Goal: Information Seeking & Learning: Learn about a topic

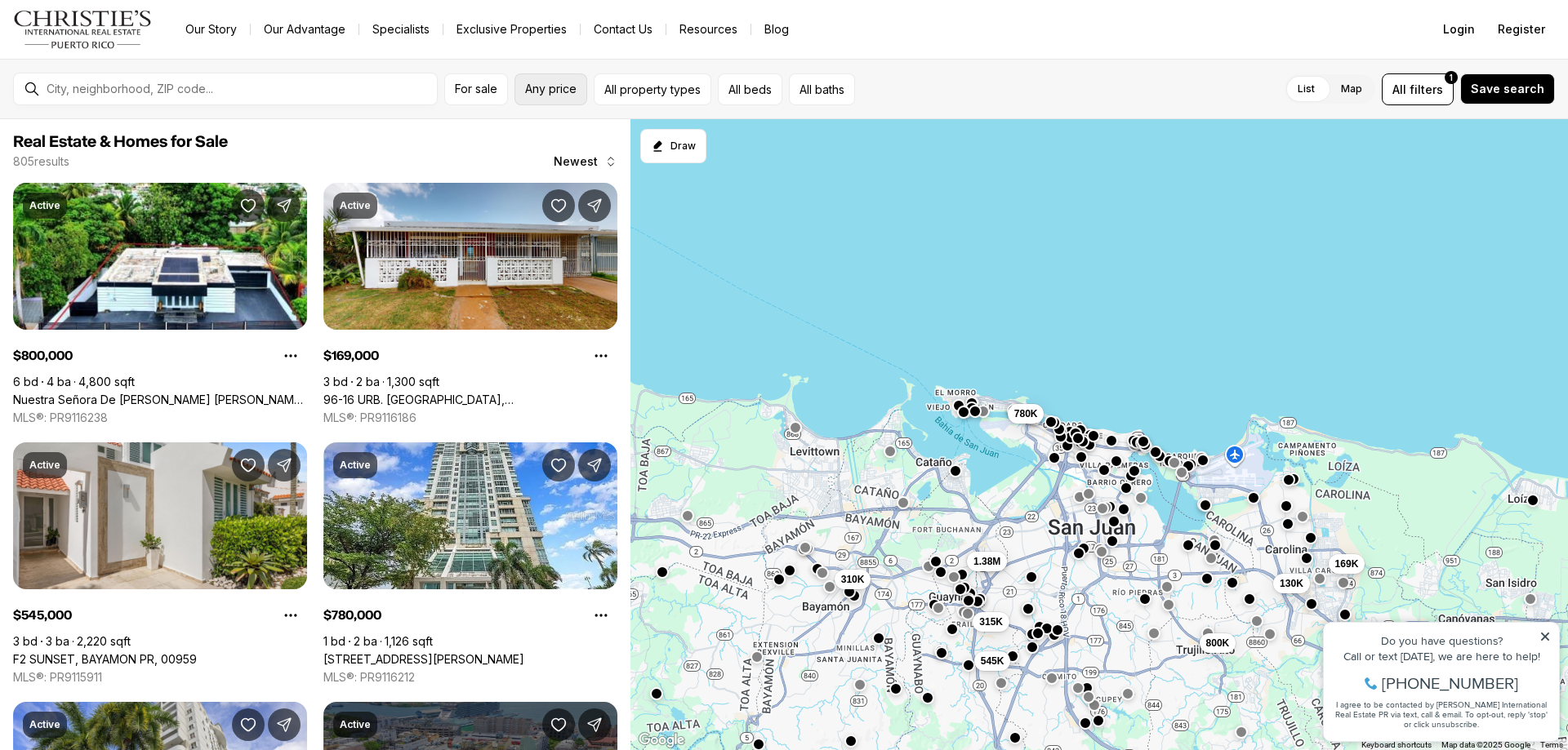
click at [556, 91] on span "Any price" at bounding box center [550, 90] width 51 height 13
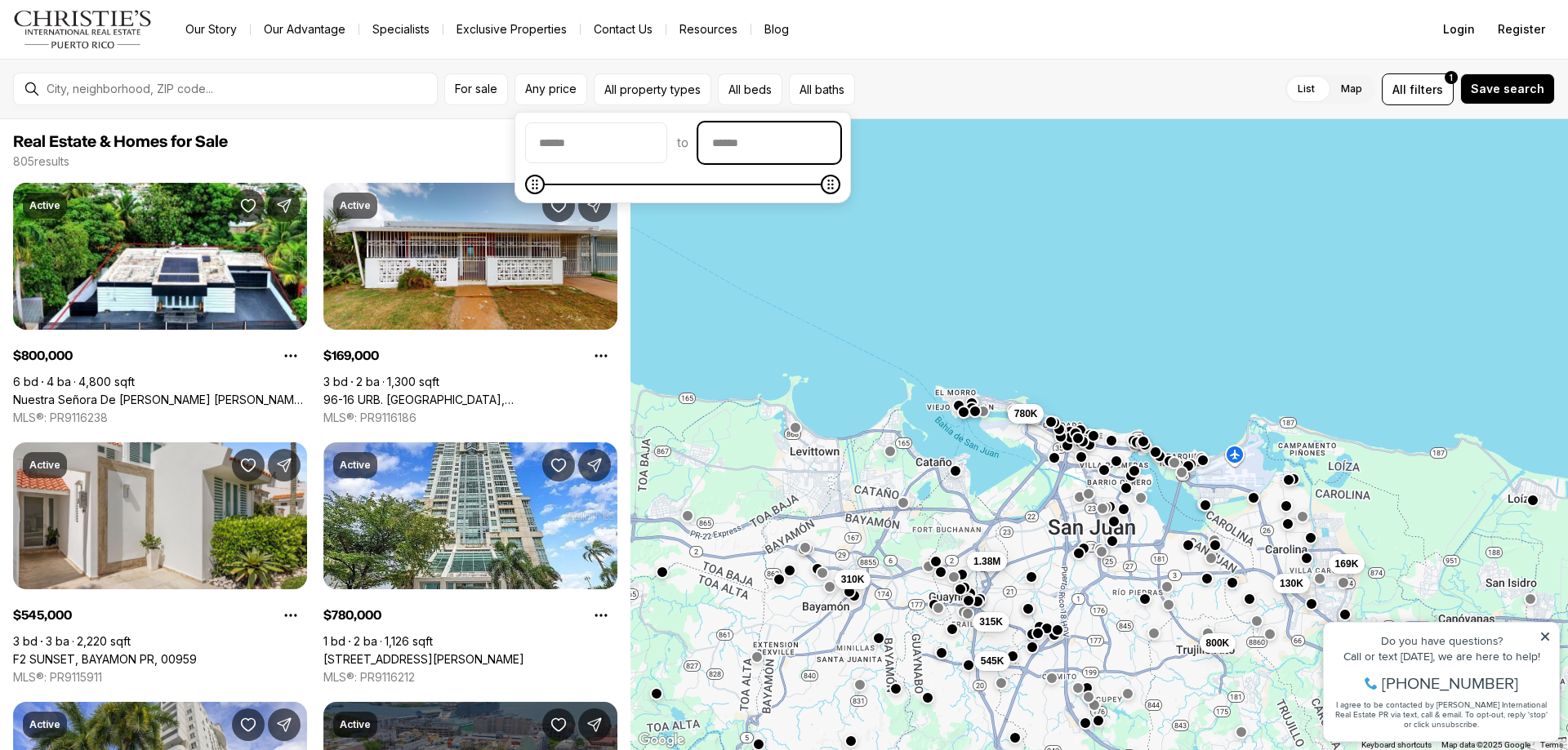
click at [839, 148] on input "priceMax" at bounding box center [770, 143] width 141 height 40
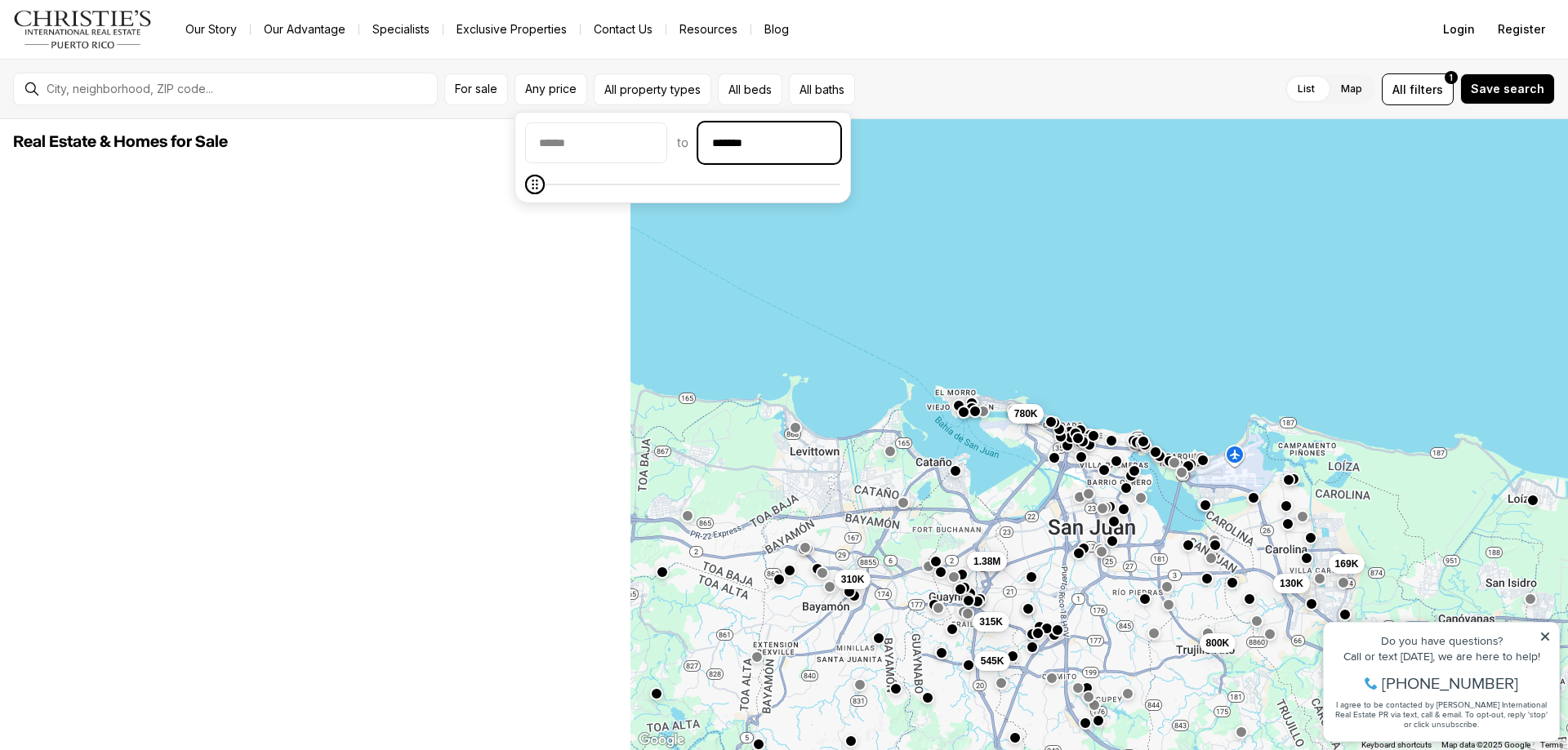
type input "********"
click at [962, 77] on div "List Map List Map All filters 1 Save search" at bounding box center [1207, 89] width 693 height 32
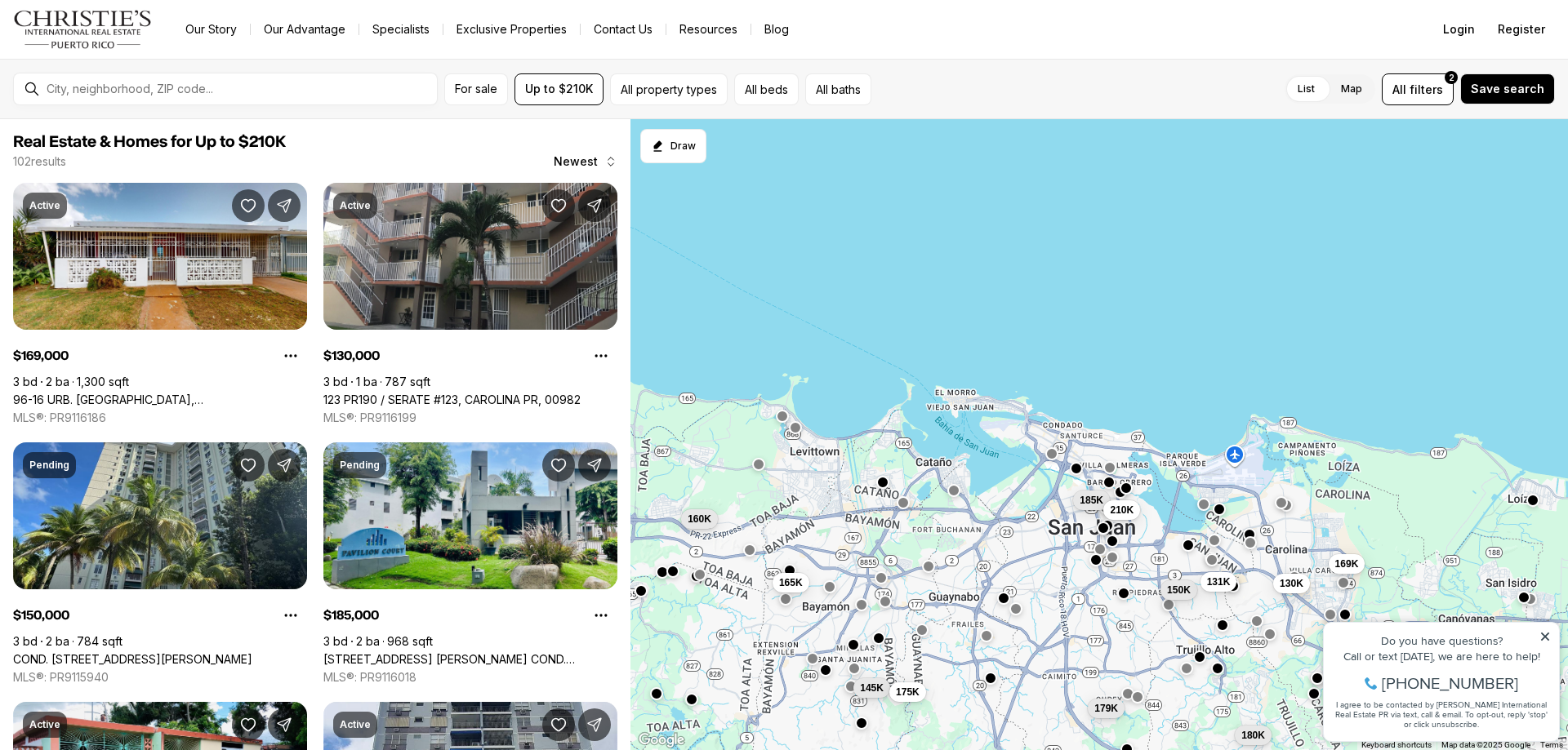
click at [1538, 629] on div "Do you have questions? Call or text today, we are here to help! 347-797-5825 I …" at bounding box center [1441, 682] width 235 height 119
click at [1546, 639] on icon at bounding box center [1545, 636] width 12 height 12
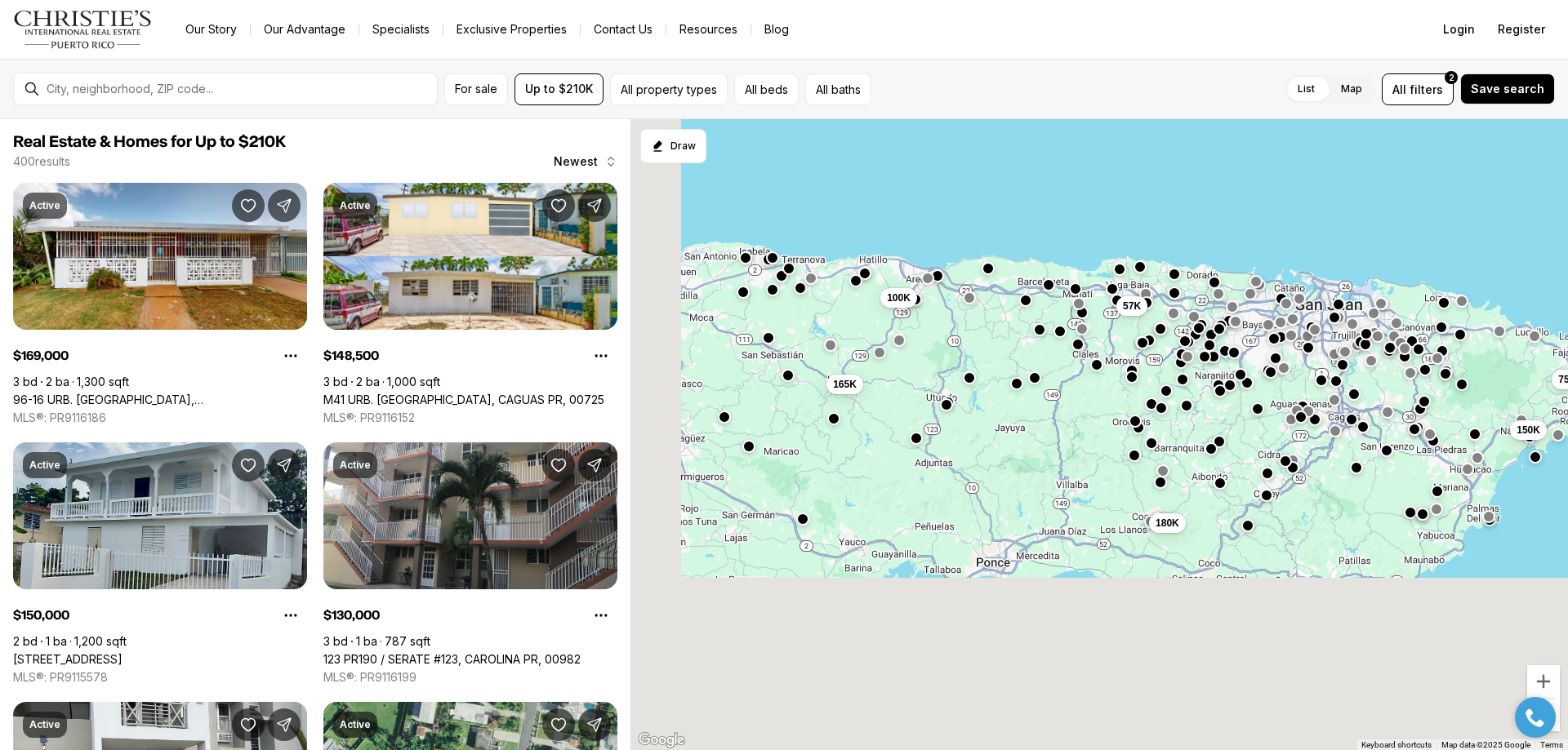
drag, startPoint x: 1258, startPoint y: 423, endPoint x: 1299, endPoint y: 311, distance: 119.3
click at [1299, 311] on div "57K 75K 150K 165K 180K 100K" at bounding box center [1099, 435] width 937 height 631
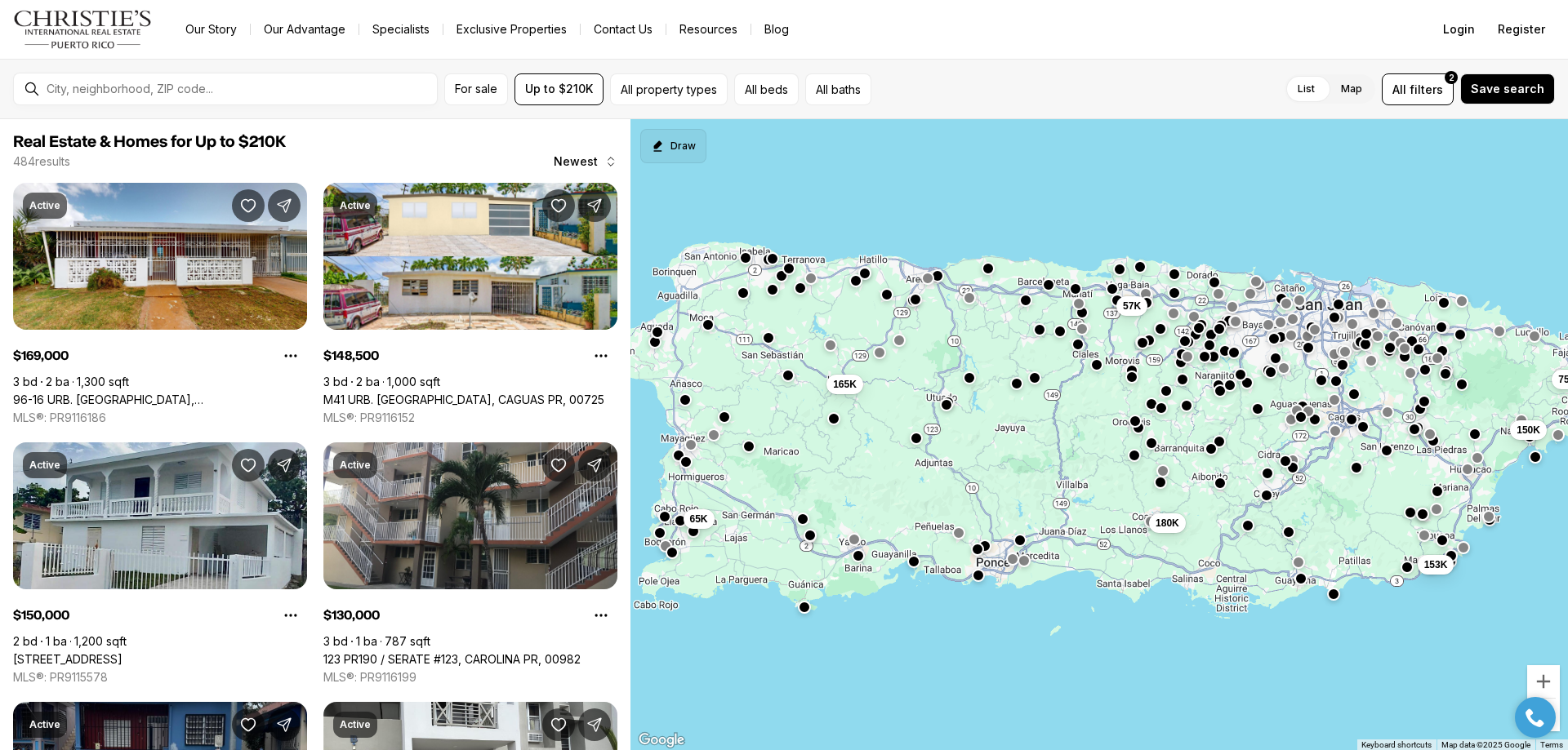
click at [663, 143] on icon "Start drawing" at bounding box center [658, 147] width 14 height 13
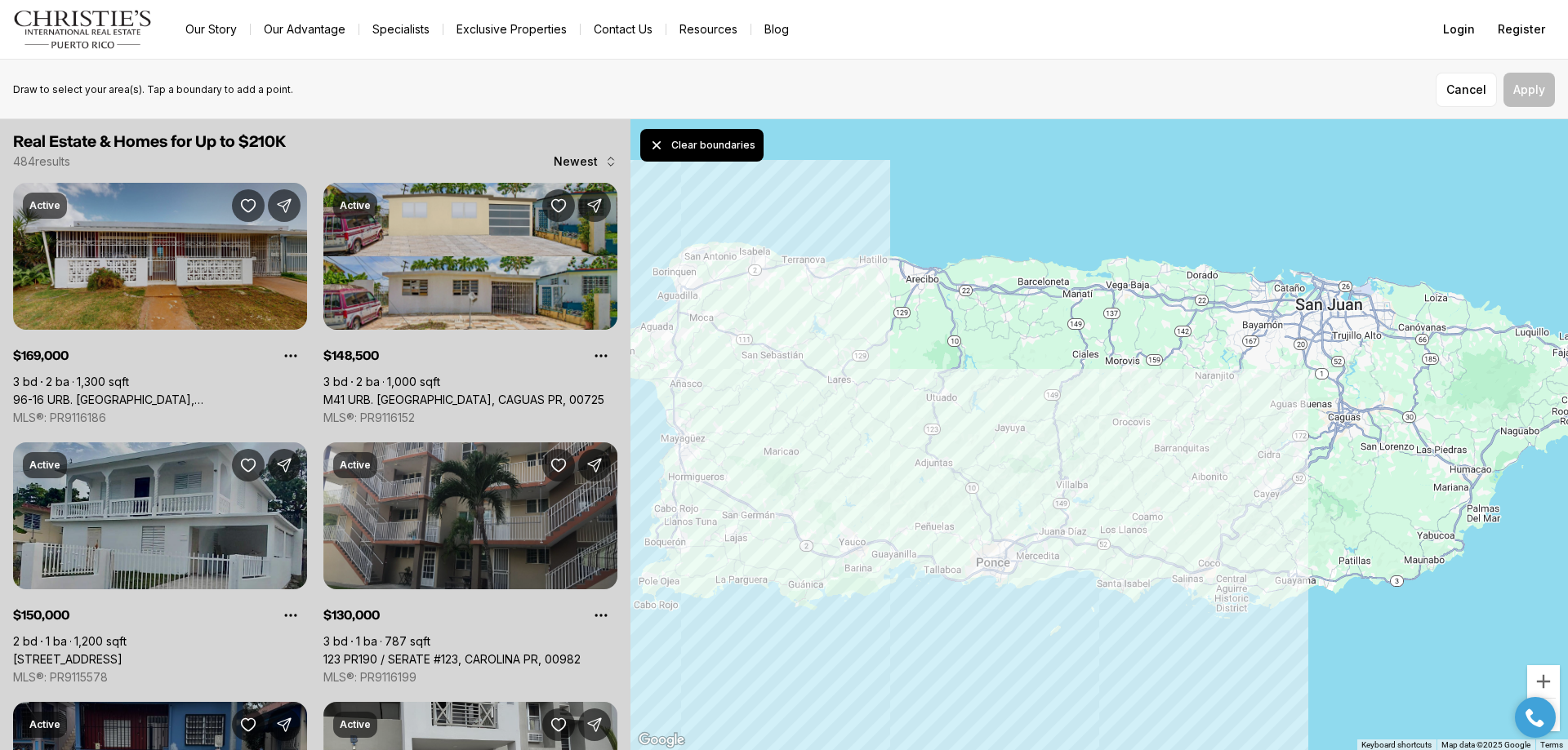
drag, startPoint x: 670, startPoint y: 283, endPoint x: 975, endPoint y: 522, distance: 387.5
click at [975, 522] on div at bounding box center [1099, 435] width 937 height 631
click at [678, 138] on button "Clear boundary" at bounding box center [697, 146] width 115 height 33
drag, startPoint x: 962, startPoint y: 525, endPoint x: 865, endPoint y: 523, distance: 97.0
click at [716, 129] on button "Clear boundary" at bounding box center [697, 146] width 115 height 33
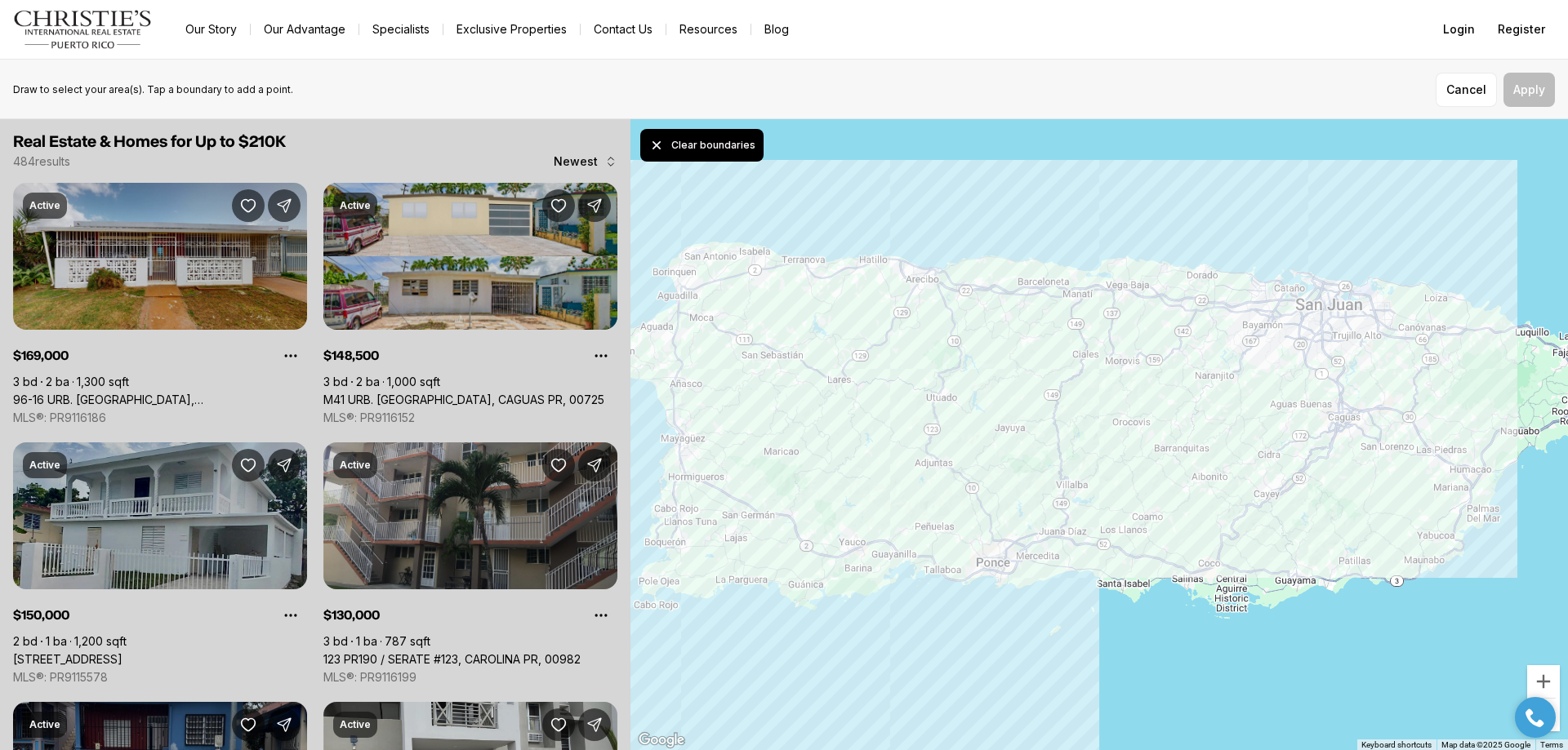
click at [1454, 332] on div at bounding box center [1099, 435] width 937 height 631
click at [1536, 83] on button "Apply" at bounding box center [1528, 90] width 51 height 35
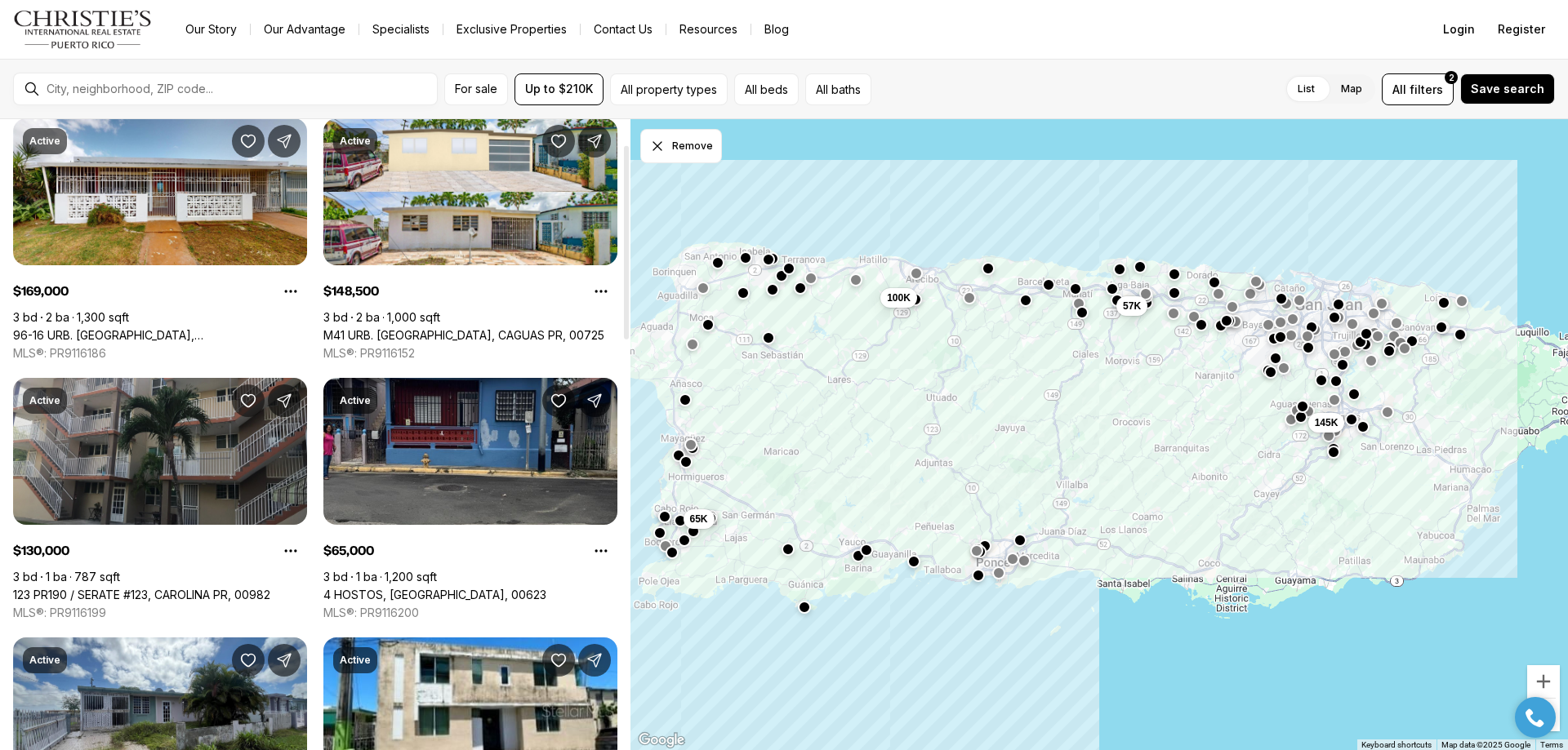
scroll to position [82, 0]
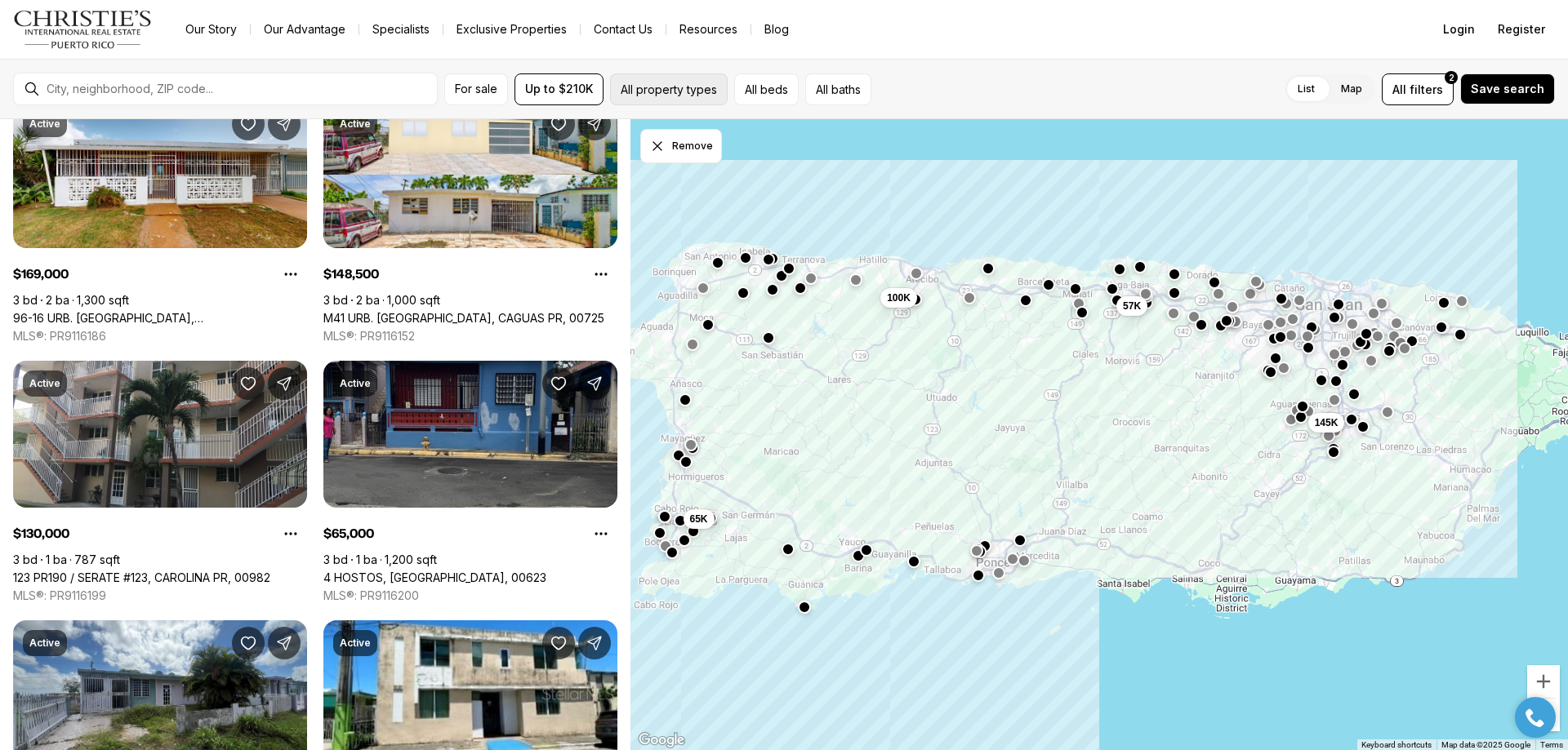
click at [626, 86] on button "All property types" at bounding box center [668, 89] width 118 height 32
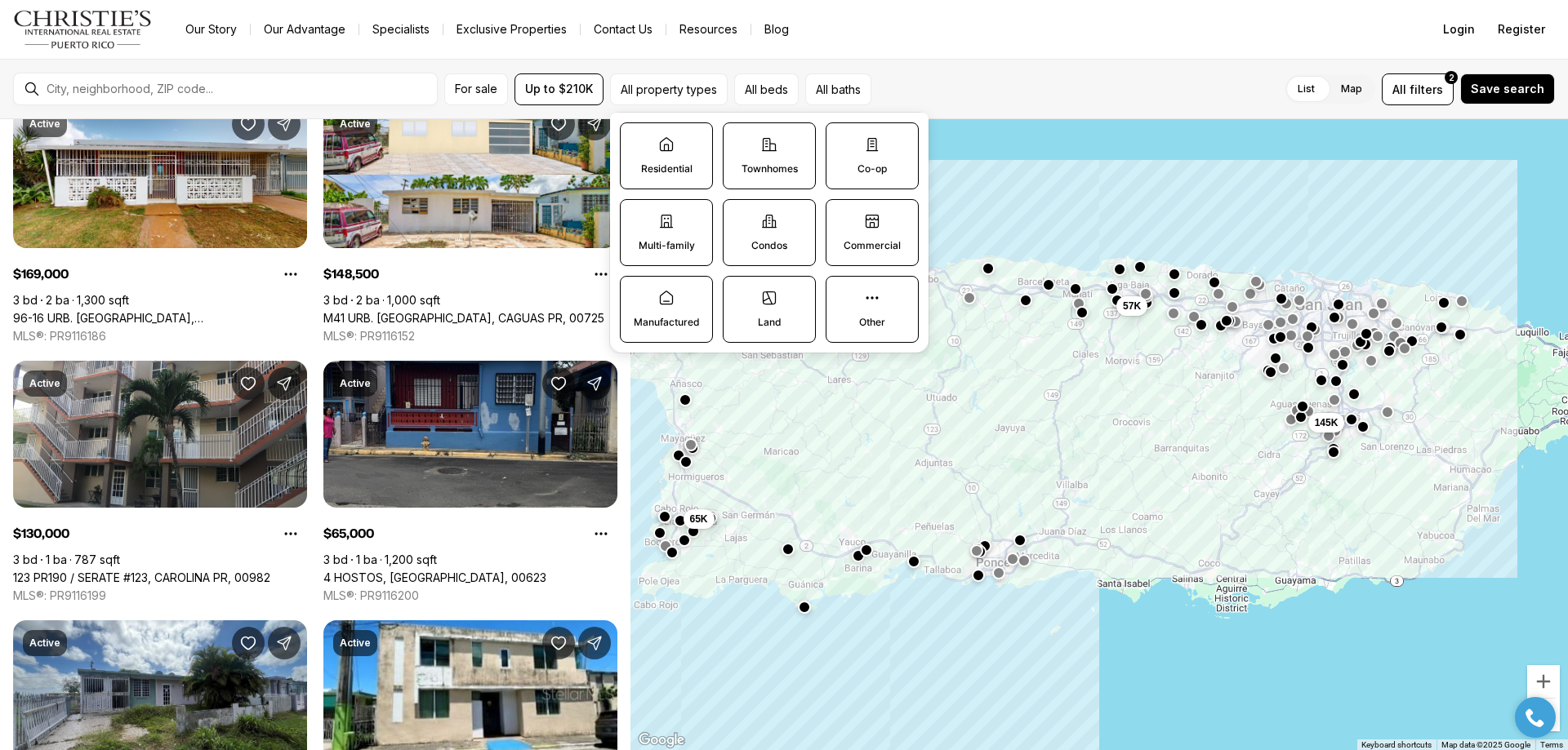
click at [665, 152] on label "Residential" at bounding box center [666, 155] width 94 height 67
click at [636, 140] on button "Residential" at bounding box center [628, 131] width 16 height 16
click at [671, 230] on label "Multi-family" at bounding box center [666, 232] width 94 height 67
click at [636, 216] on button "Multi-family" at bounding box center [628, 207] width 16 height 16
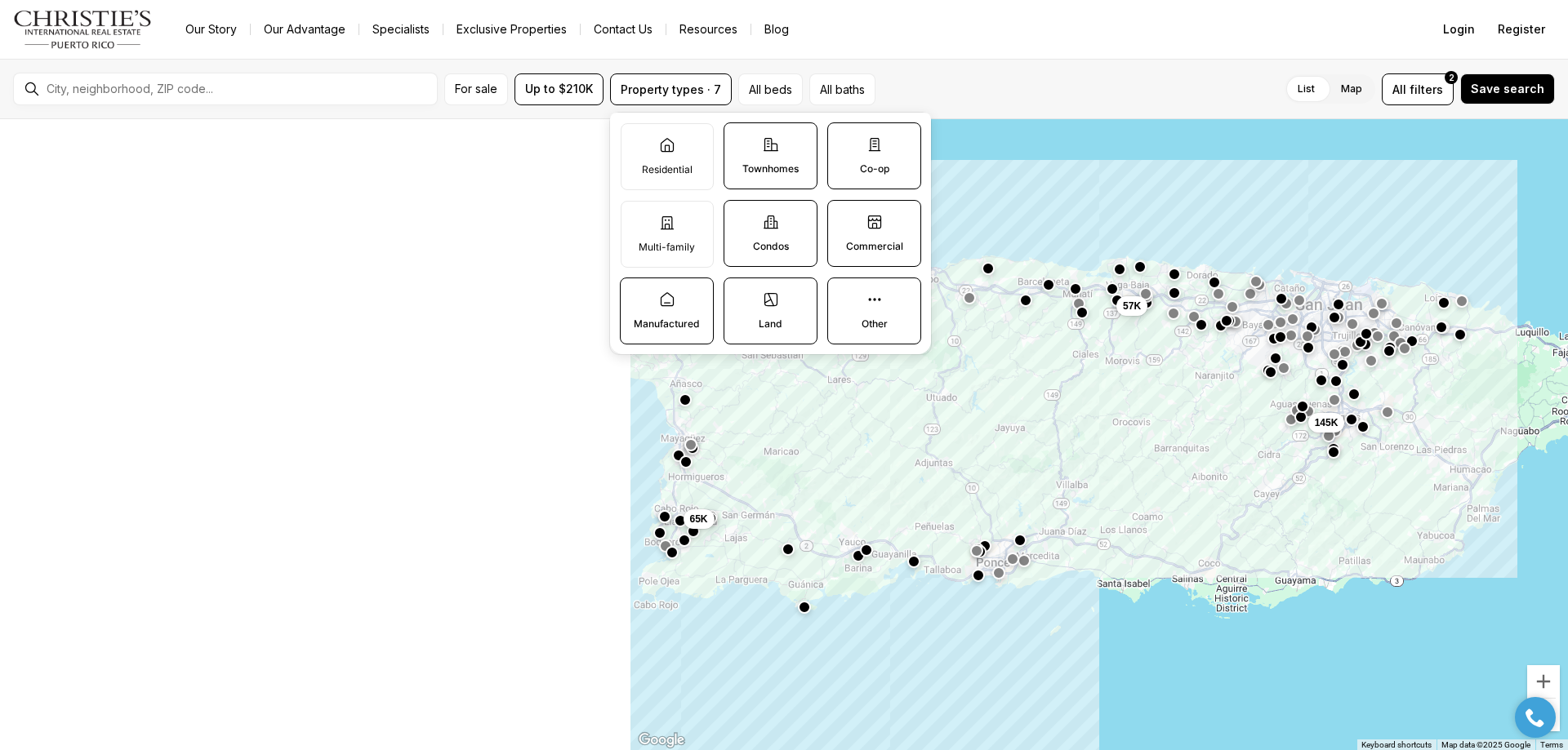
click at [783, 243] on p "Condos" at bounding box center [770, 247] width 36 height 13
click at [741, 217] on button "Condos" at bounding box center [732, 208] width 16 height 16
click at [793, 143] on label "Townhomes" at bounding box center [770, 155] width 94 height 67
click at [741, 140] on button "Townhomes" at bounding box center [732, 131] width 16 height 16
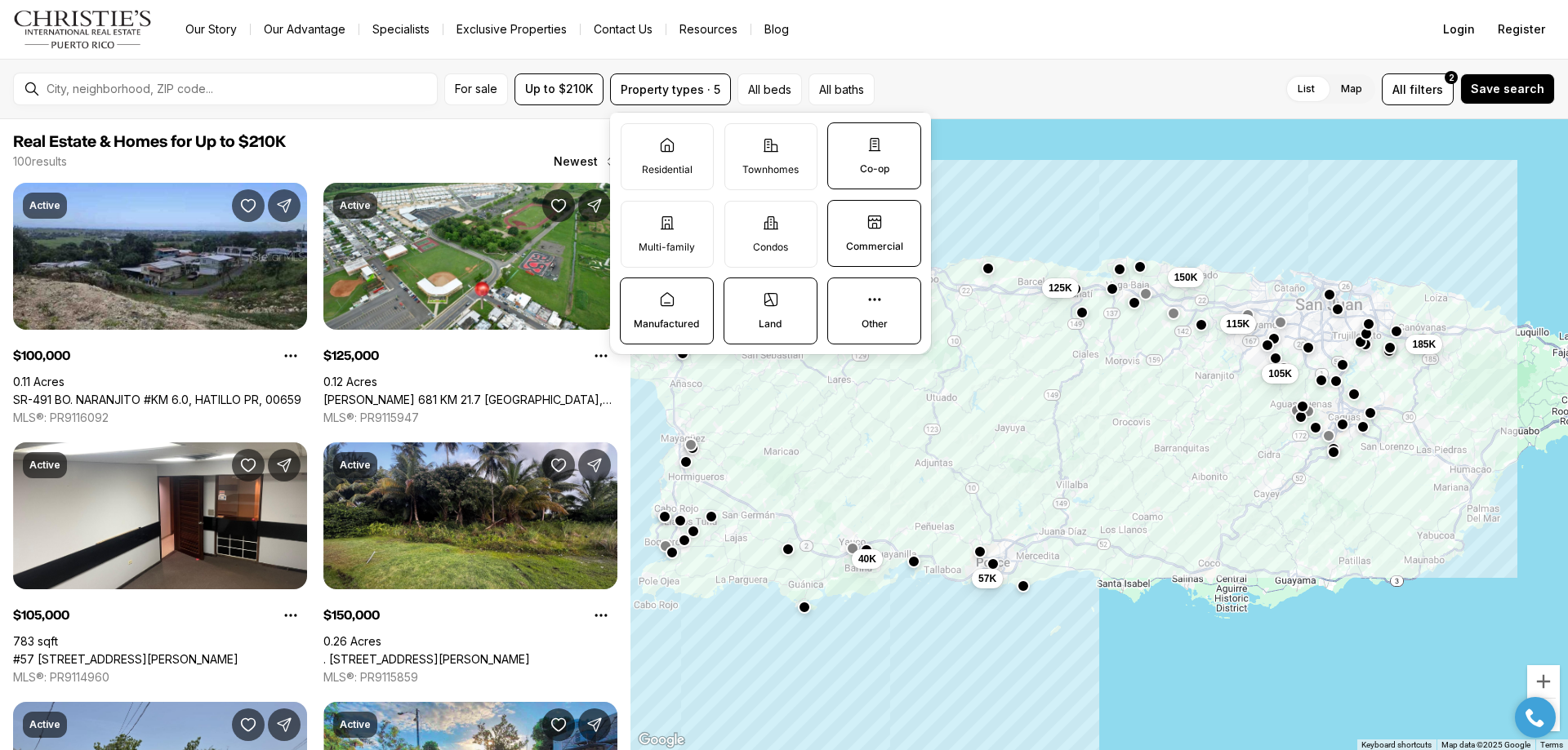
click at [898, 158] on label "Co-op" at bounding box center [874, 155] width 94 height 67
click at [844, 140] on button "Co-op" at bounding box center [836, 131] width 16 height 16
click at [894, 221] on label "Commercial" at bounding box center [874, 232] width 94 height 67
click at [844, 217] on button "Commercial" at bounding box center [836, 208] width 16 height 16
click at [861, 318] on p "Other" at bounding box center [874, 324] width 26 height 13
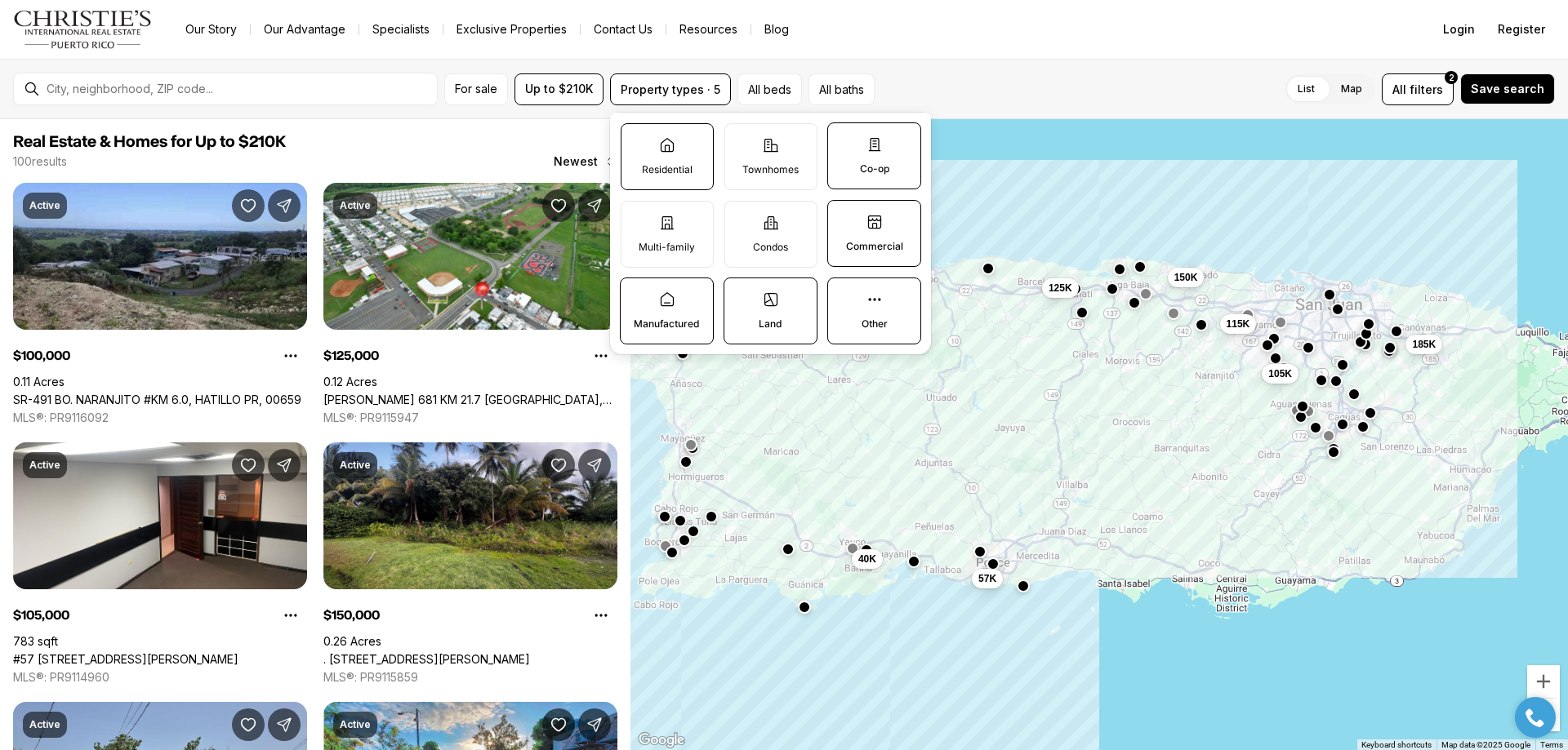
click at [844, 295] on button "Other" at bounding box center [836, 286] width 16 height 16
click at [777, 310] on label "Land" at bounding box center [770, 310] width 94 height 67
click at [741, 295] on button "Land" at bounding box center [732, 286] width 16 height 16
click at [682, 303] on label "Manufactured" at bounding box center [666, 310] width 94 height 67
click at [636, 295] on button "Manufactured" at bounding box center [628, 286] width 16 height 16
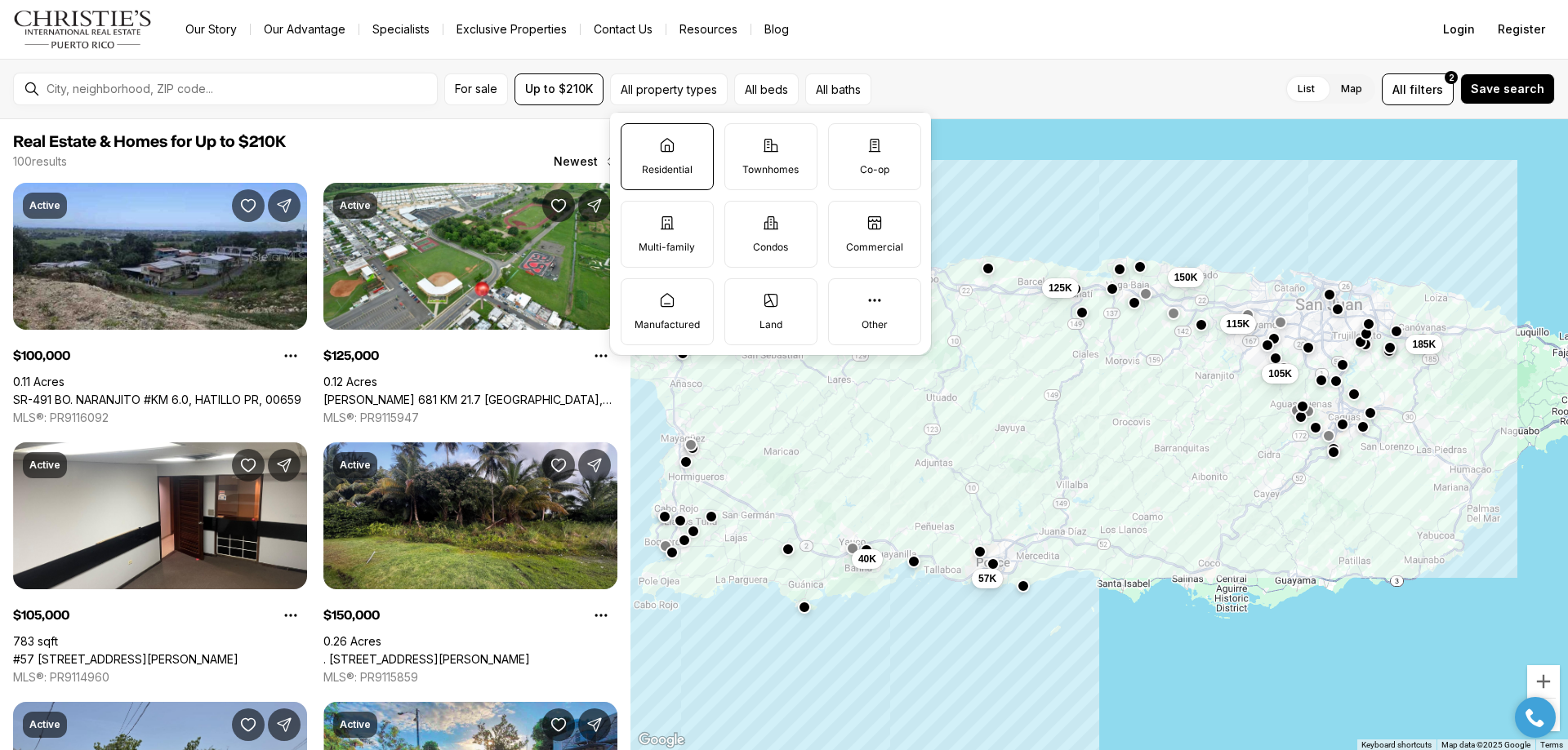
click at [680, 157] on label "Residential" at bounding box center [666, 156] width 94 height 67
click at [637, 141] on button "Residential" at bounding box center [629, 132] width 16 height 16
click at [775, 149] on icon at bounding box center [770, 145] width 16 height 16
click at [742, 141] on button "Townhomes" at bounding box center [733, 132] width 16 height 16
click at [770, 241] on p "Condos" at bounding box center [770, 248] width 35 height 13
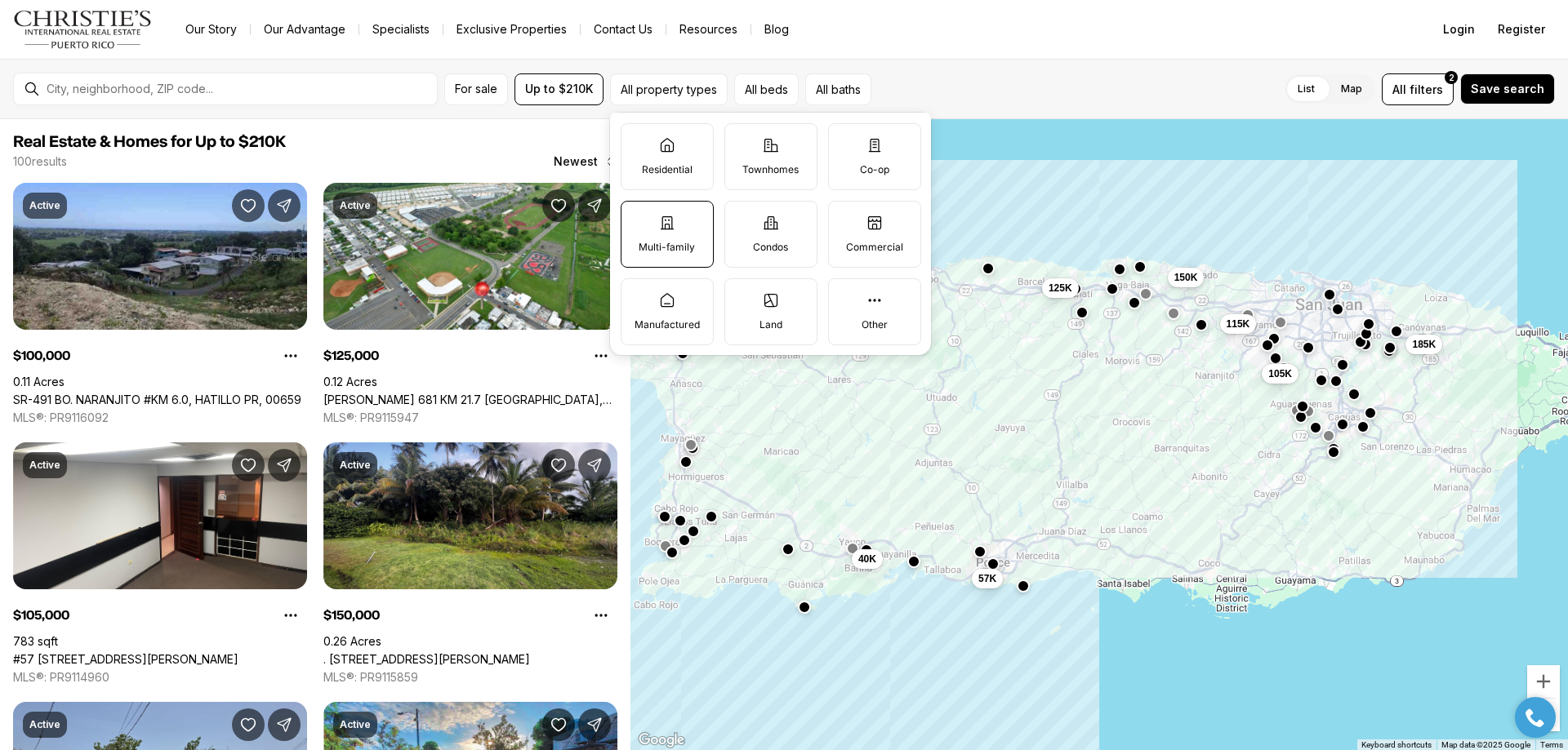
click at [742, 218] on button "Condos" at bounding box center [733, 209] width 16 height 16
click at [659, 233] on label "Multi-family" at bounding box center [666, 233] width 94 height 67
click at [637, 218] on button "Multi-family" at bounding box center [629, 209] width 16 height 16
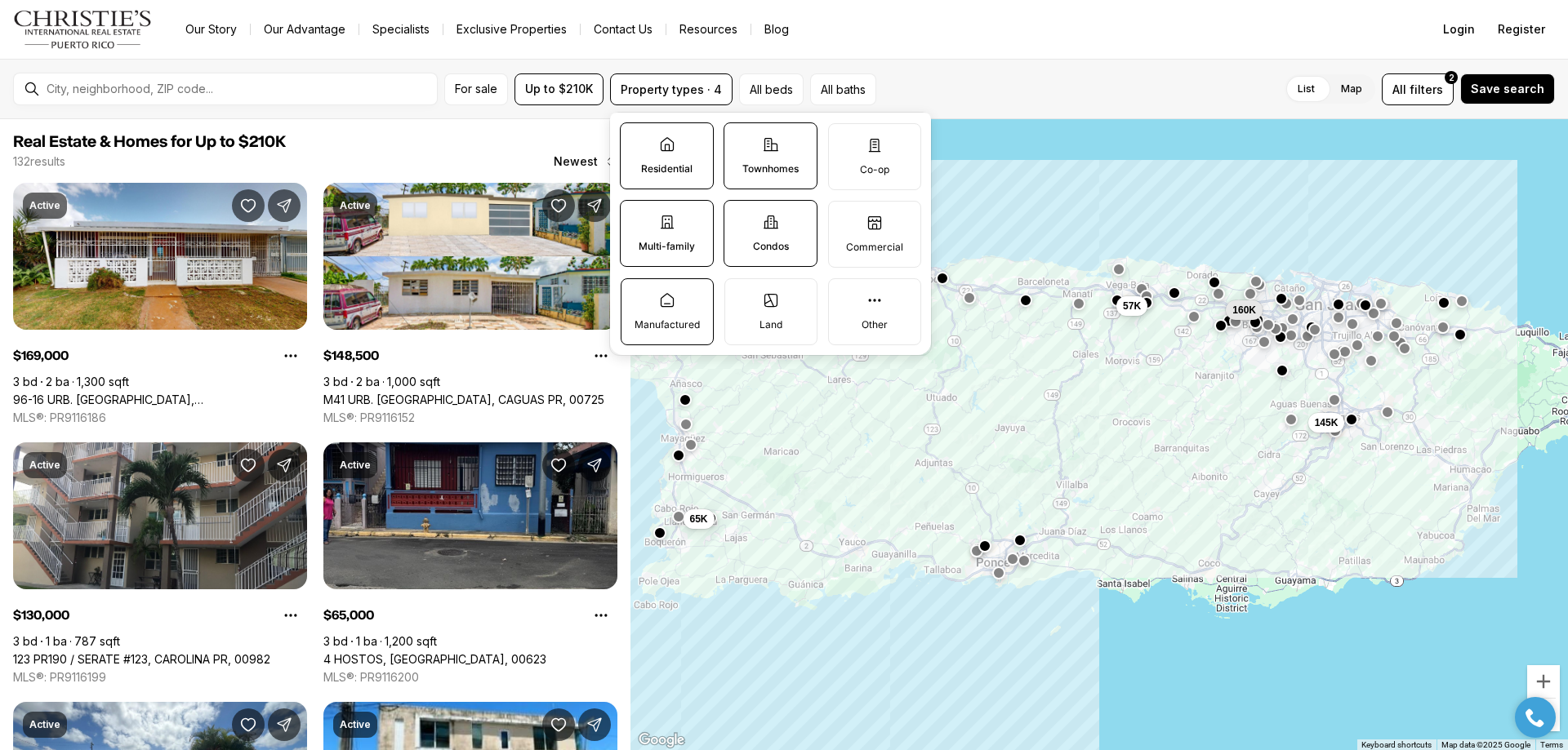
click at [660, 316] on label "Manufactured" at bounding box center [666, 311] width 94 height 67
click at [637, 295] on button "Manufactured" at bounding box center [629, 287] width 16 height 16
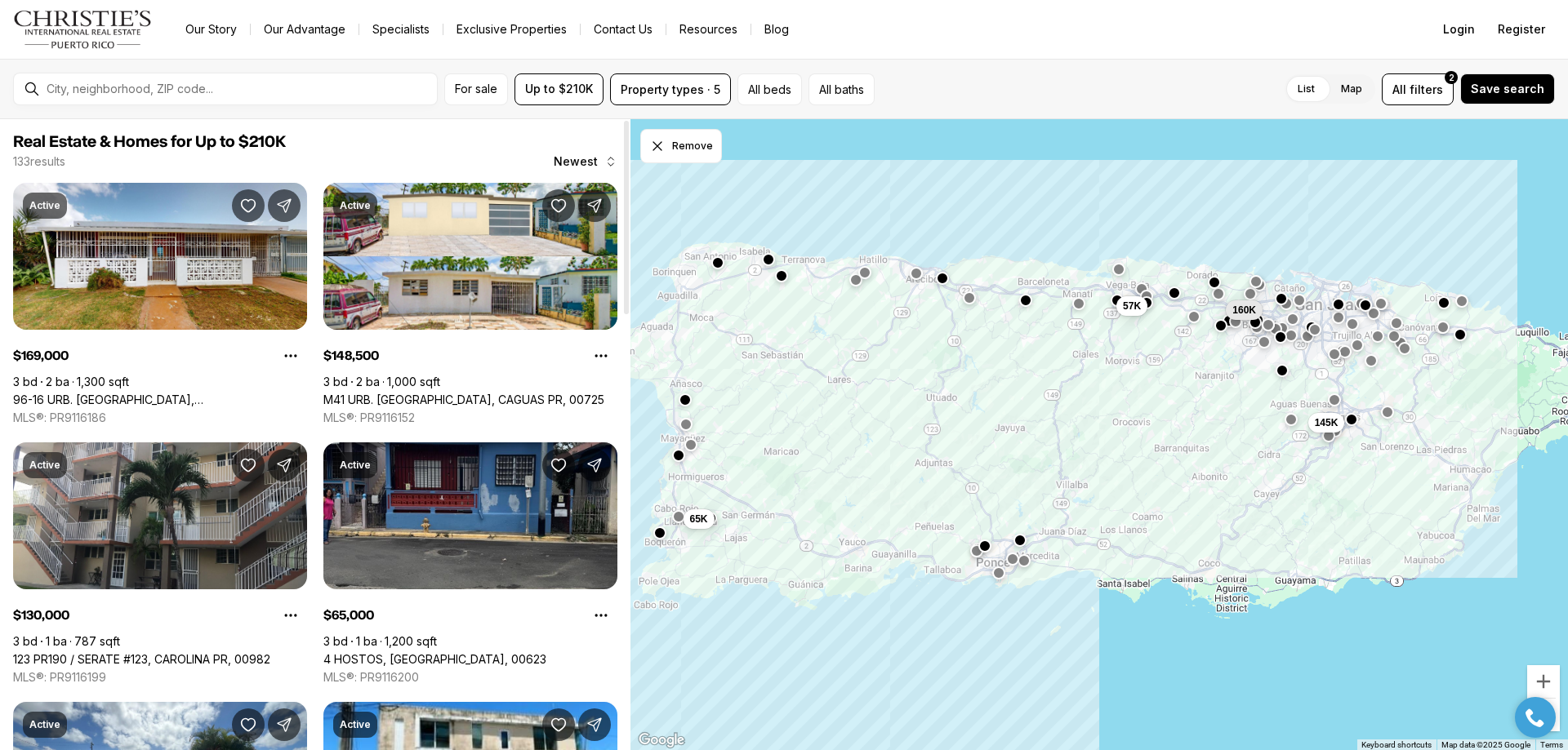
click at [489, 161] on div "133 results Newest" at bounding box center [315, 161] width 605 height 16
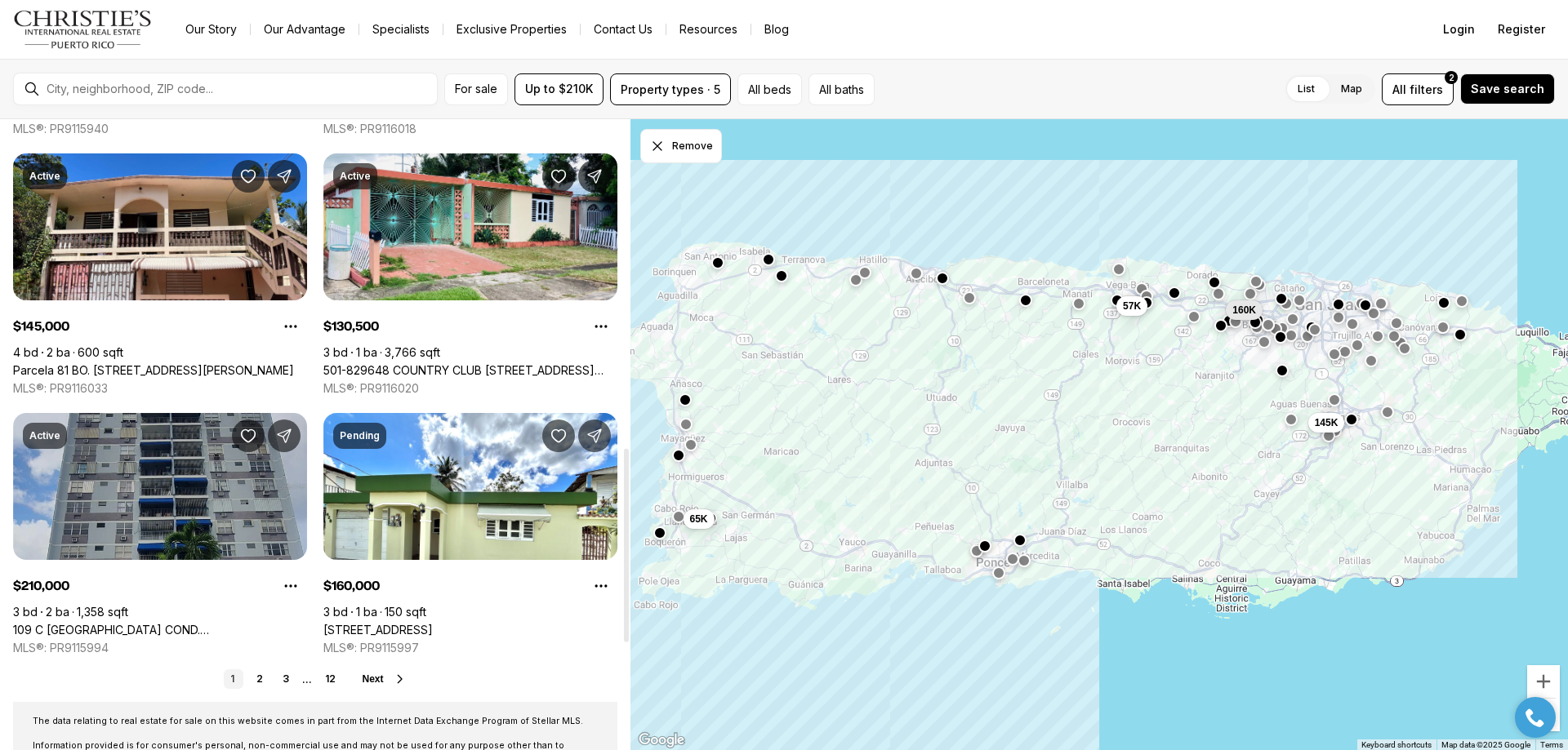
scroll to position [1224, 0]
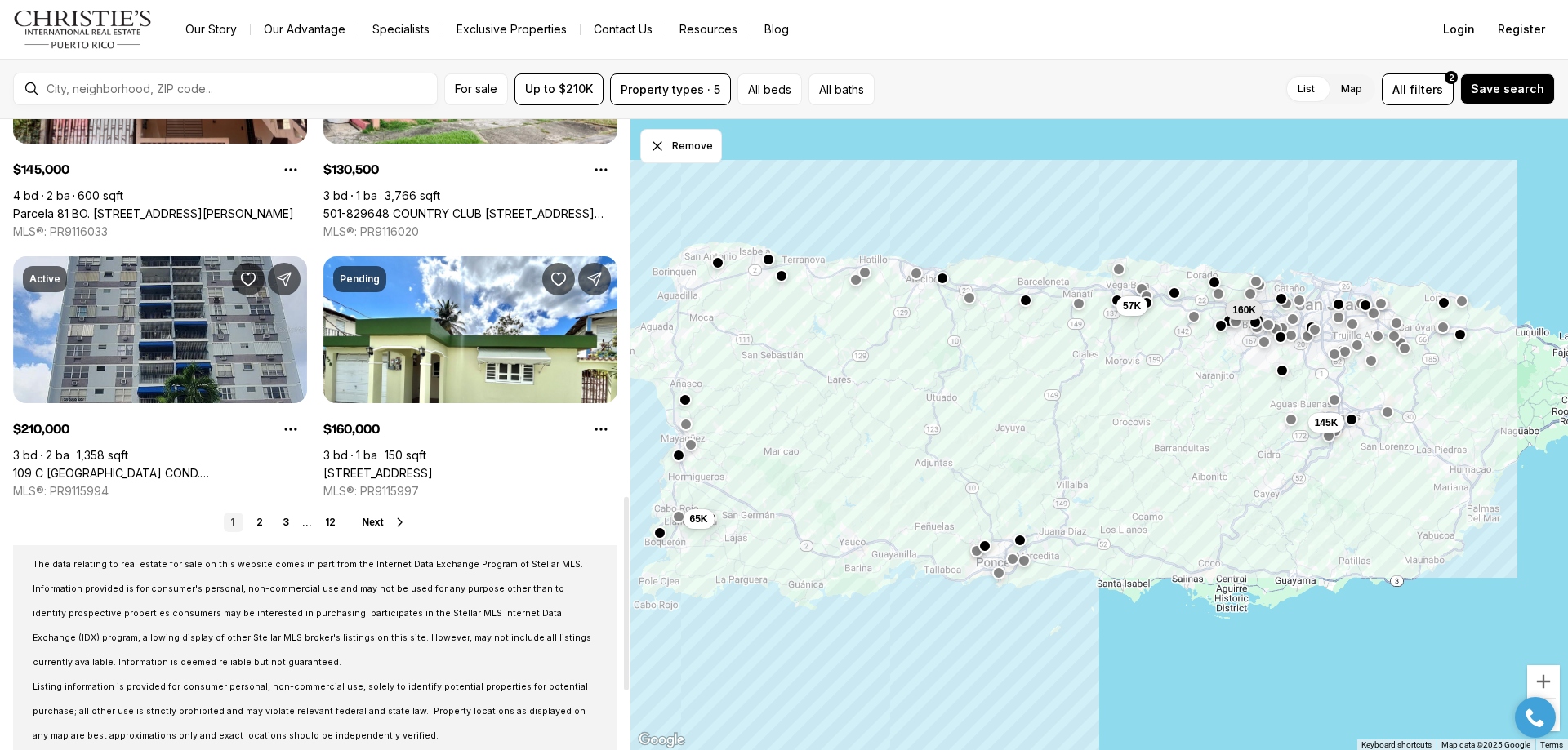
drag, startPoint x: 445, startPoint y: 336, endPoint x: 254, endPoint y: 541, distance: 280.2
click at [257, 523] on link "2" at bounding box center [259, 522] width 19 height 19
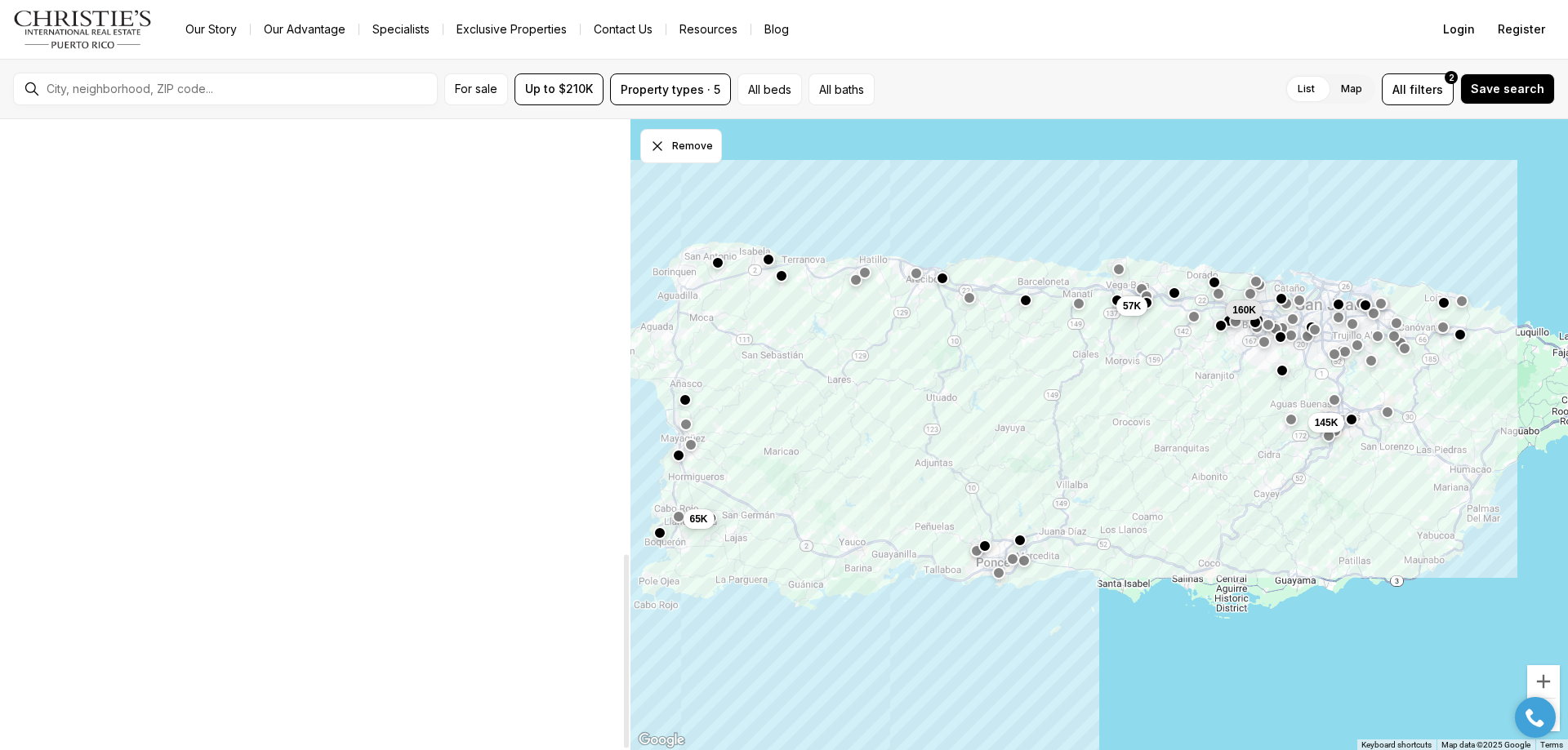
scroll to position [808, 0]
click at [1430, 102] on button "All filters 2" at bounding box center [1418, 89] width 72 height 32
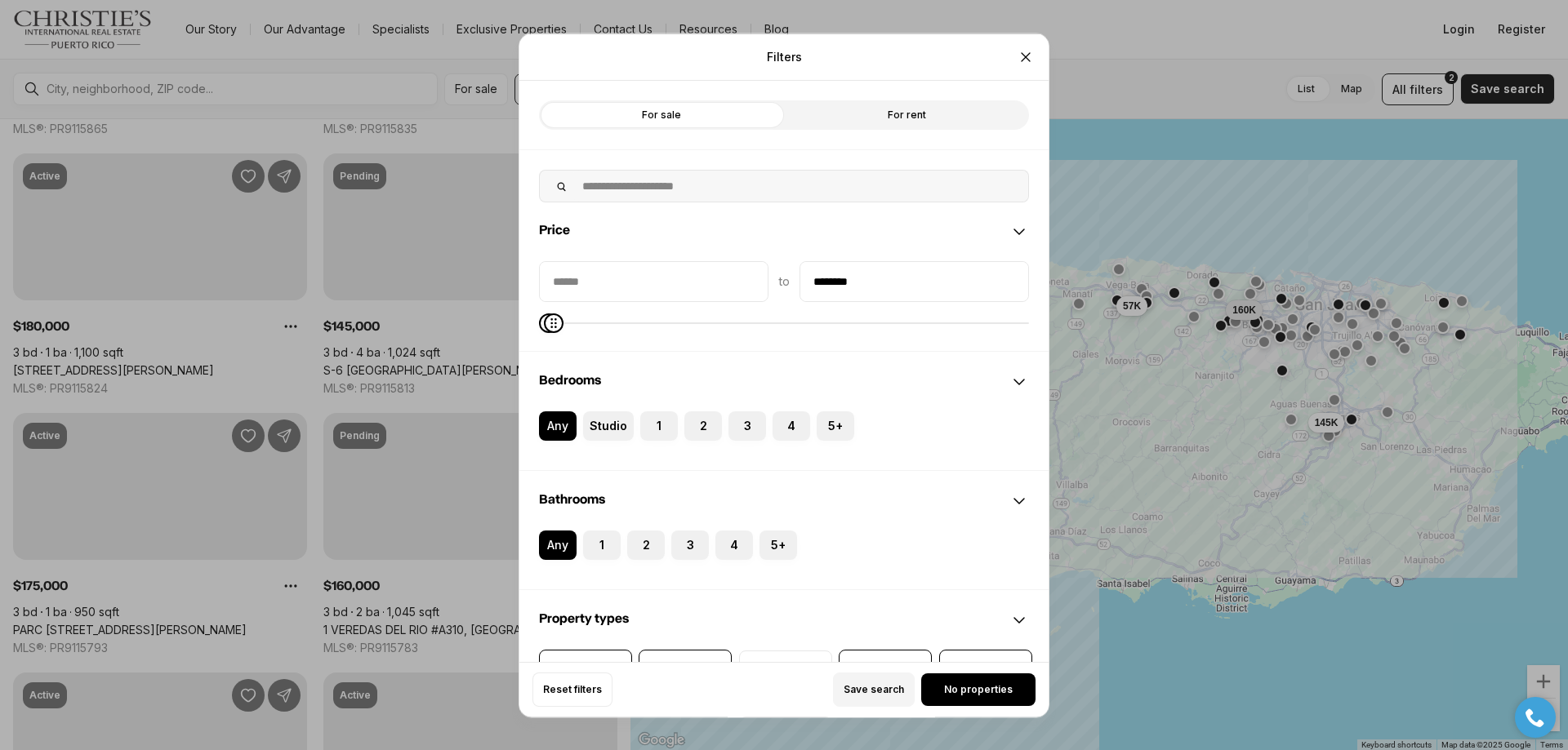
scroll to position [0, 0]
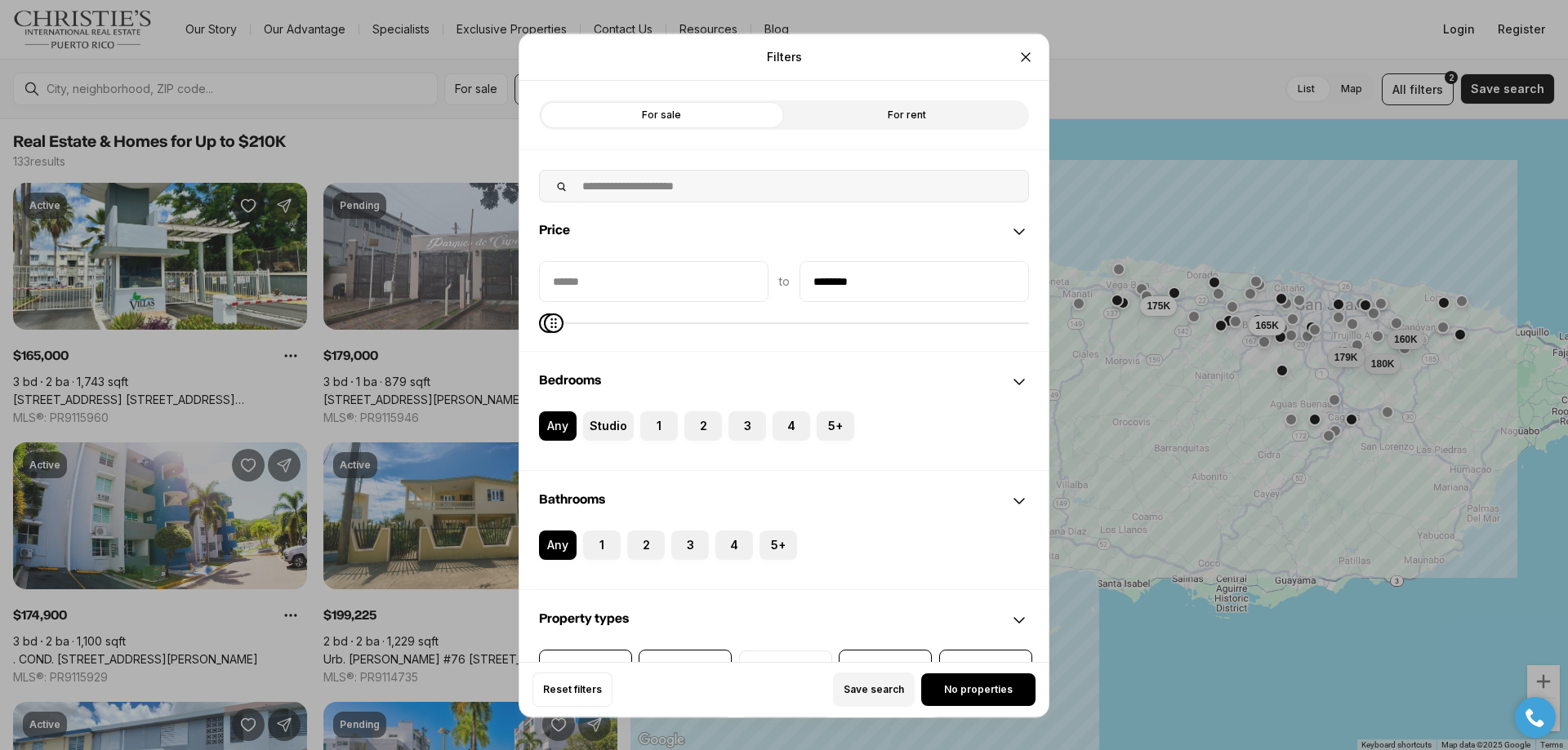
click at [699, 432] on label "2" at bounding box center [703, 425] width 38 height 29
click at [699, 427] on button "2" at bounding box center [692, 418] width 16 height 16
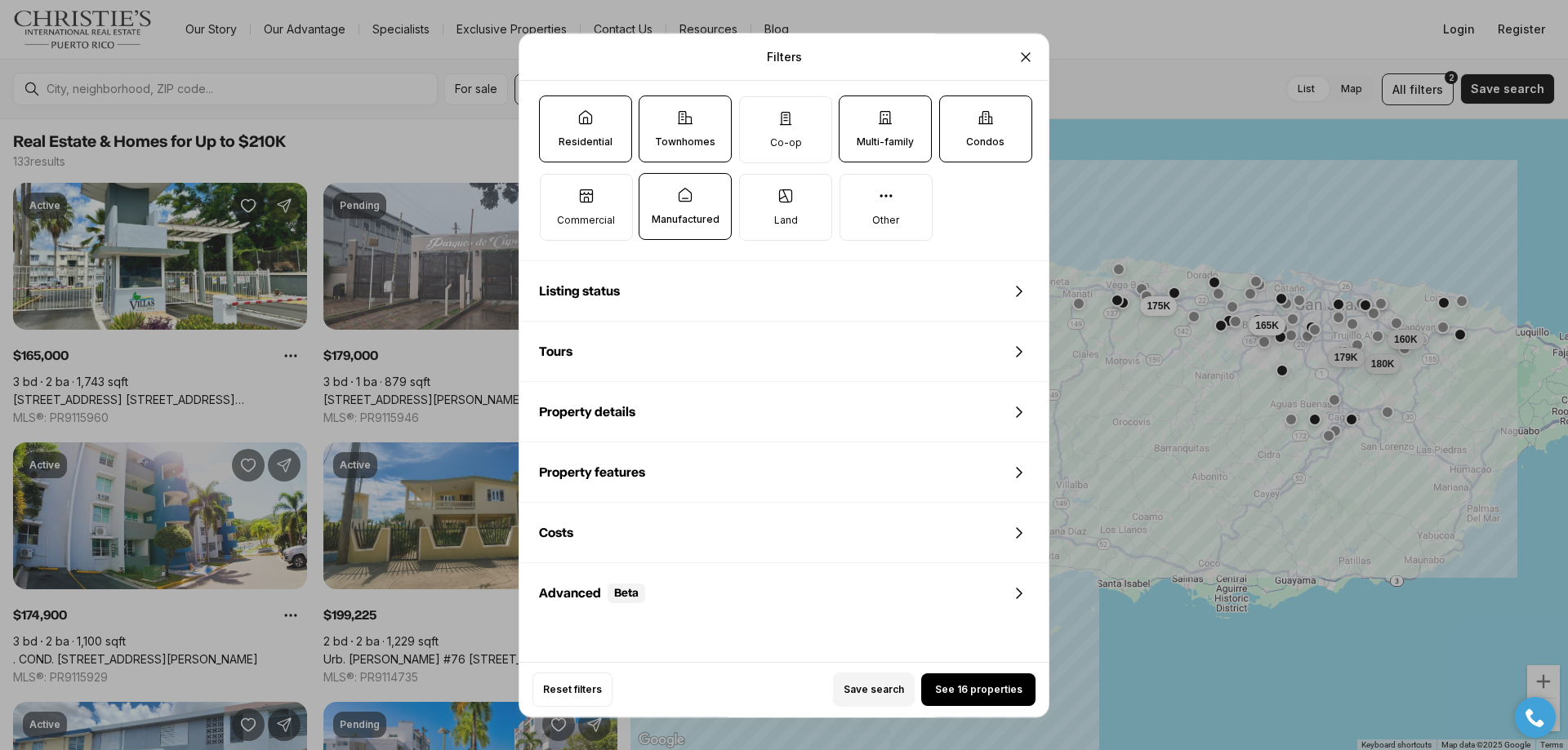
scroll to position [572, 0]
click at [999, 296] on div "Listing status" at bounding box center [783, 286] width 529 height 59
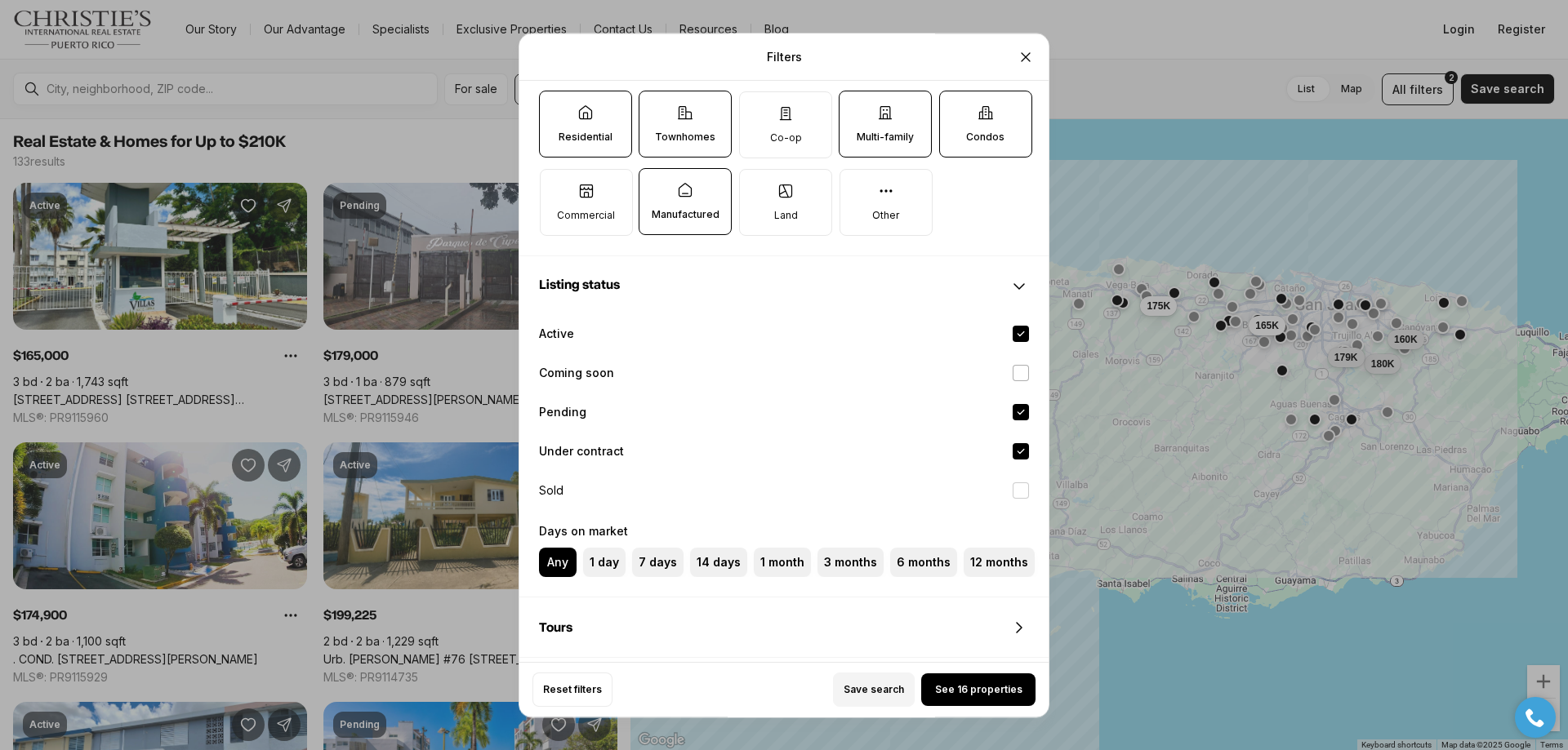
scroll to position [629, 0]
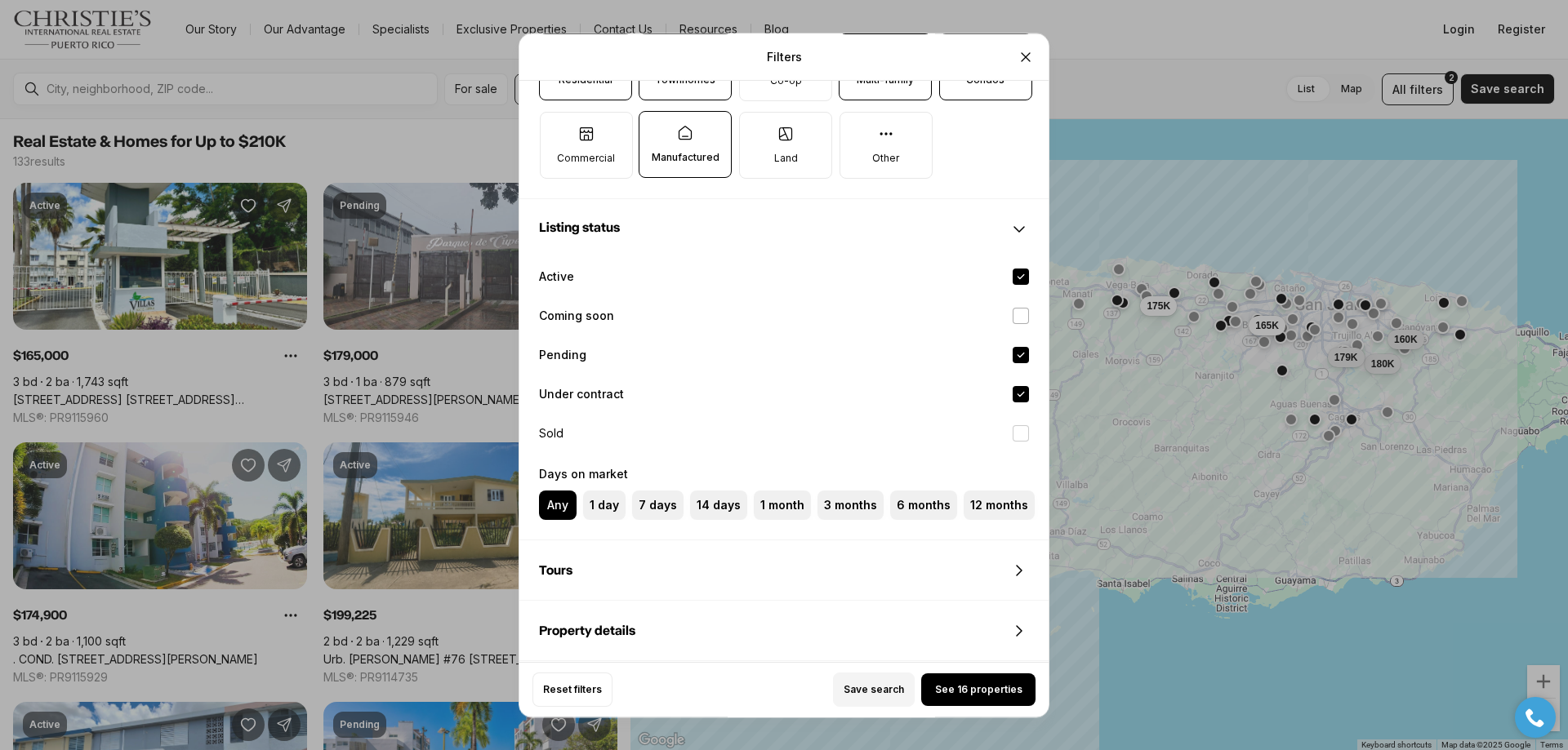
click at [1019, 315] on button "Coming soon" at bounding box center [1020, 315] width 16 height 16
click at [1016, 352] on button "Pending" at bounding box center [1020, 355] width 16 height 16
click at [1024, 394] on button "Under contract" at bounding box center [1020, 393] width 16 height 16
click at [979, 691] on div "Save search" at bounding box center [828, 690] width 413 height 35
click at [994, 681] on button "See 6 properties" at bounding box center [978, 690] width 115 height 33
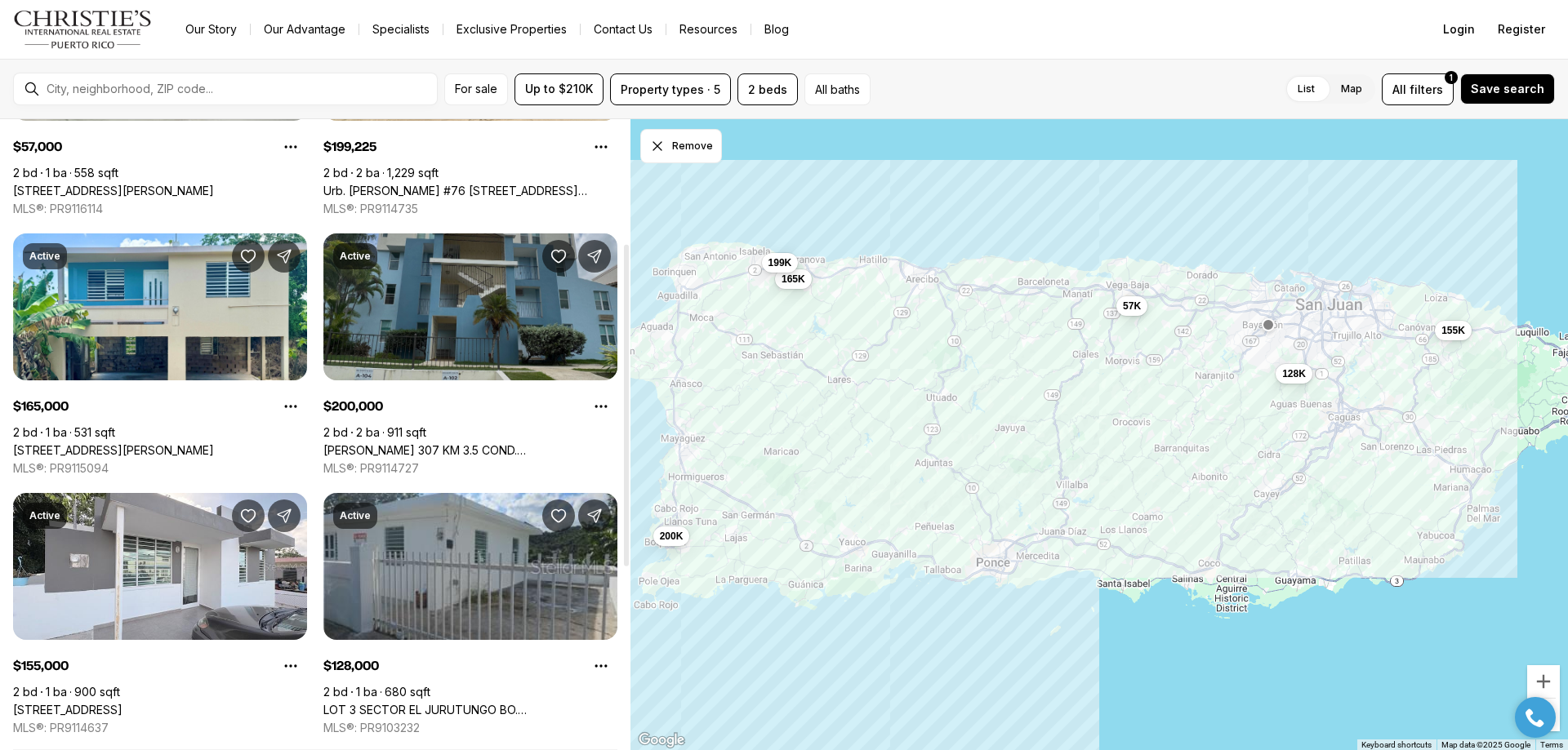
scroll to position [245, 0]
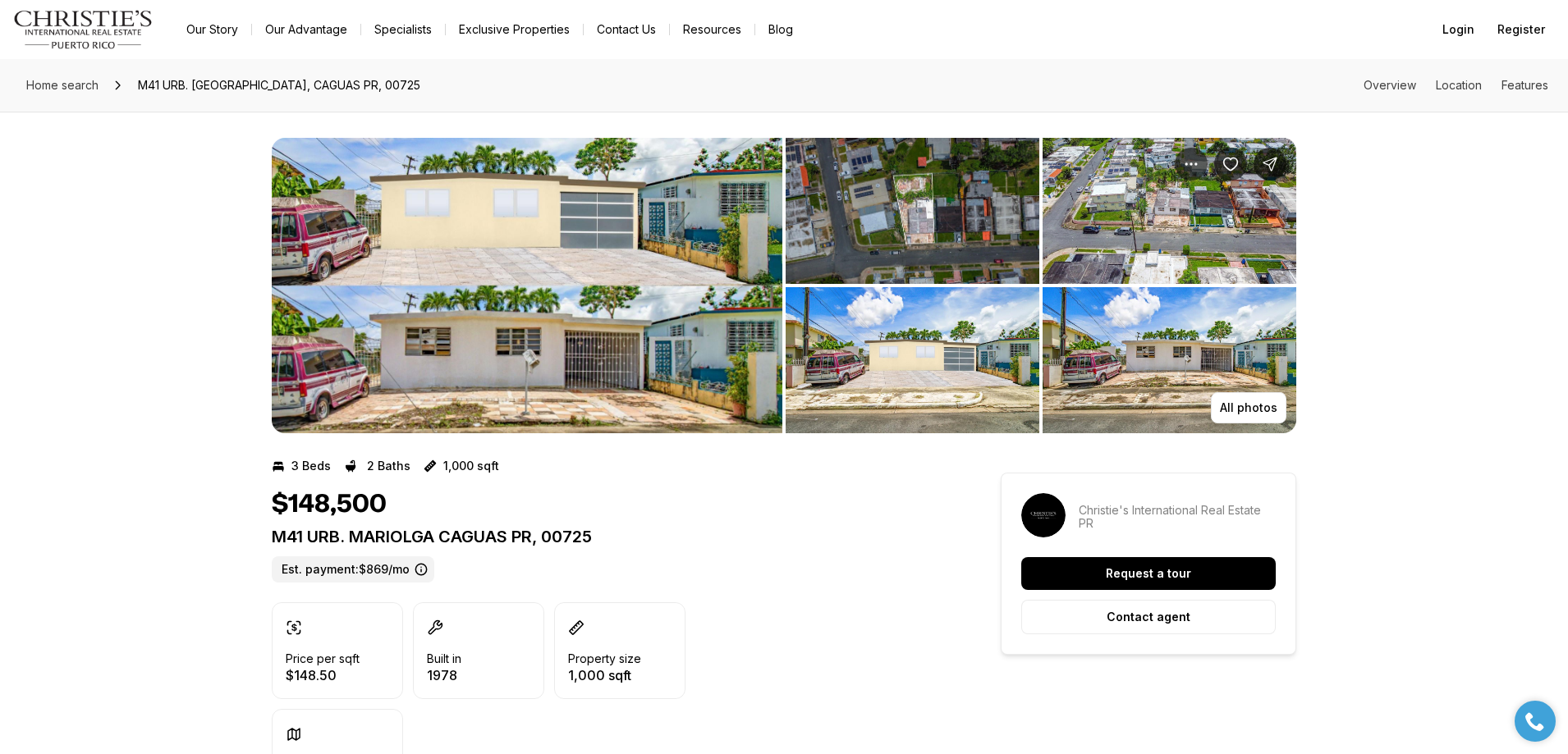
drag, startPoint x: 0, startPoint y: 81, endPoint x: 0, endPoint y: 109, distance: 28.0
drag, startPoint x: 0, startPoint y: 109, endPoint x: 1462, endPoint y: 363, distance: 1483.9
click at [1462, 363] on div "All photos" at bounding box center [784, 272] width 1568 height 322
click at [1264, 410] on p "All photos" at bounding box center [1248, 408] width 57 height 14
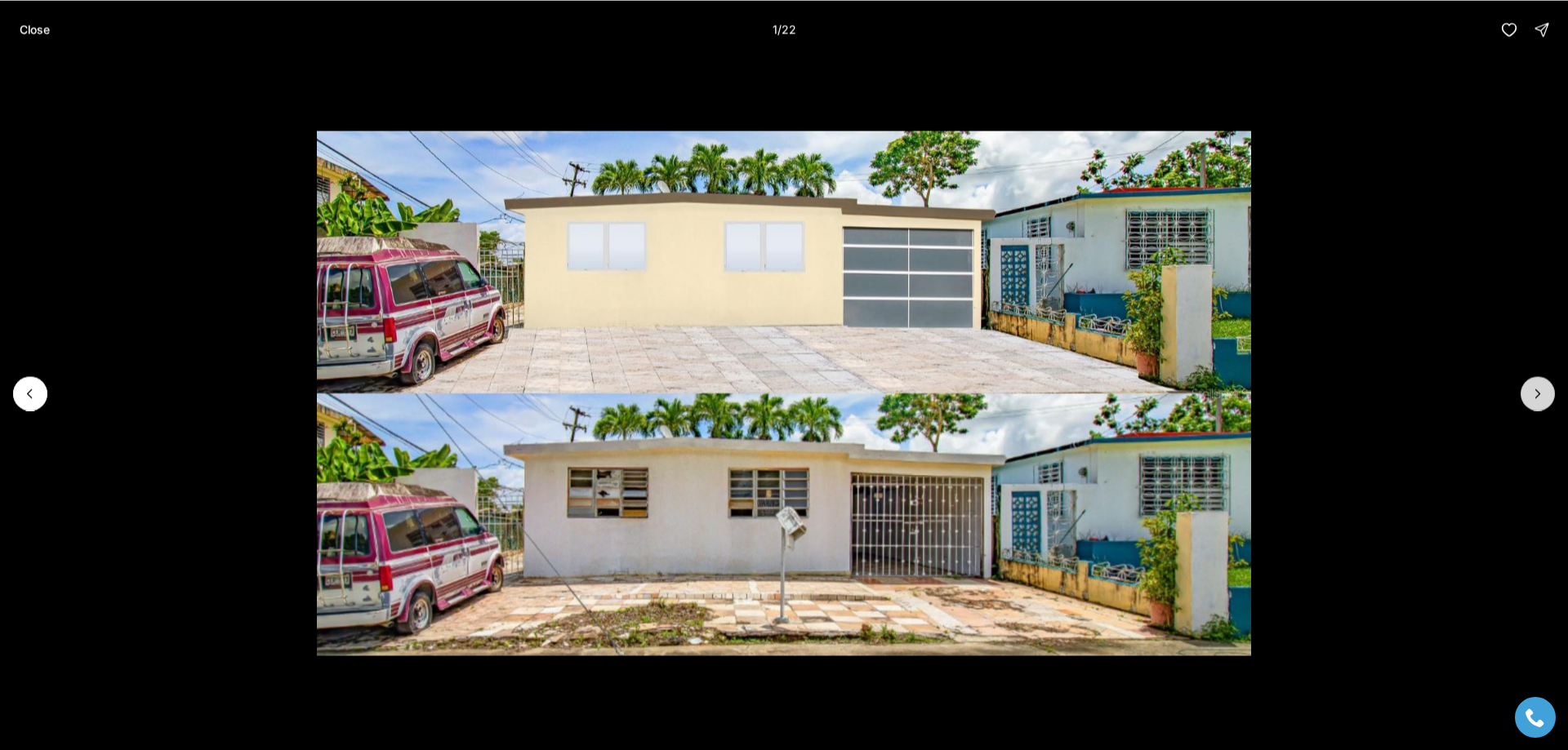
click at [1540, 399] on icon "Next slide" at bounding box center [1537, 393] width 16 height 16
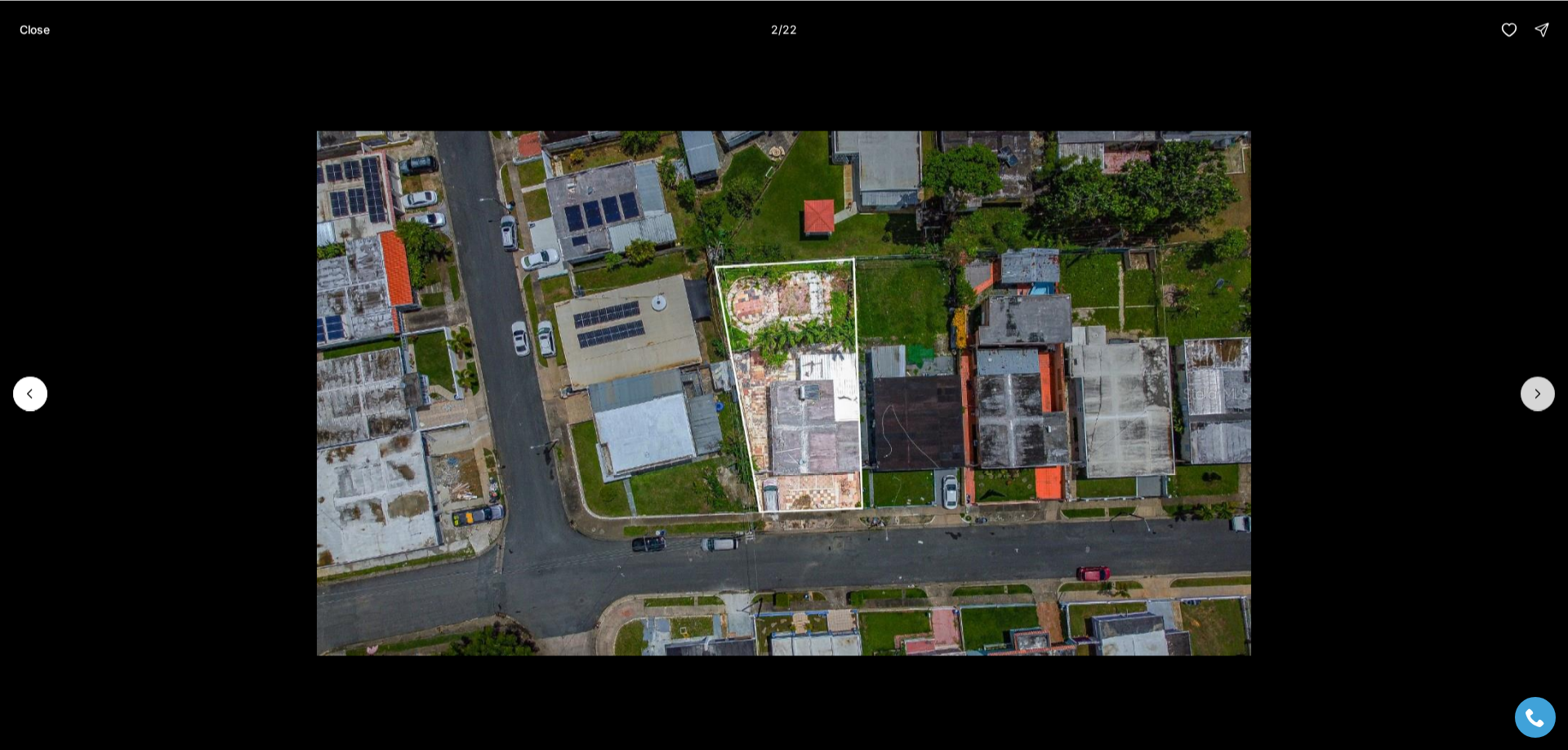
click at [1540, 399] on icon "Next slide" at bounding box center [1537, 393] width 16 height 16
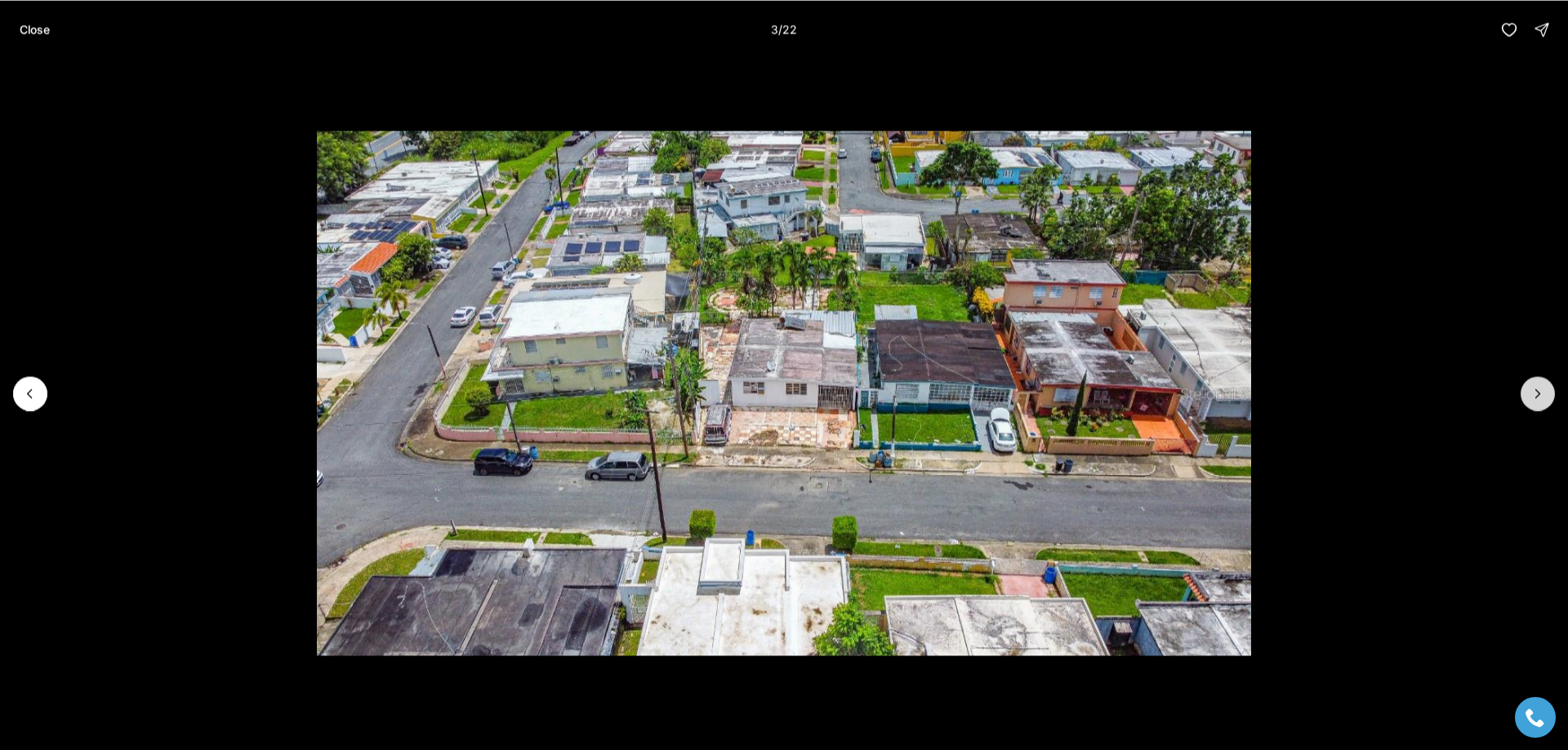
click at [1540, 399] on icon "Next slide" at bounding box center [1537, 393] width 16 height 16
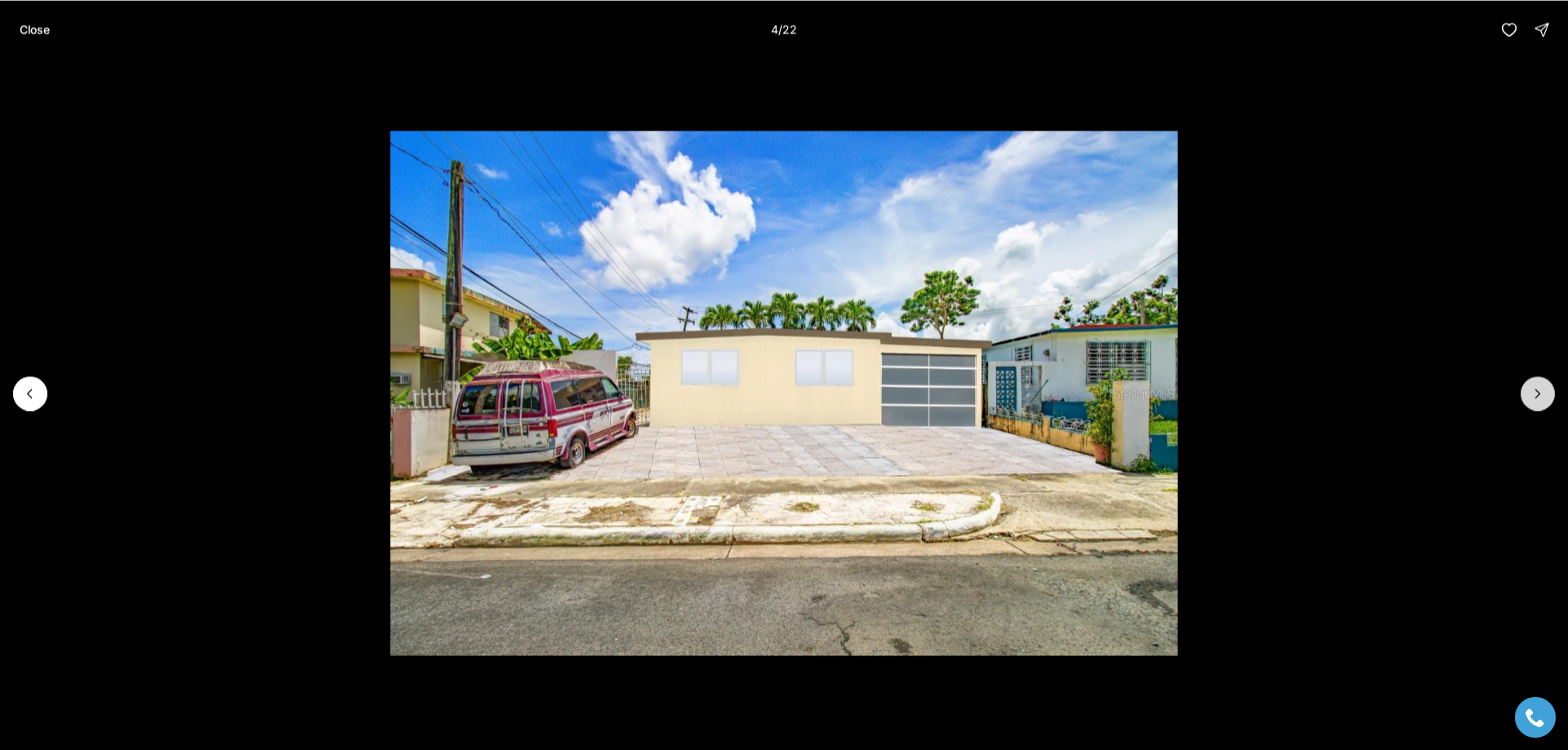
click at [1540, 399] on icon "Next slide" at bounding box center [1537, 393] width 16 height 16
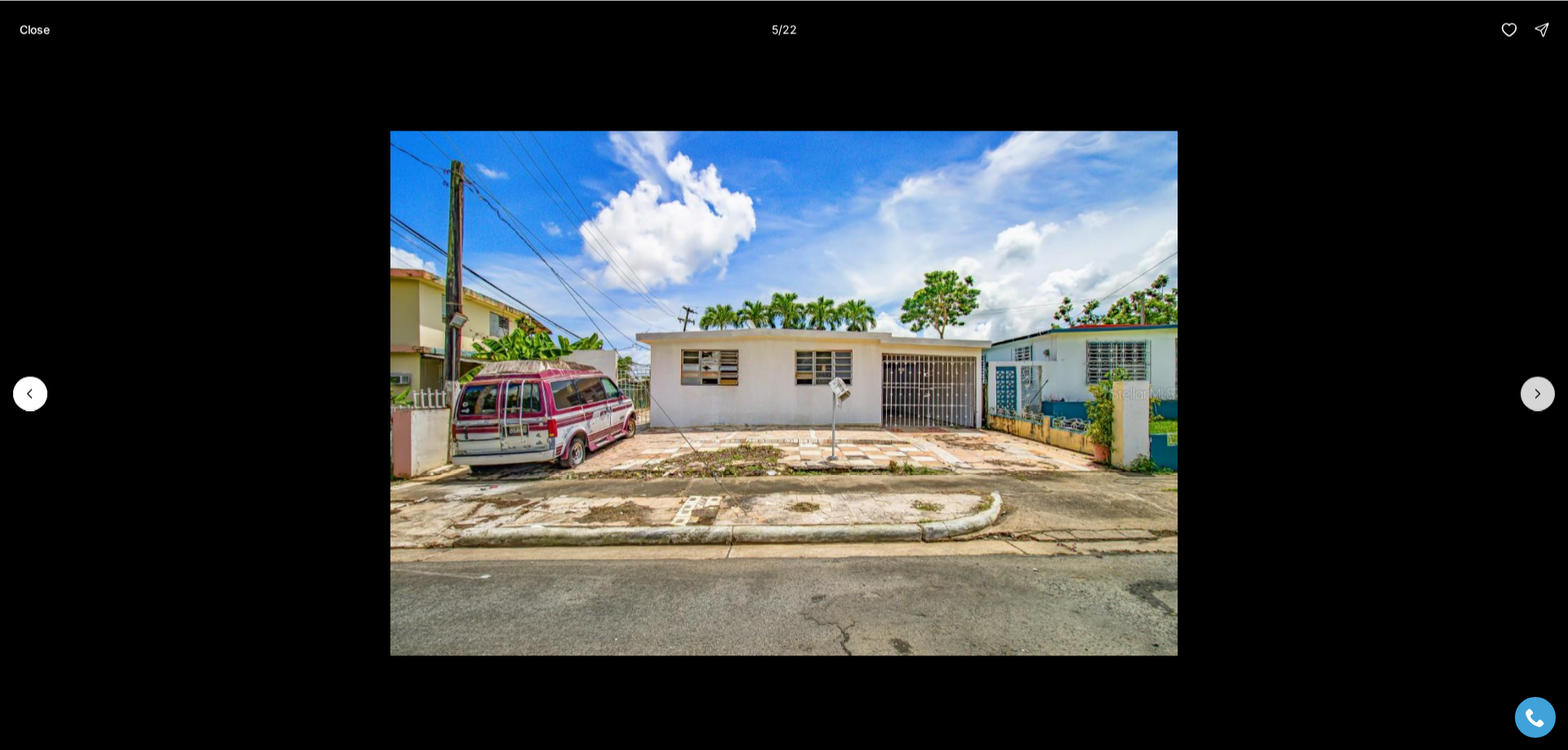
click at [1540, 399] on icon "Next slide" at bounding box center [1537, 393] width 16 height 16
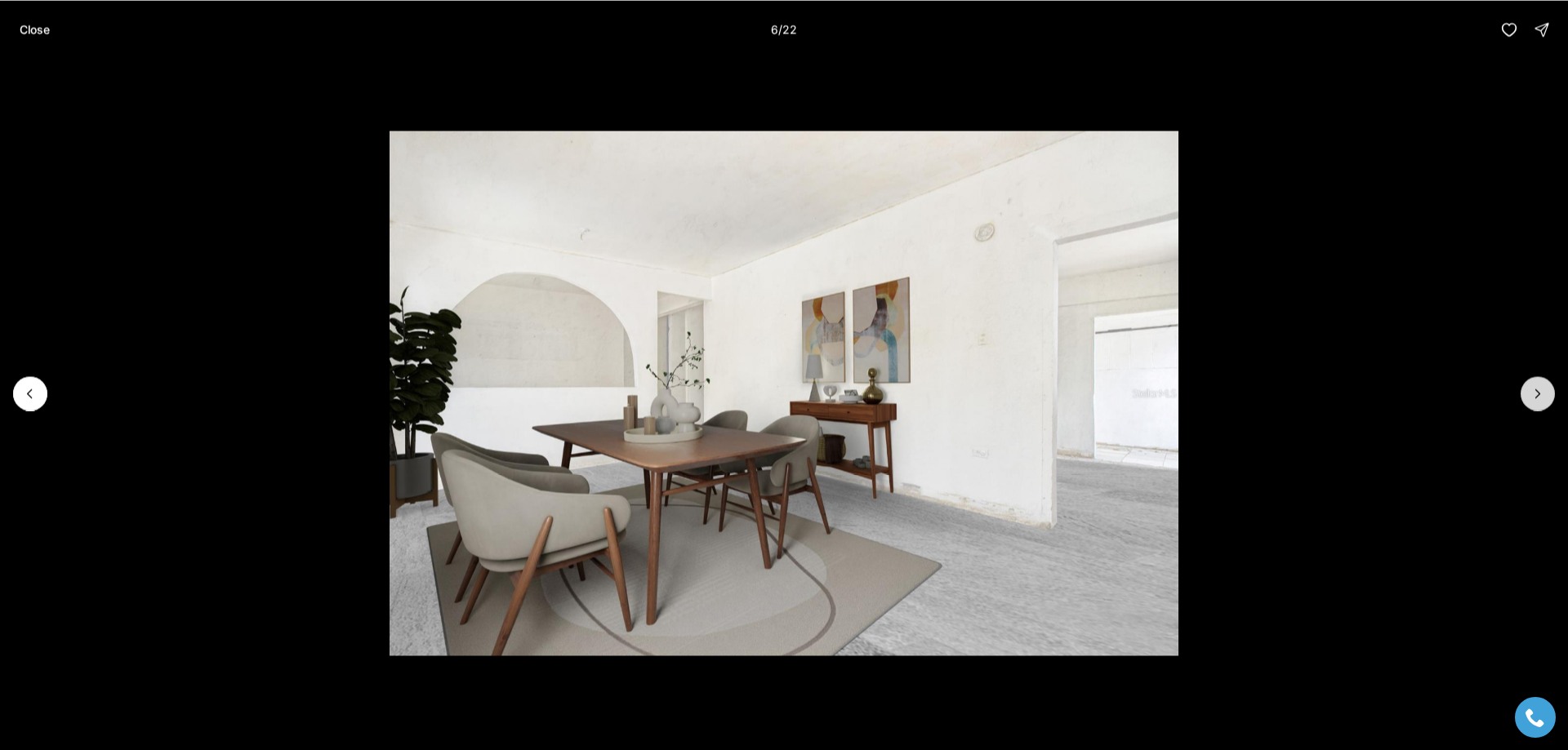
click at [1540, 399] on icon "Next slide" at bounding box center [1537, 393] width 16 height 16
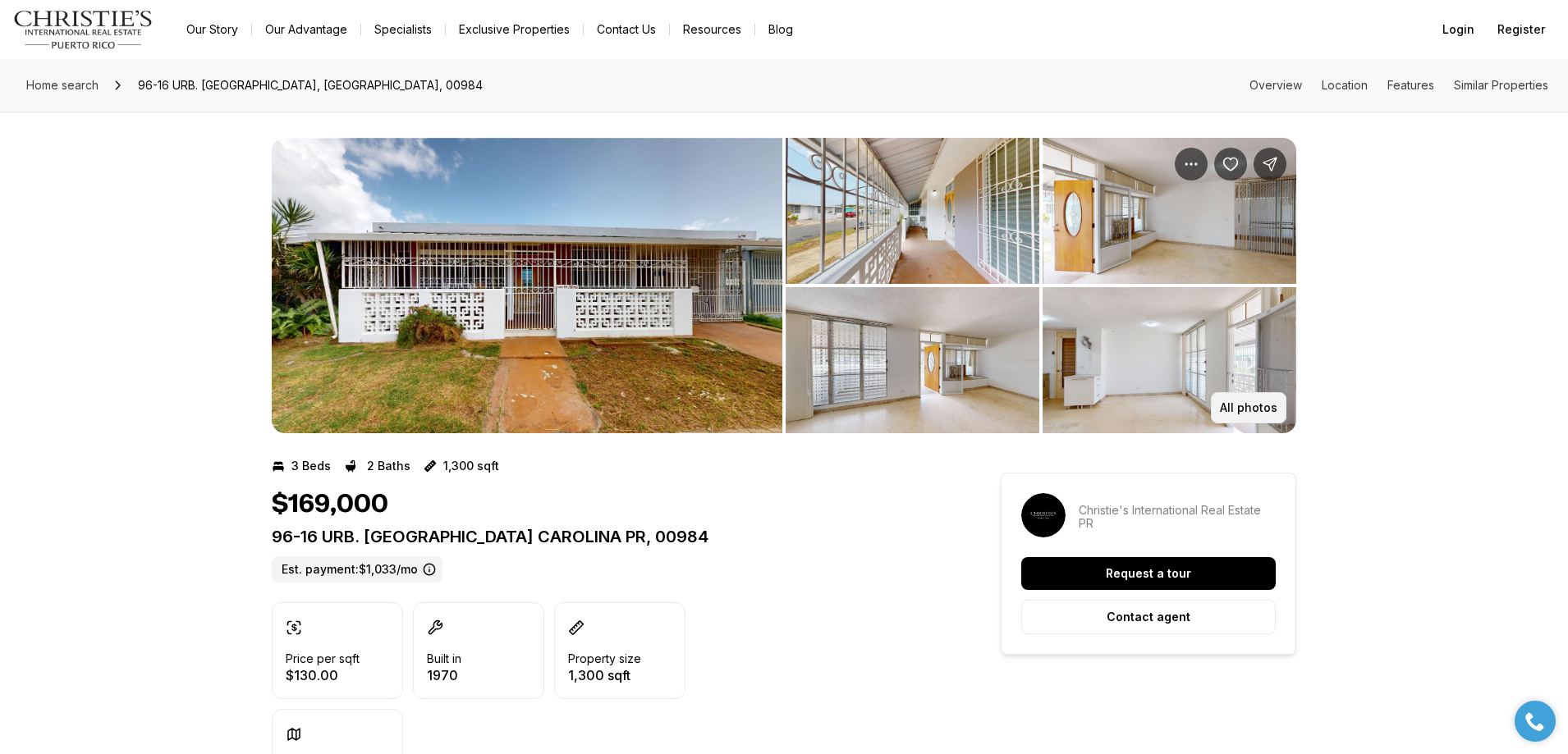
click at [1253, 404] on p "All photos" at bounding box center [1248, 408] width 57 height 14
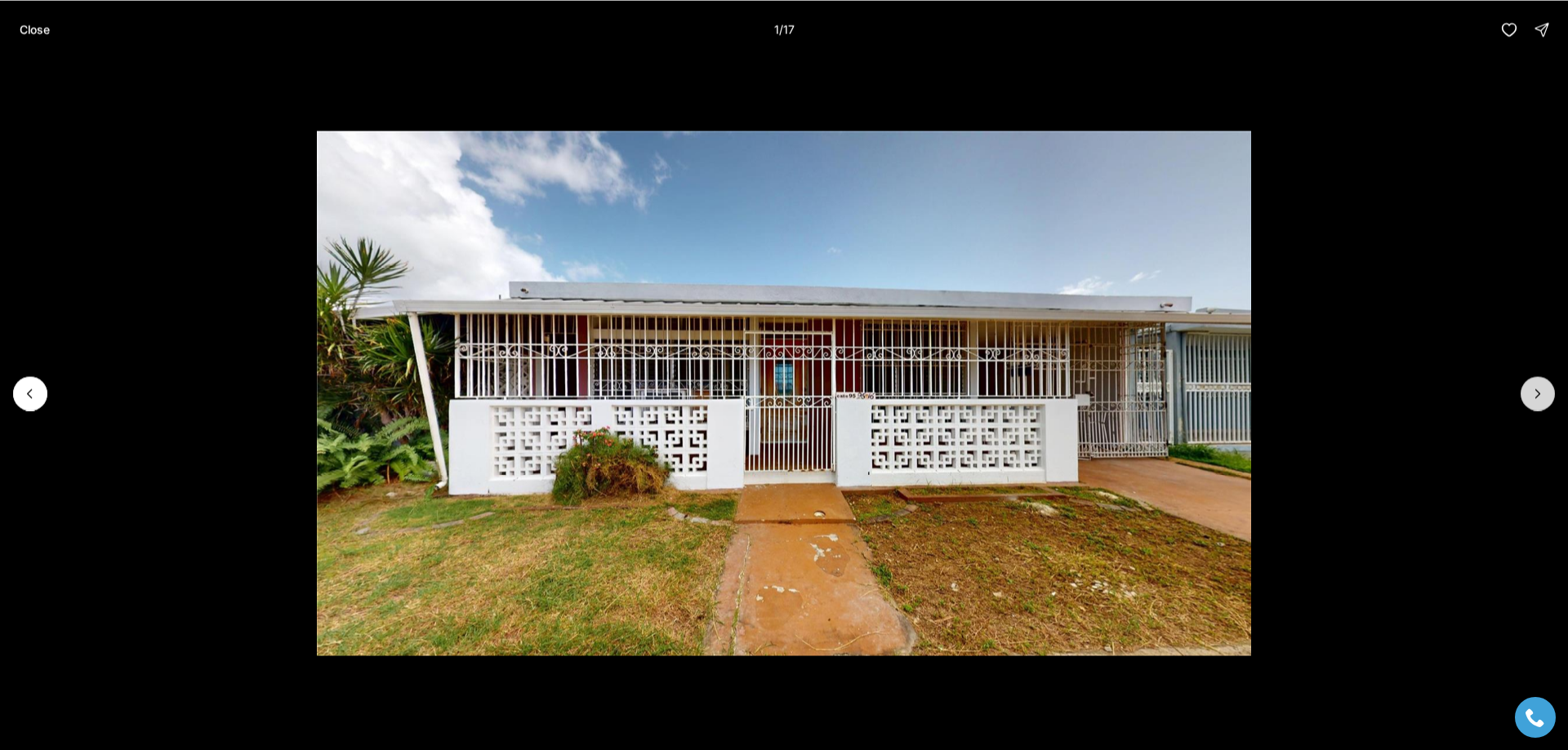
click at [1540, 387] on icon "Next slide" at bounding box center [1537, 393] width 16 height 16
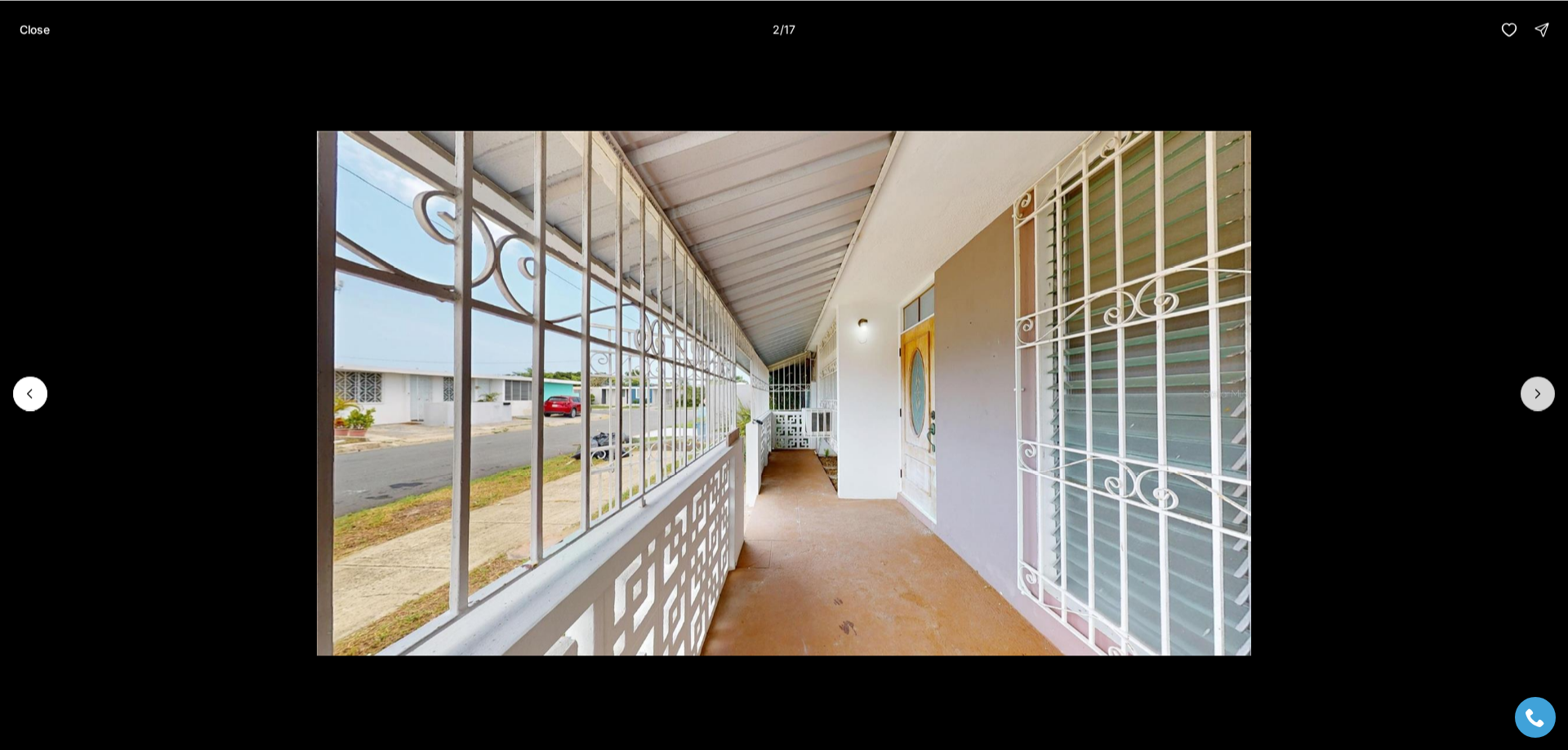
click at [1540, 387] on icon "Next slide" at bounding box center [1537, 393] width 16 height 16
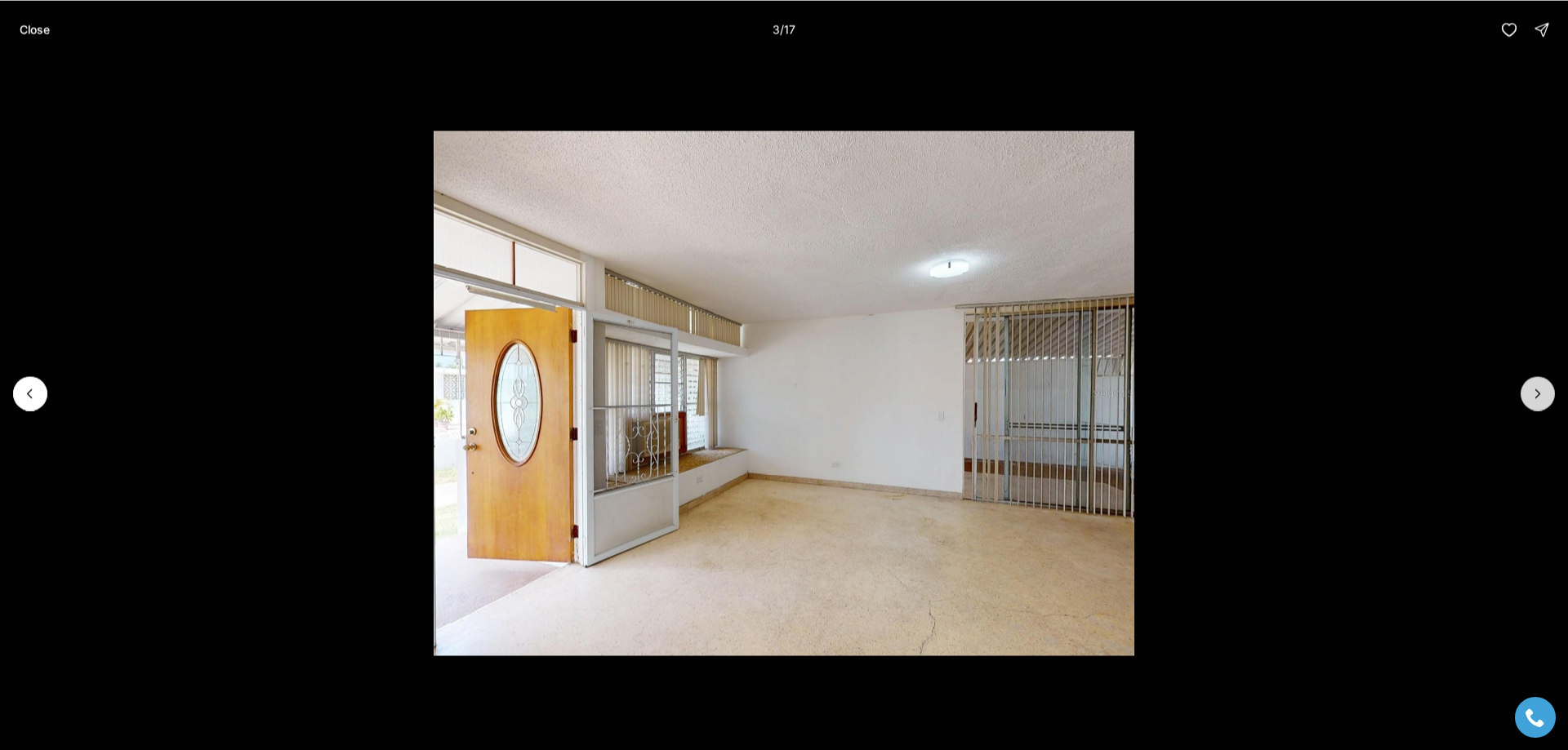
click at [1540, 386] on icon "Next slide" at bounding box center [1537, 393] width 16 height 16
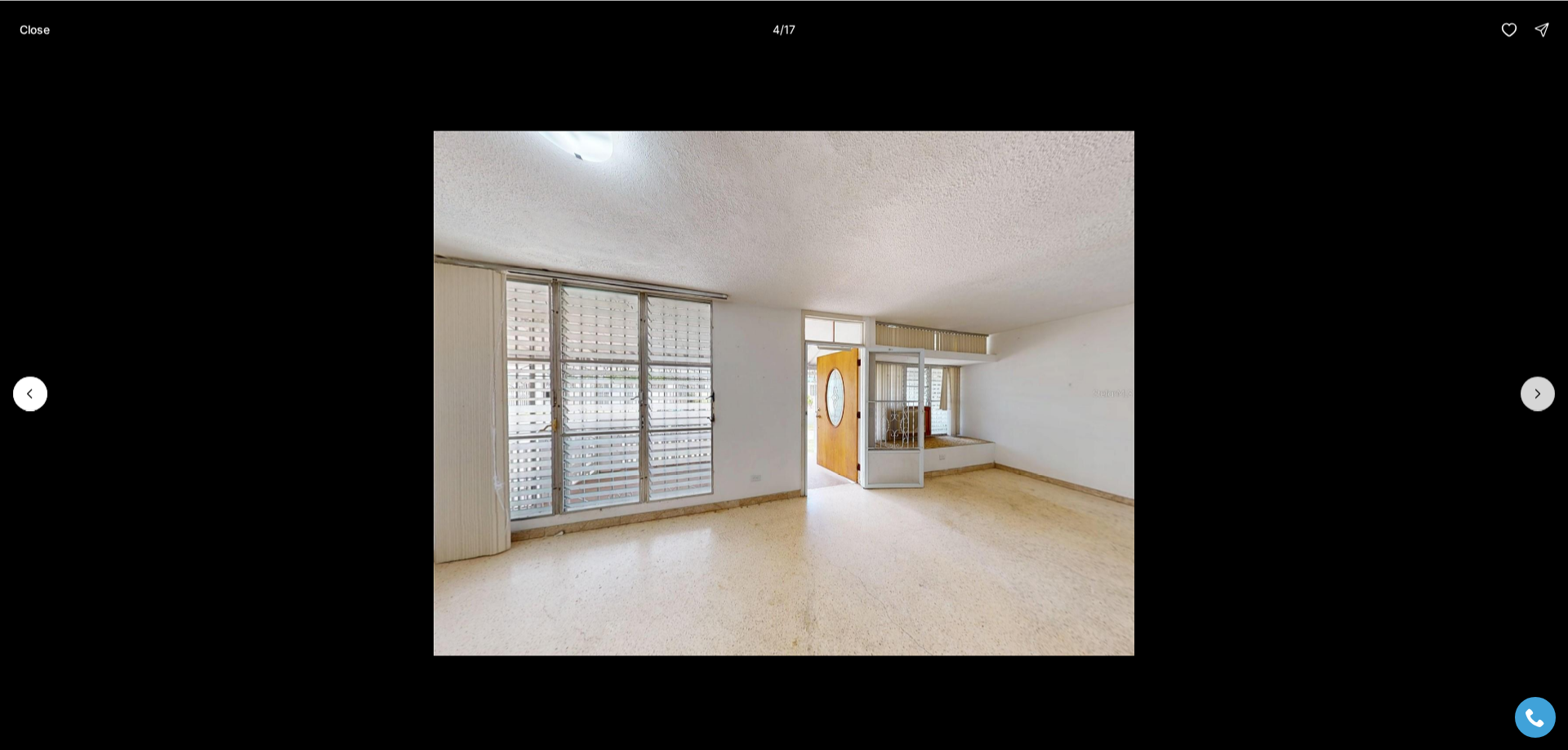
click at [1525, 391] on button "Next slide" at bounding box center [1538, 393] width 35 height 35
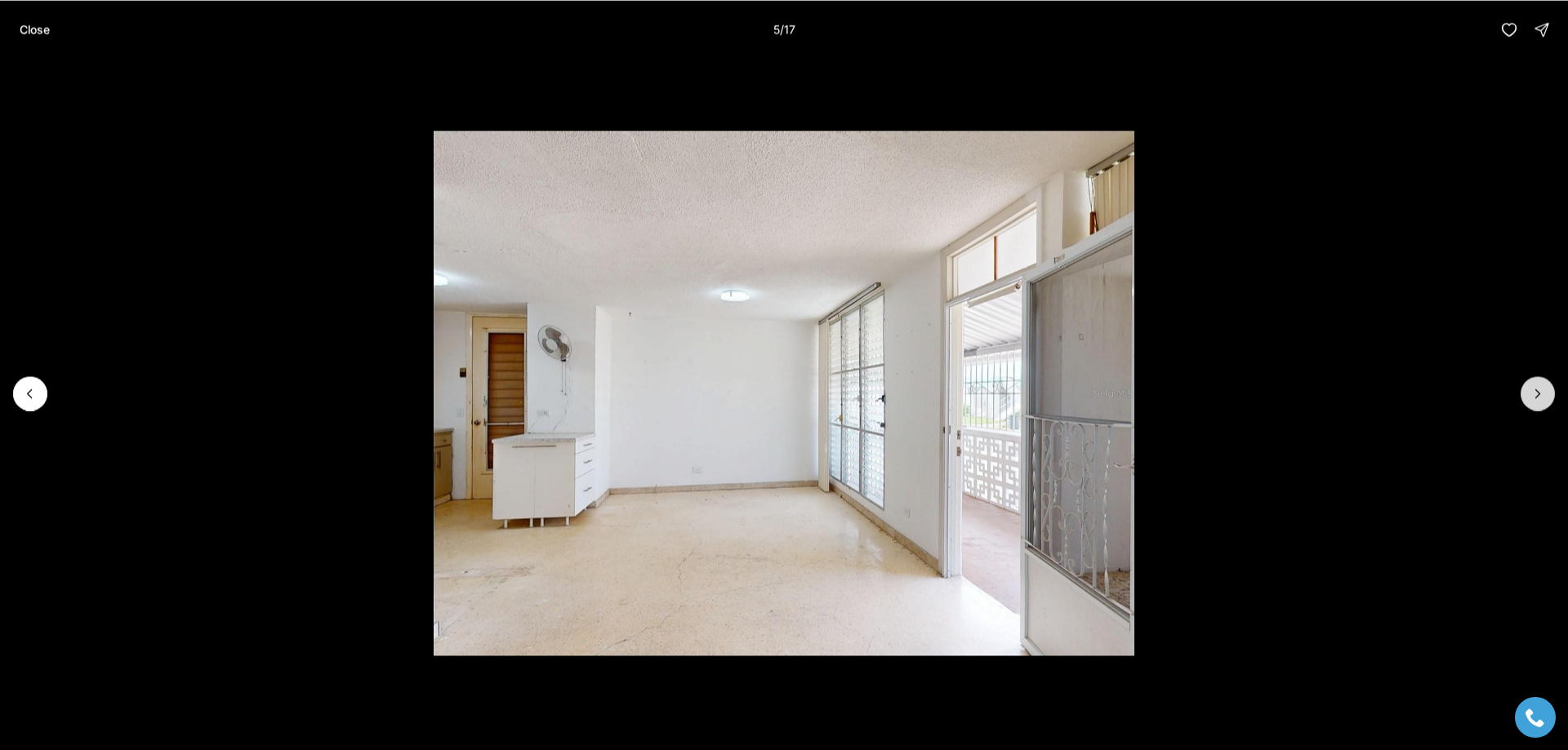
click at [1542, 402] on button "Next slide" at bounding box center [1538, 393] width 35 height 35
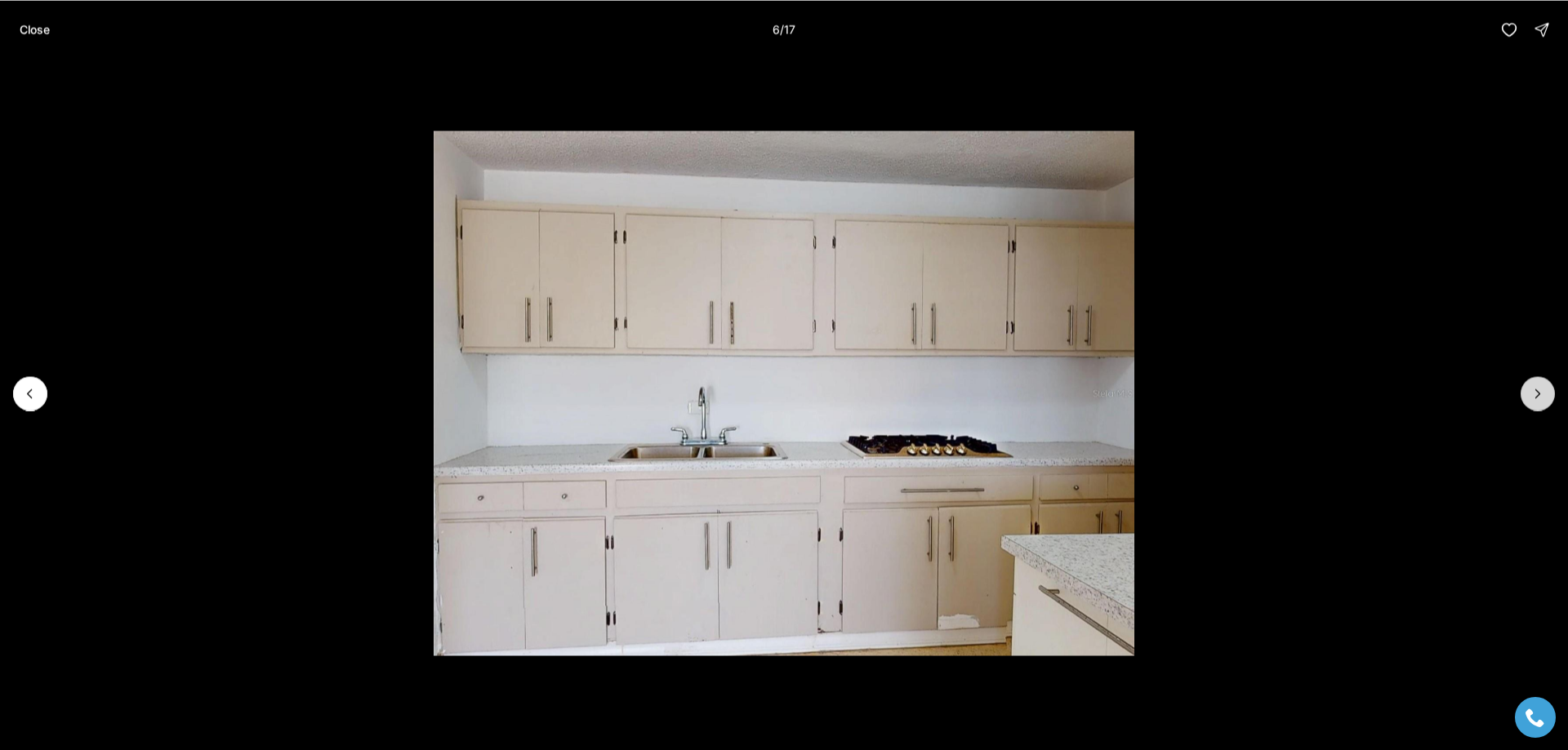
click at [1542, 396] on icon "Next slide" at bounding box center [1537, 393] width 16 height 16
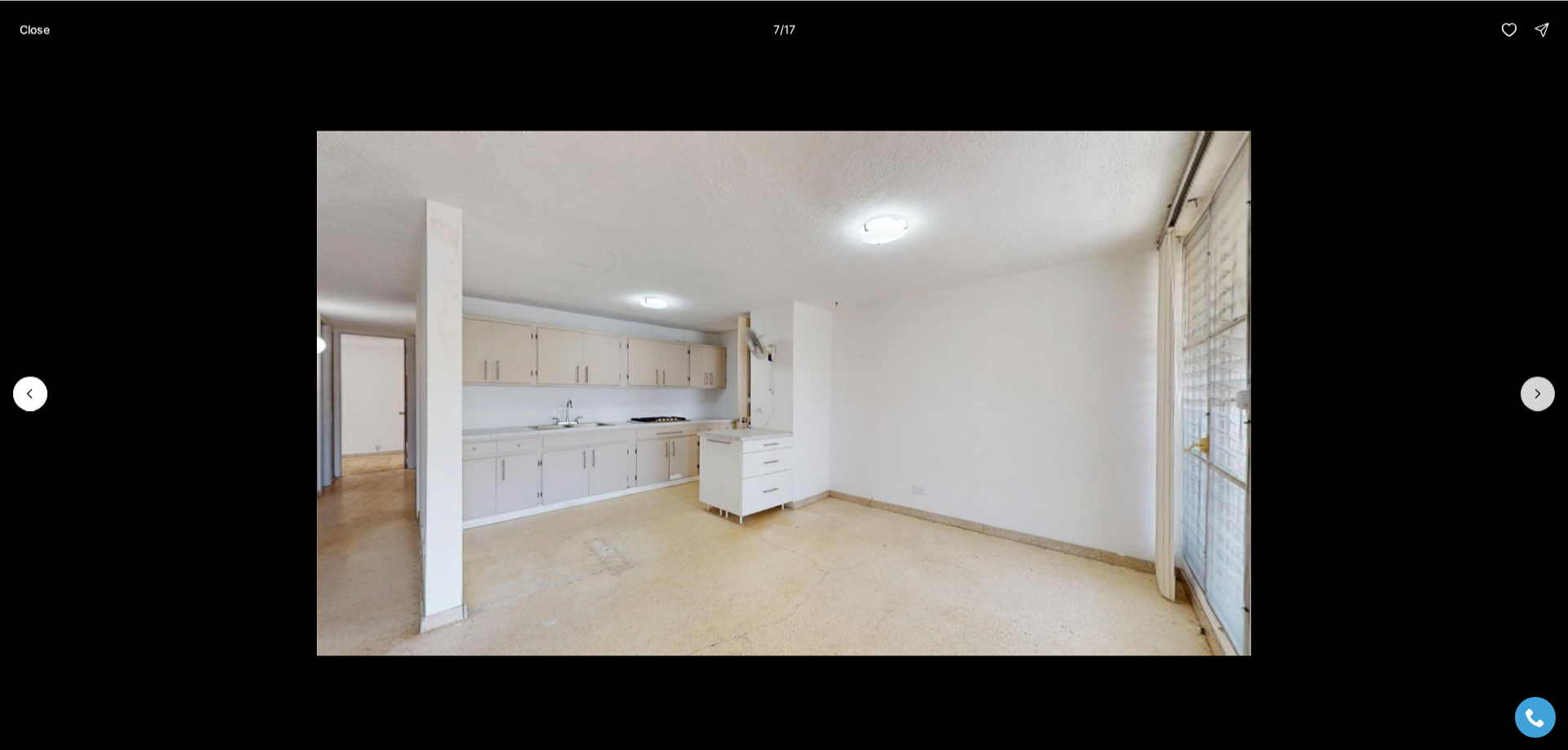
click at [1542, 396] on icon "Next slide" at bounding box center [1537, 393] width 16 height 16
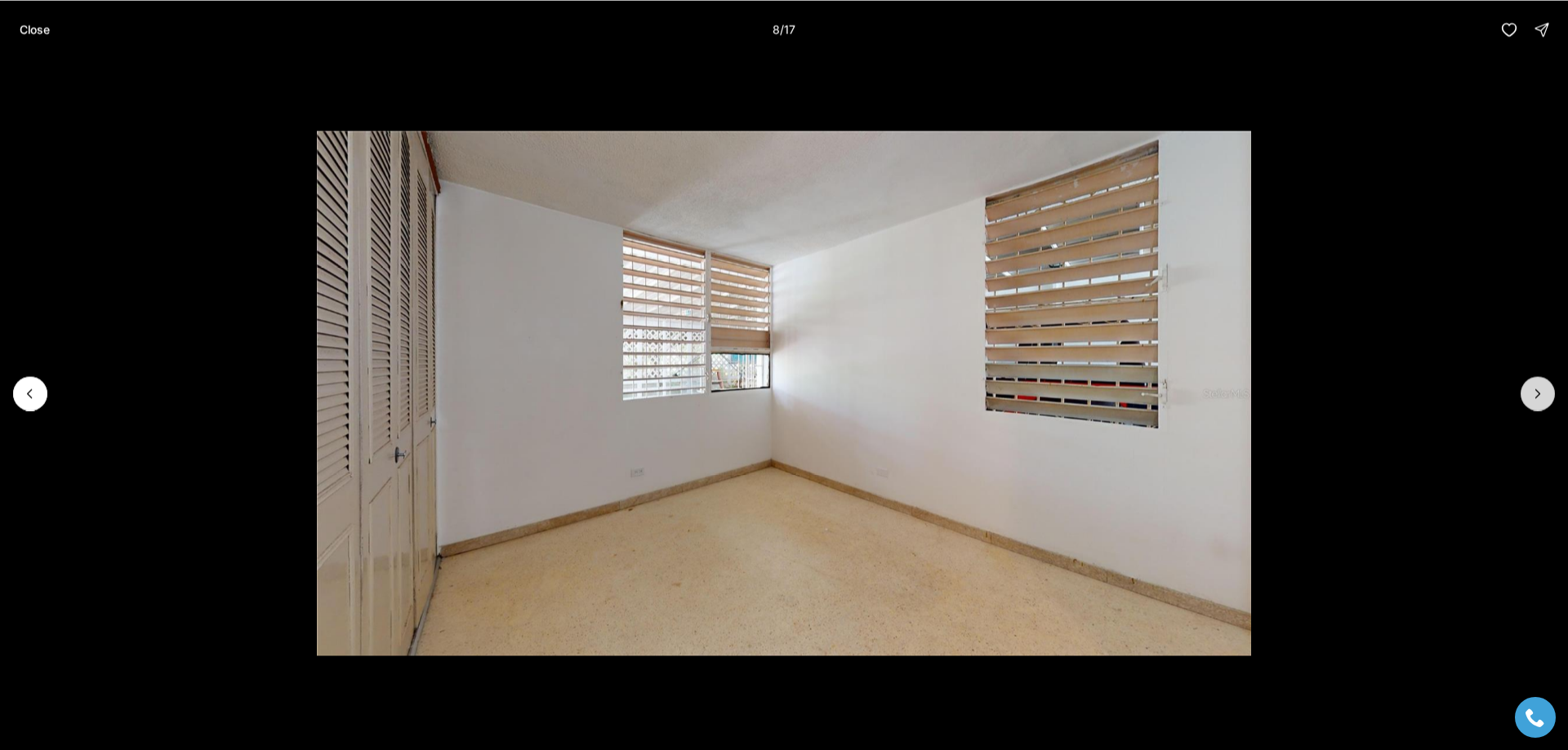
click at [1542, 396] on icon "Next slide" at bounding box center [1537, 393] width 16 height 16
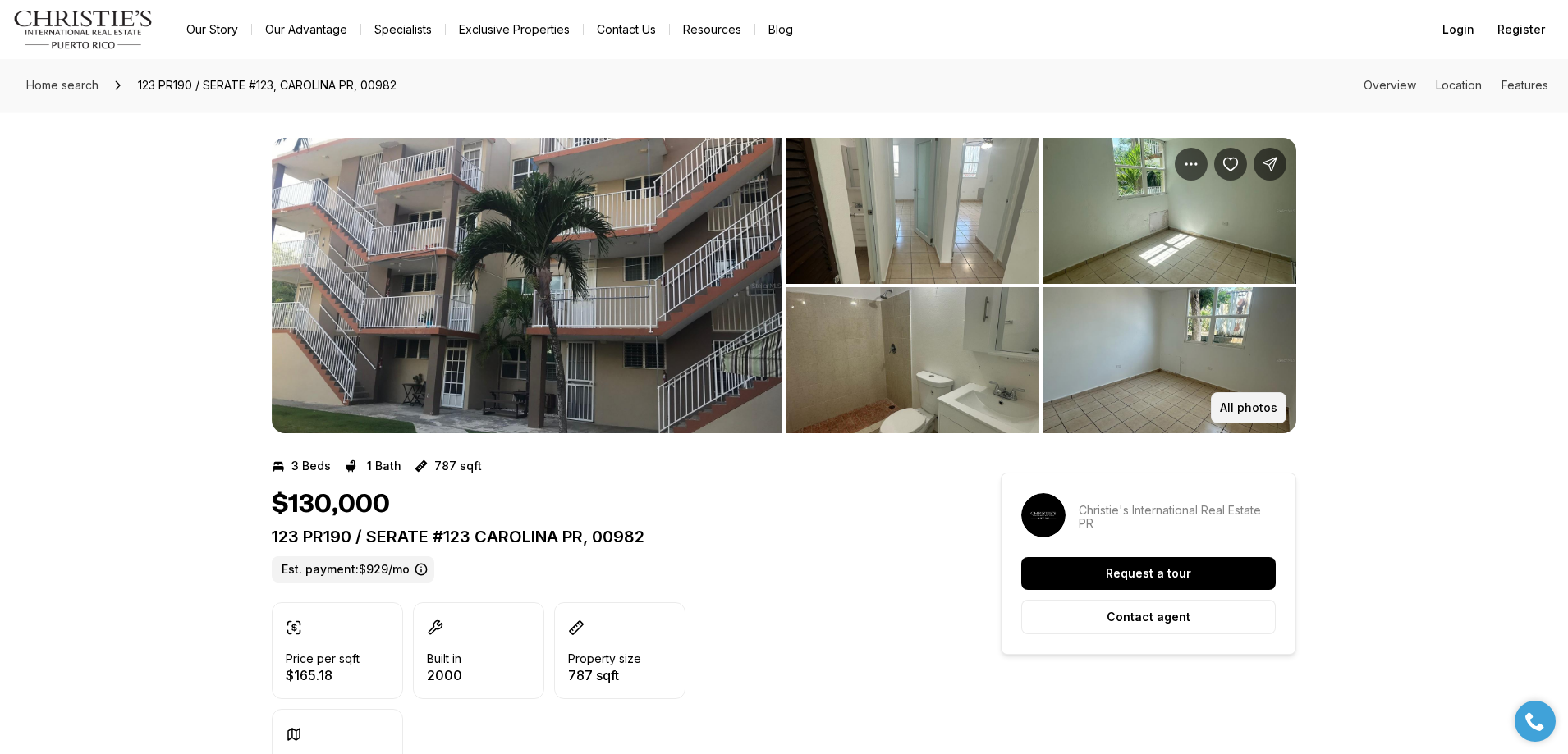
click at [1250, 396] on button "All photos" at bounding box center [1249, 408] width 76 height 31
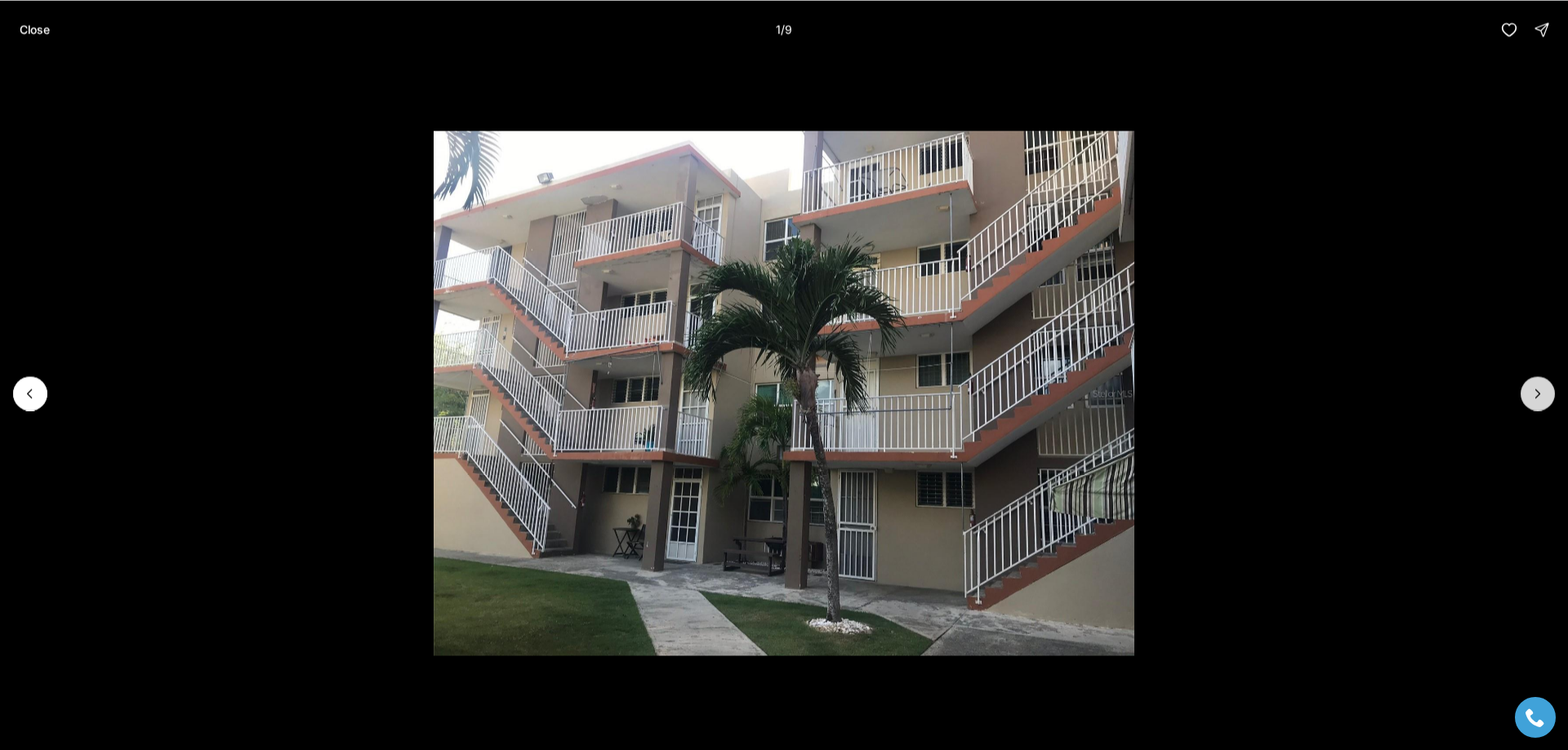
click at [1531, 394] on icon "Next slide" at bounding box center [1537, 393] width 16 height 16
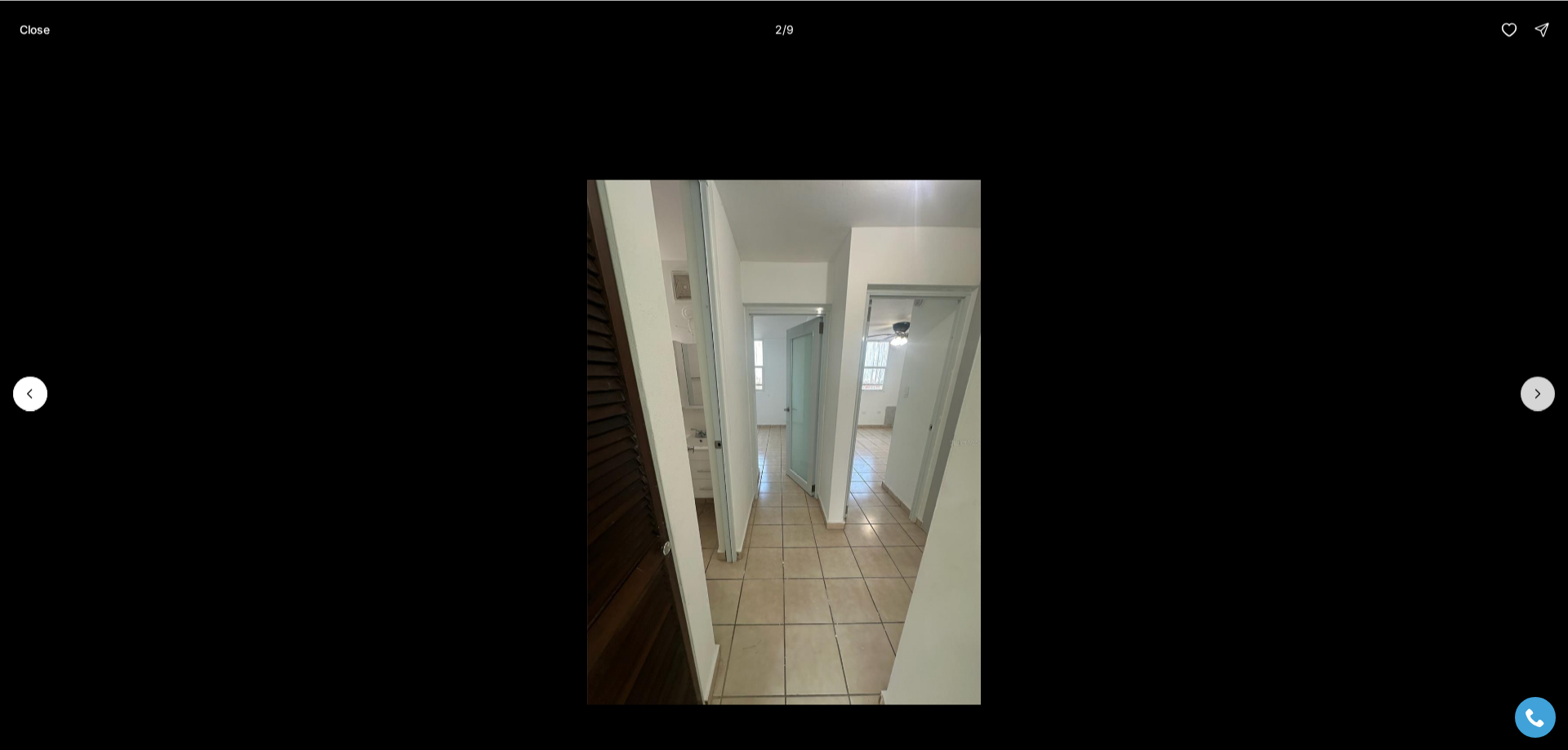
click at [1531, 394] on icon "Next slide" at bounding box center [1537, 393] width 16 height 16
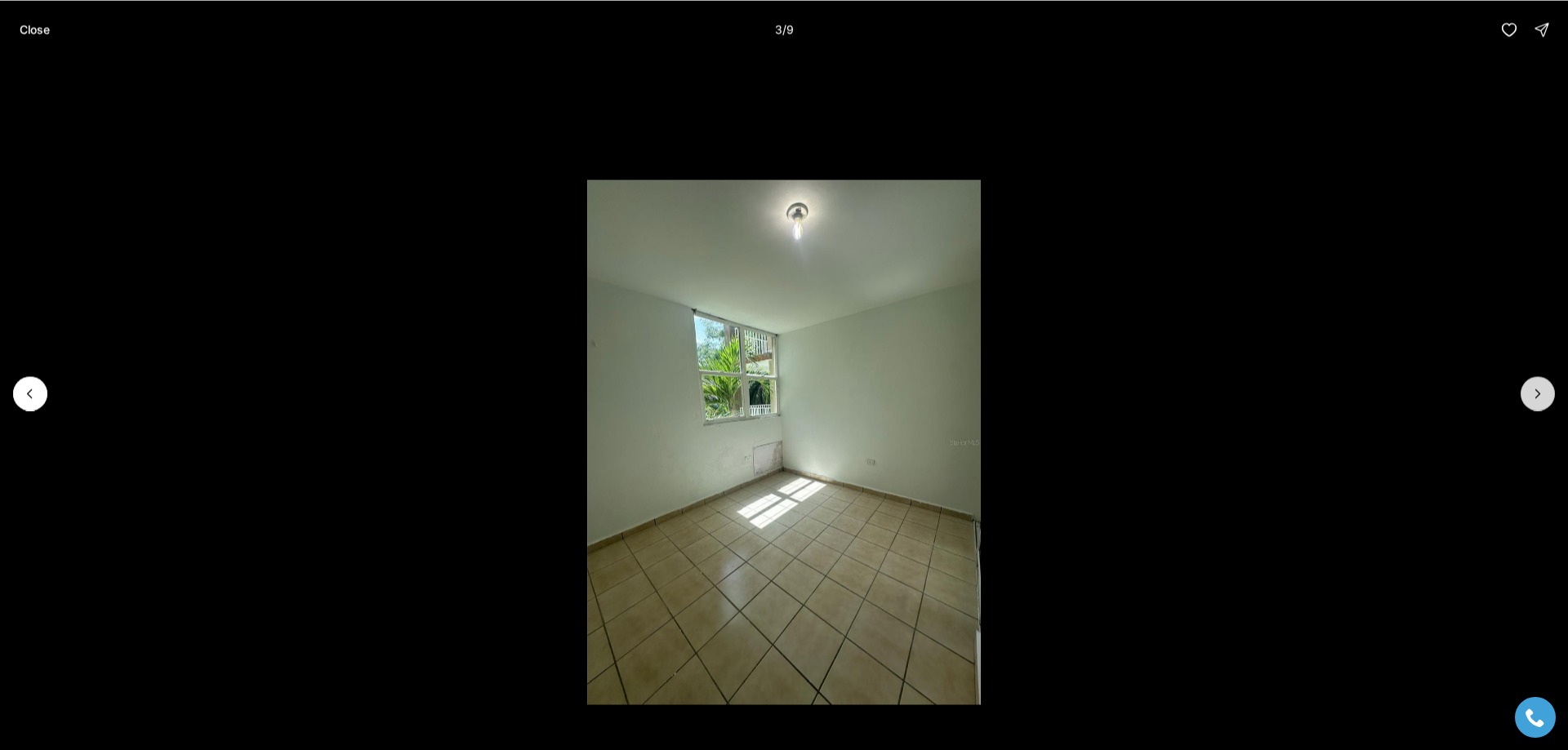
click at [1531, 394] on icon "Next slide" at bounding box center [1537, 393] width 16 height 16
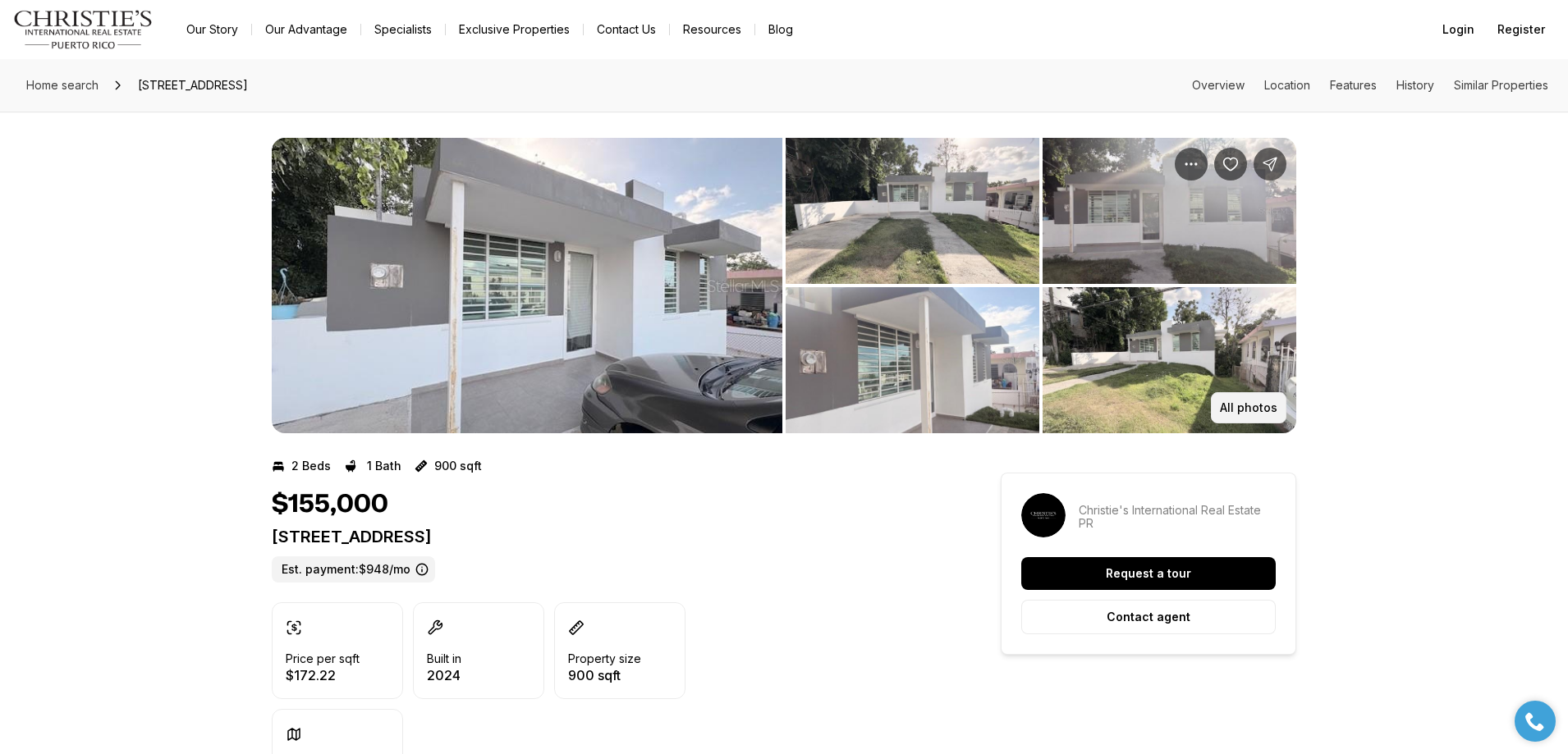
click at [1239, 406] on p "All photos" at bounding box center [1248, 408] width 57 height 14
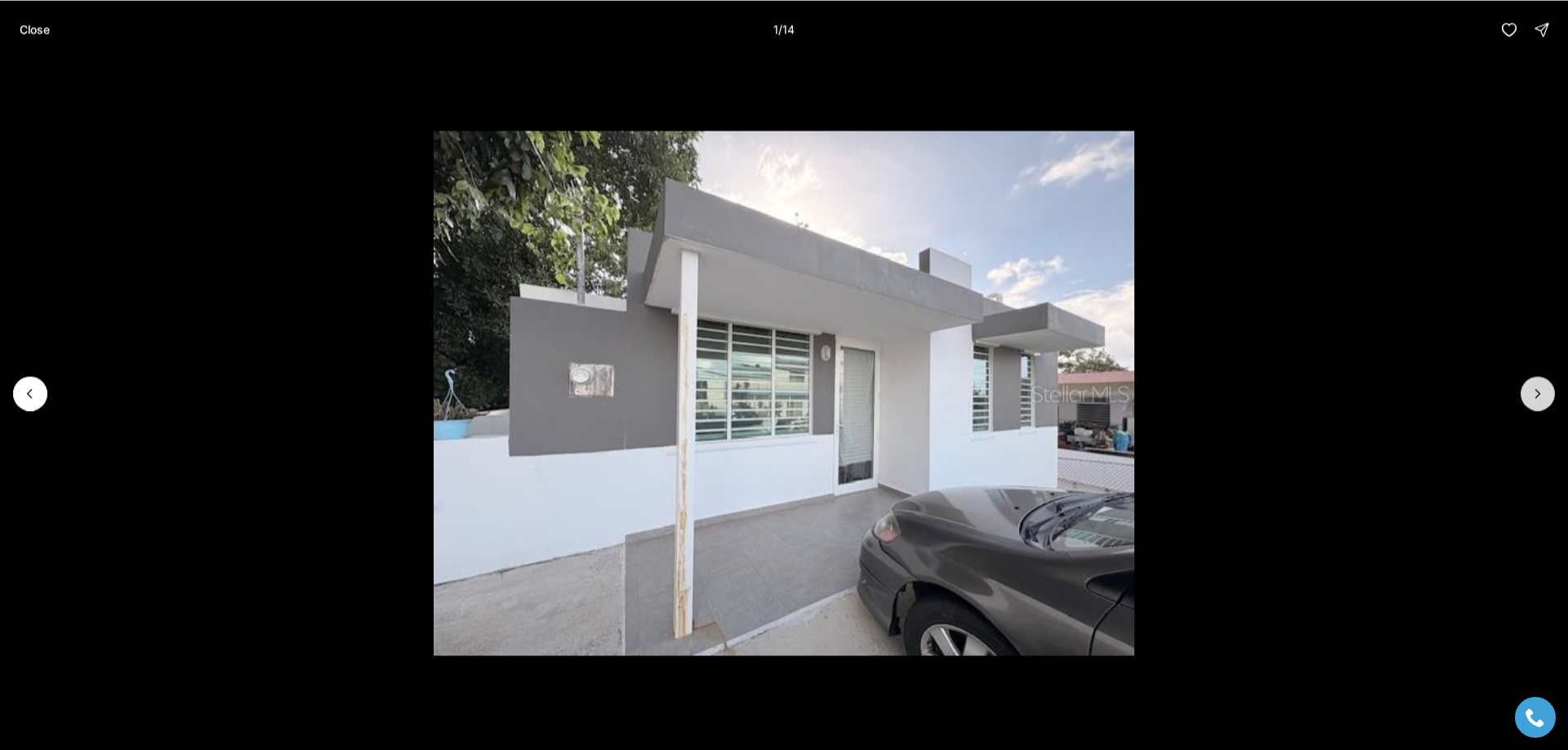
click at [1537, 391] on icon "Next slide" at bounding box center [1538, 393] width 4 height 8
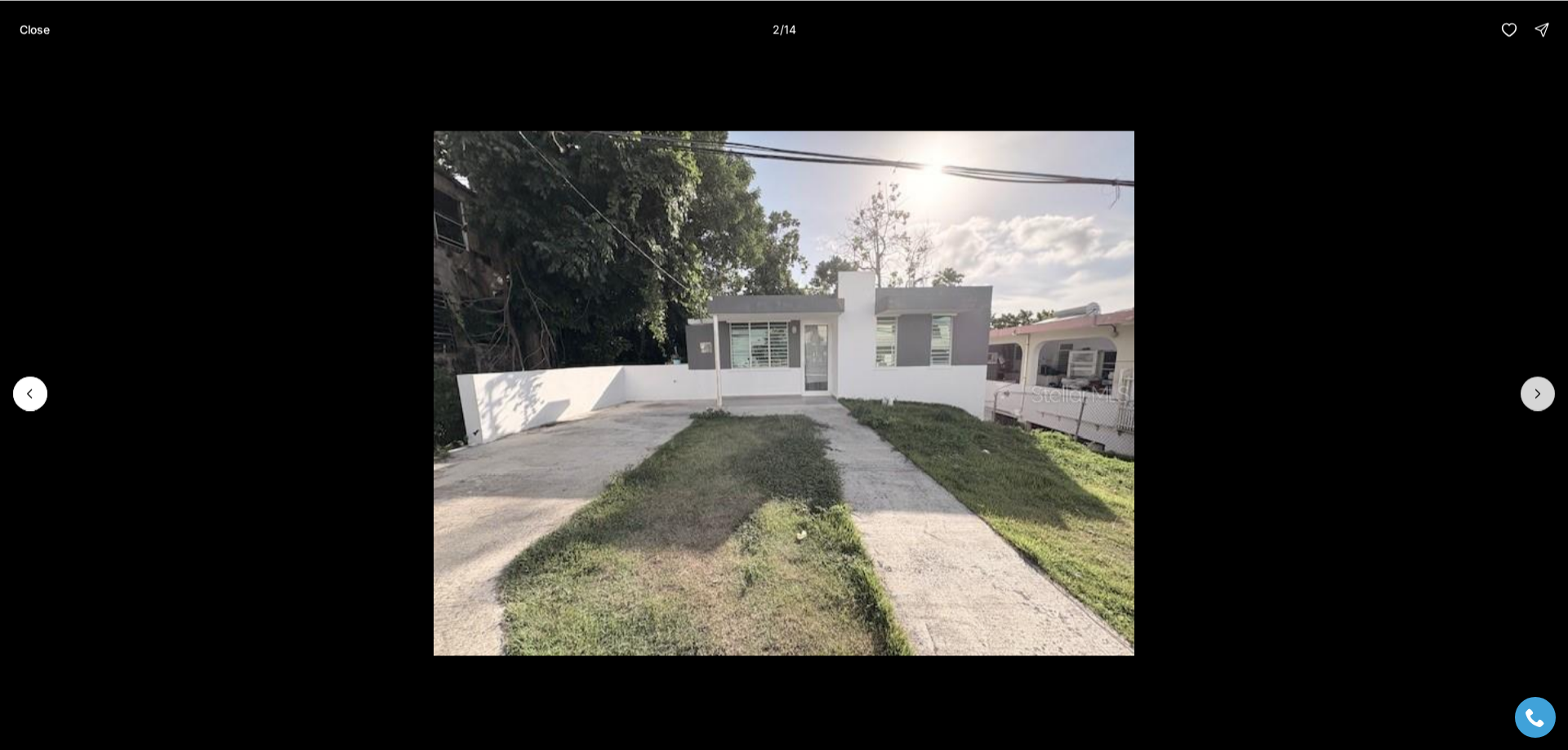
click at [1537, 391] on icon "Next slide" at bounding box center [1538, 393] width 4 height 8
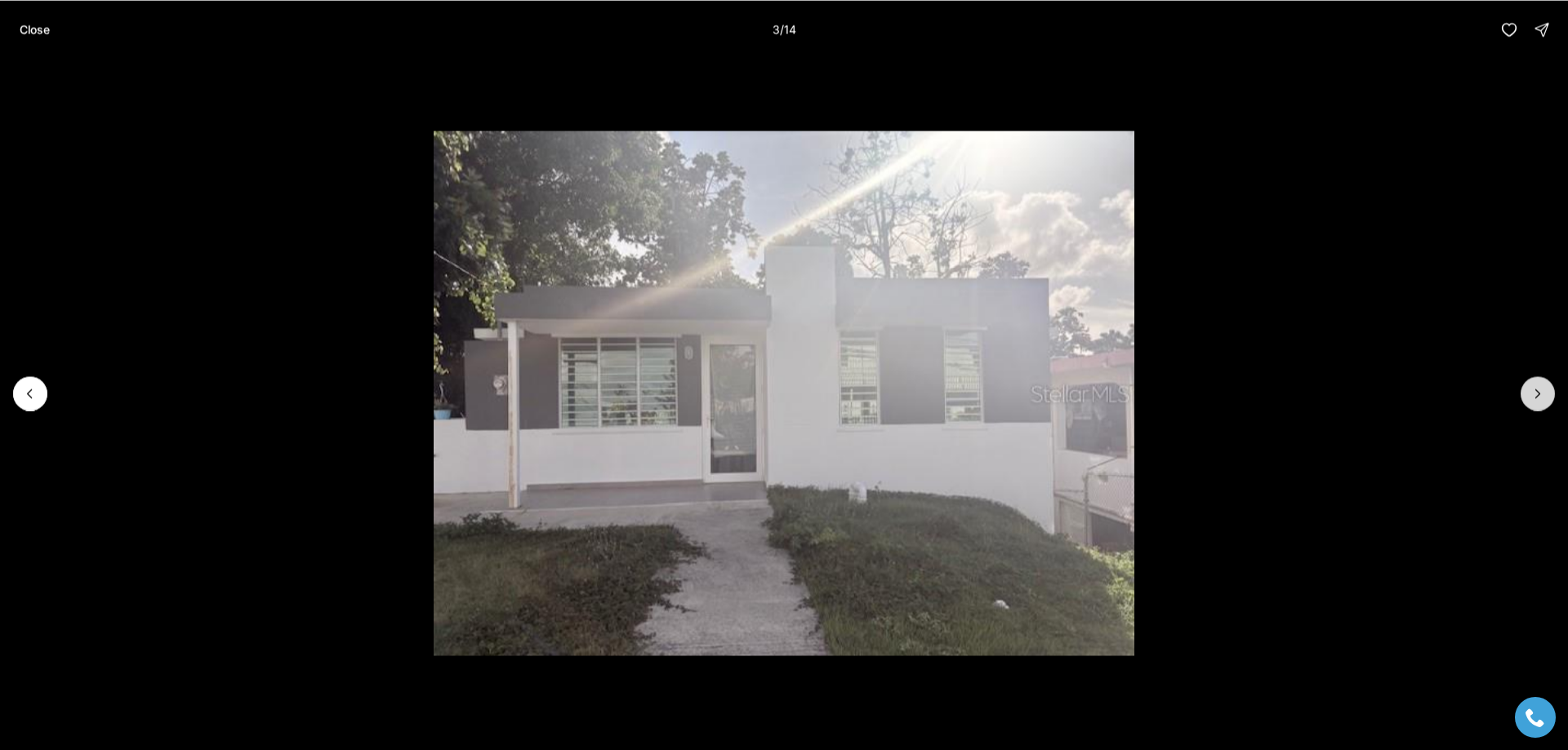
click at [1537, 391] on icon "Next slide" at bounding box center [1538, 393] width 4 height 8
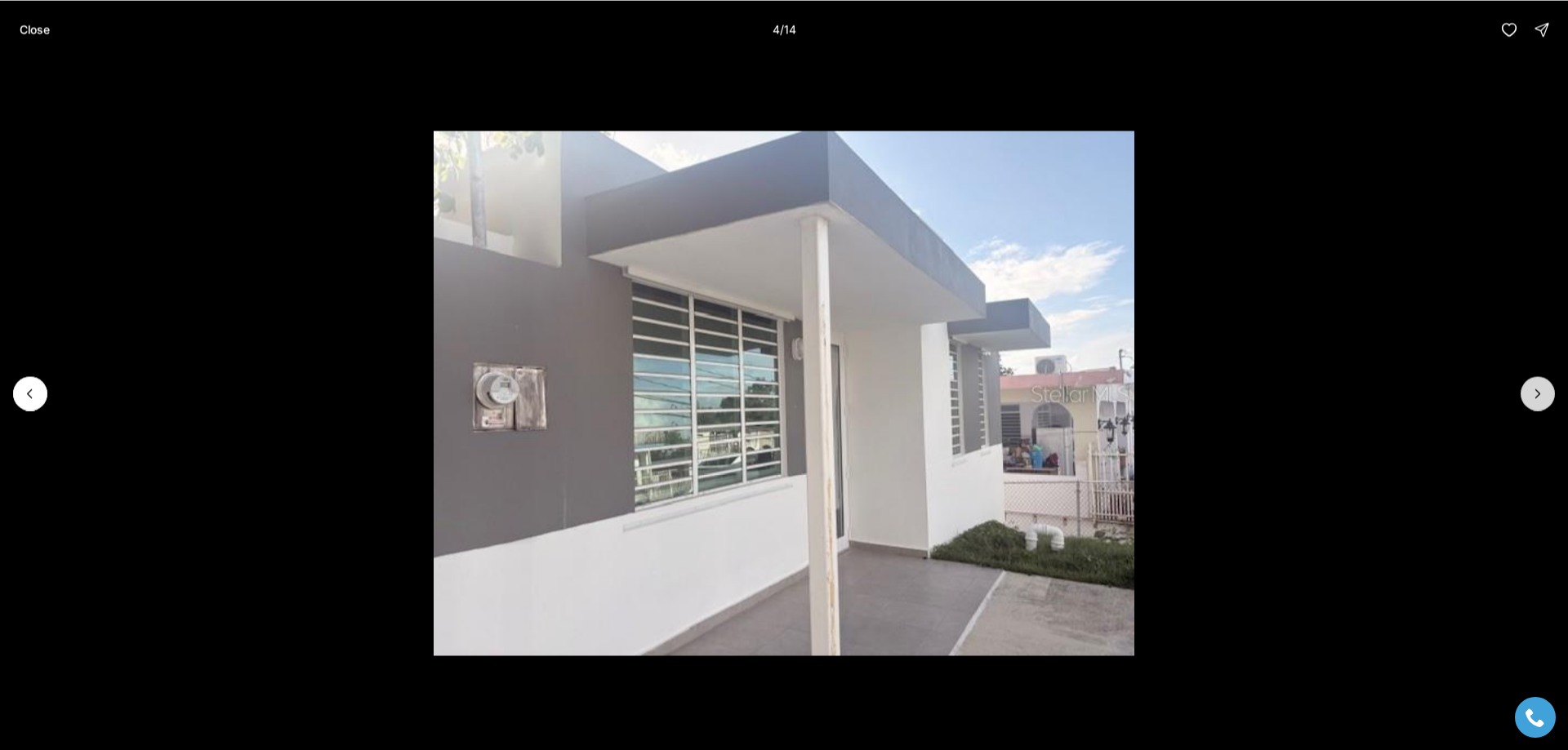
click at [1537, 391] on icon "Next slide" at bounding box center [1538, 393] width 4 height 8
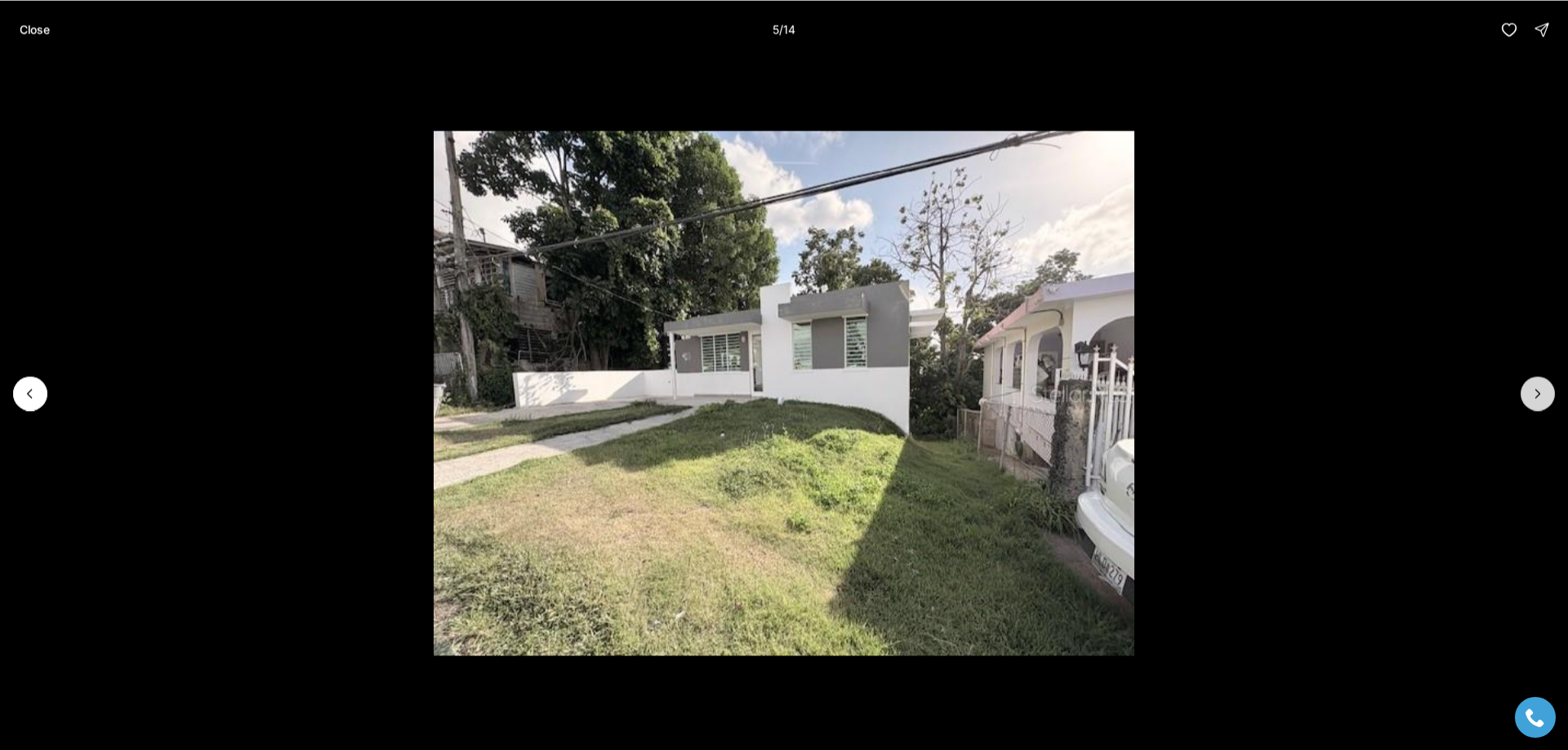
click at [1537, 391] on icon "Next slide" at bounding box center [1538, 393] width 4 height 8
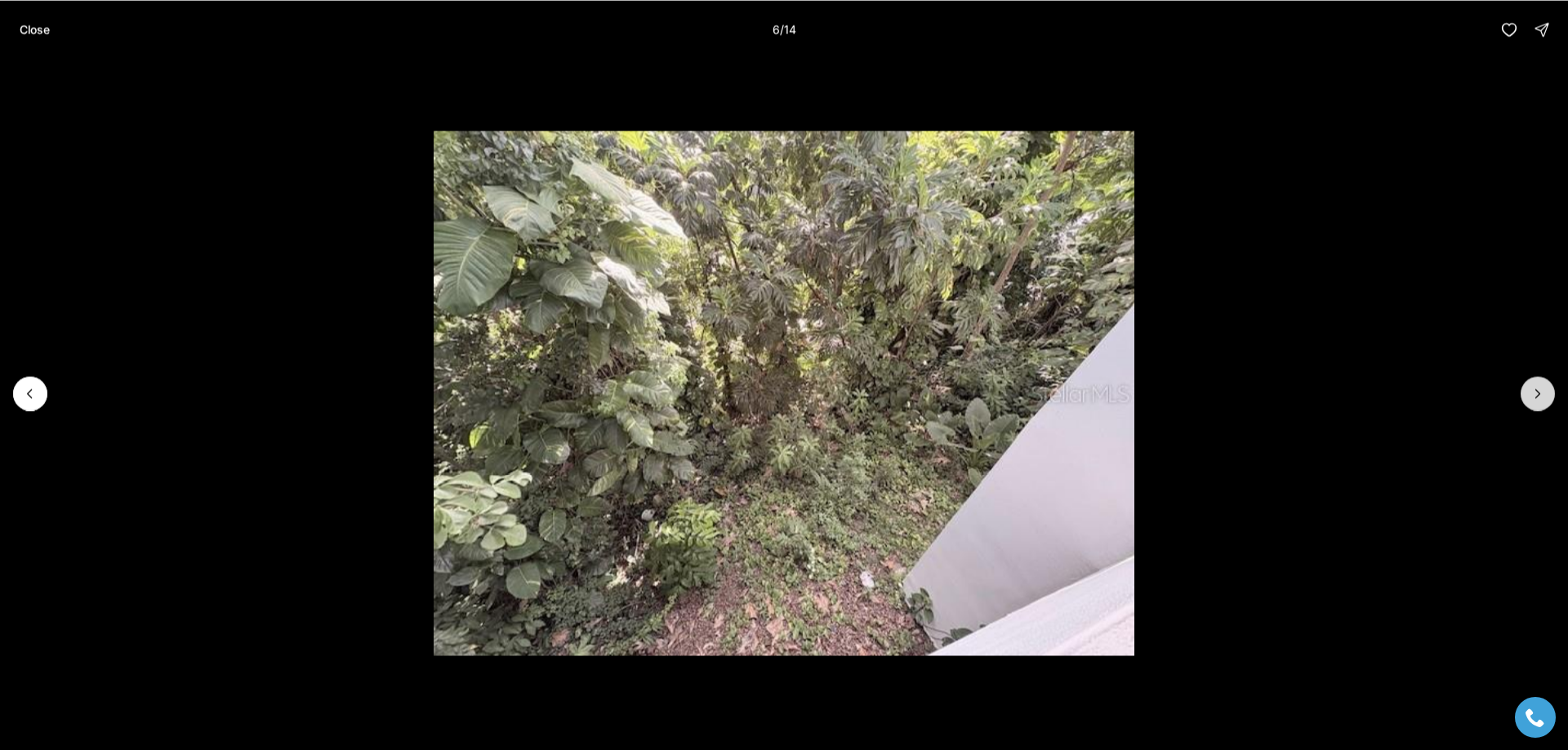
click at [1537, 391] on icon "Next slide" at bounding box center [1538, 393] width 4 height 8
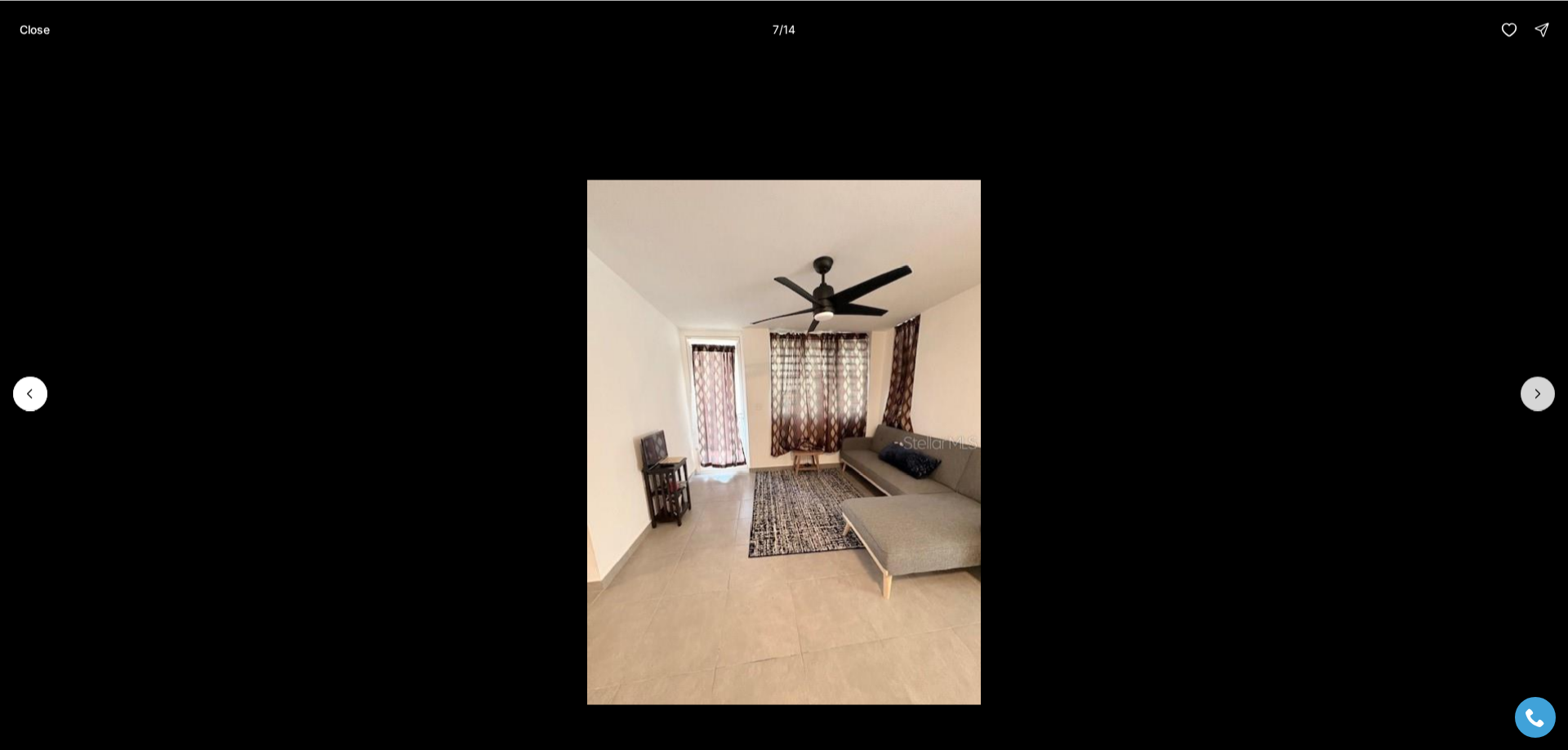
click at [1537, 391] on icon "Next slide" at bounding box center [1538, 393] width 4 height 8
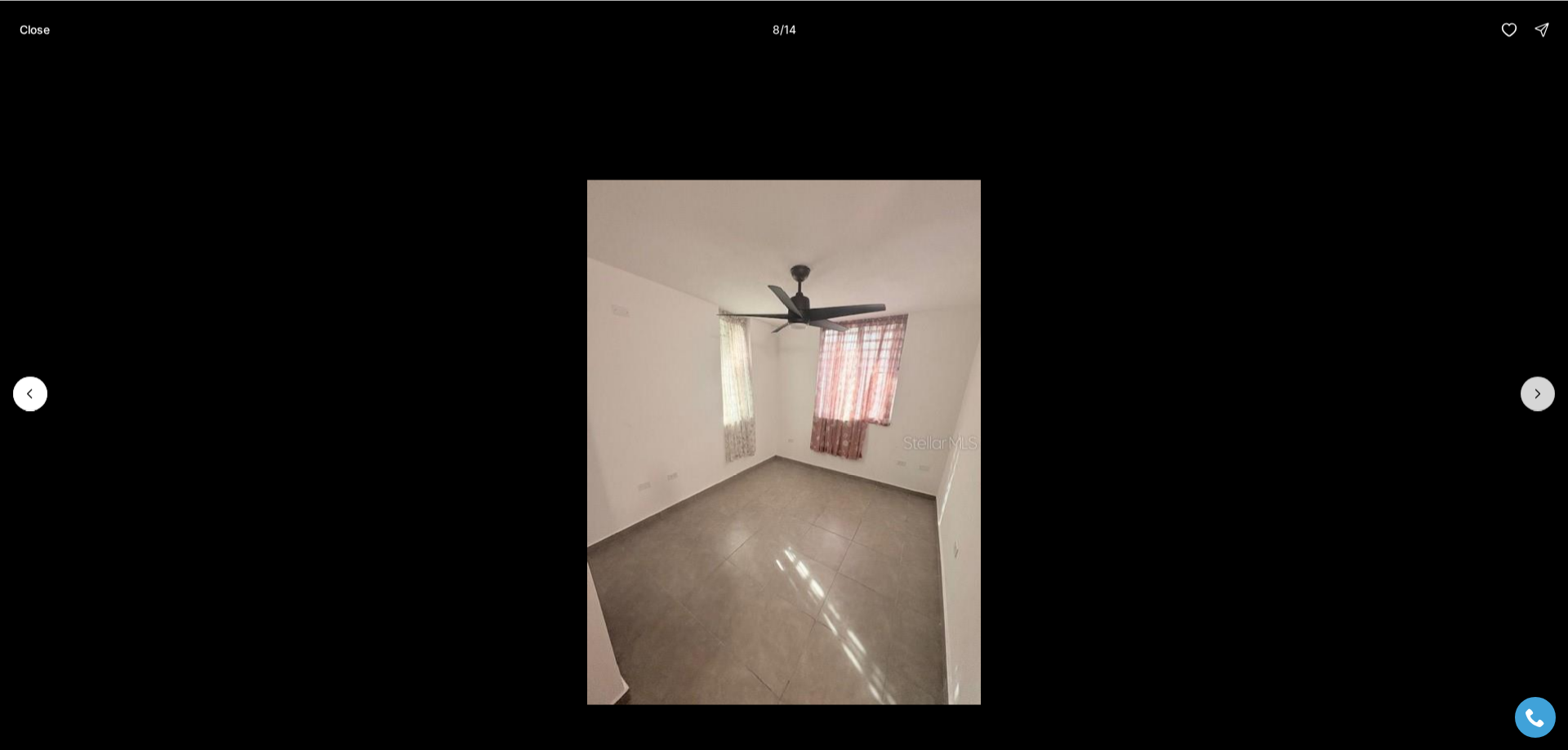
click at [1537, 391] on icon "Next slide" at bounding box center [1538, 393] width 4 height 8
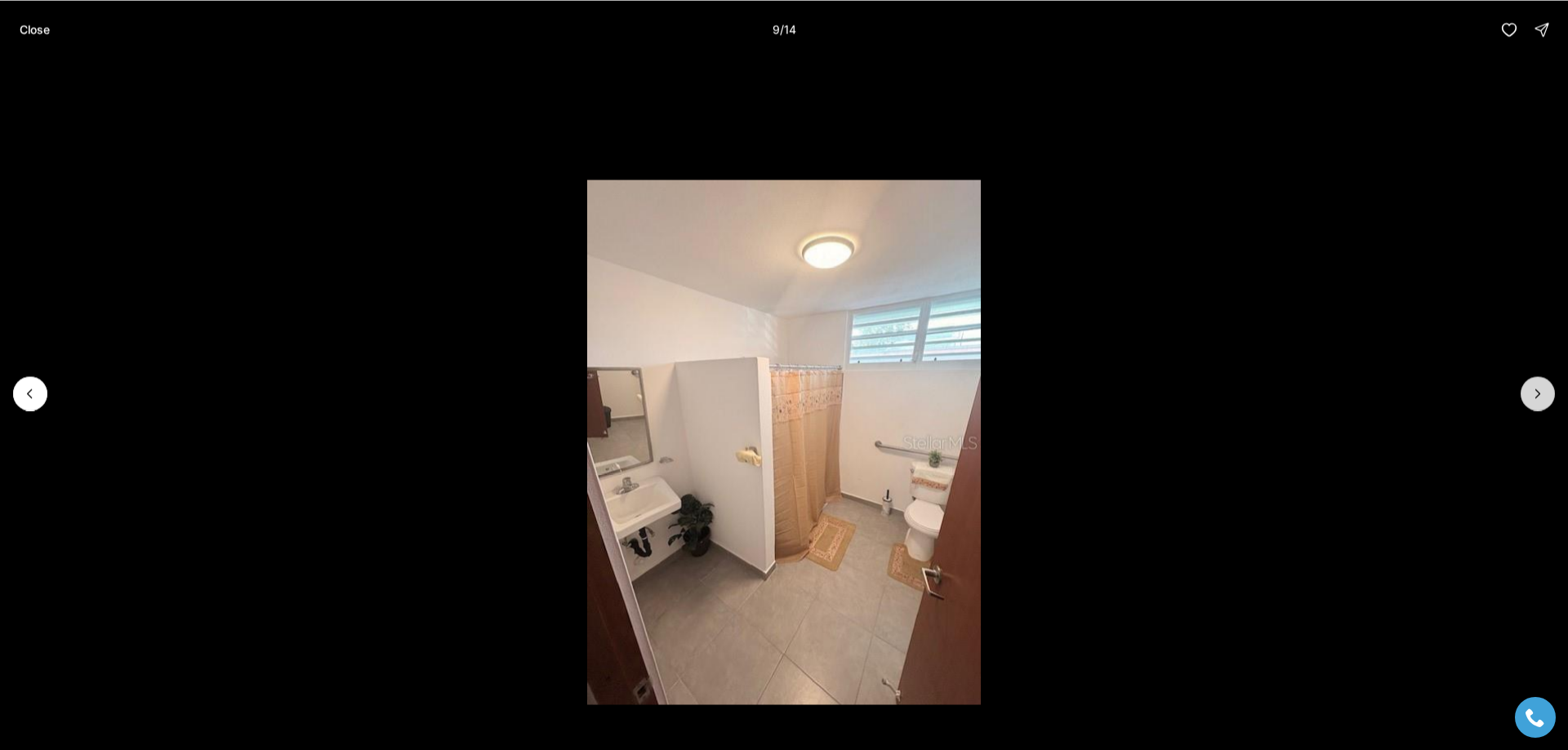
click at [1537, 391] on icon "Next slide" at bounding box center [1538, 393] width 4 height 8
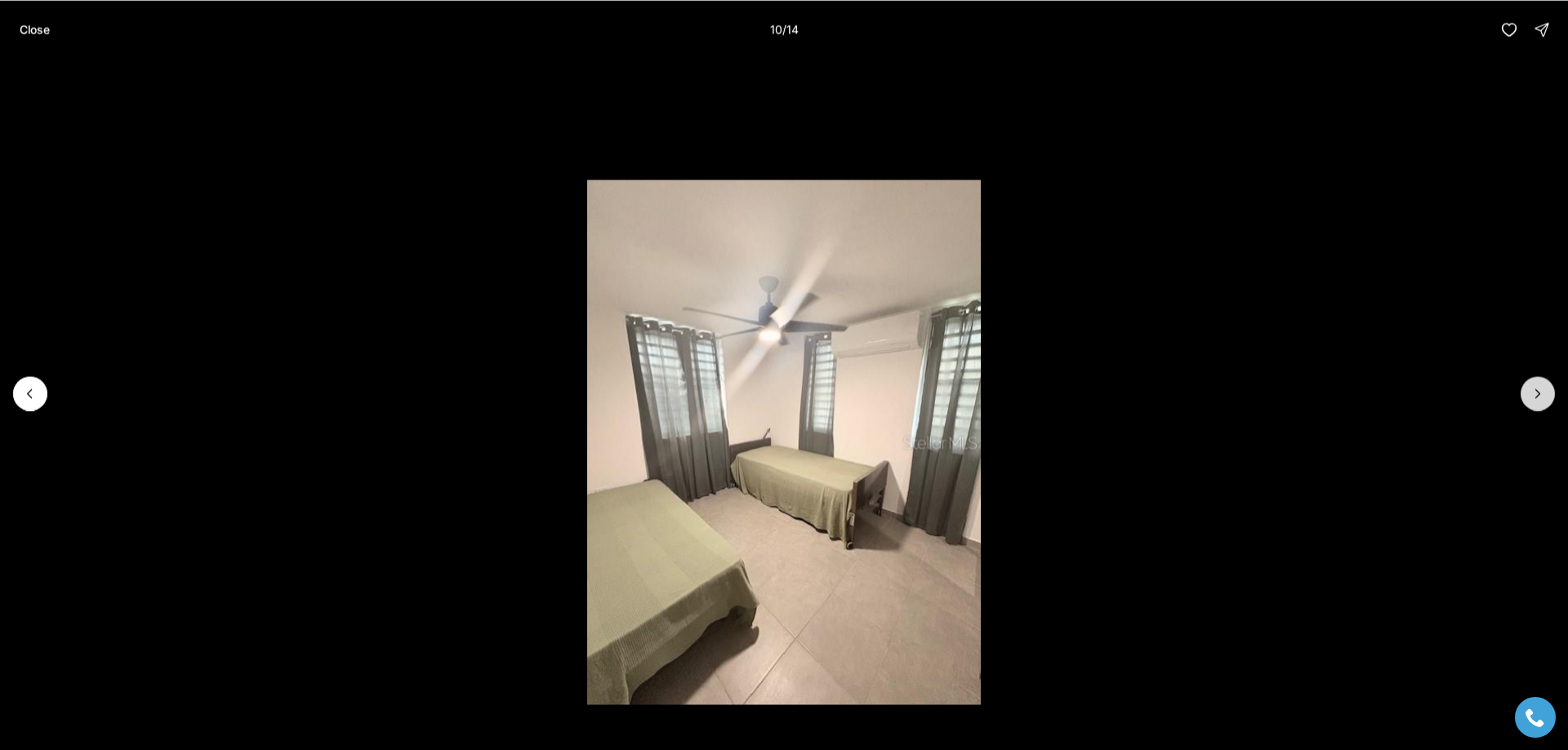
click at [1537, 391] on icon "Next slide" at bounding box center [1538, 393] width 4 height 8
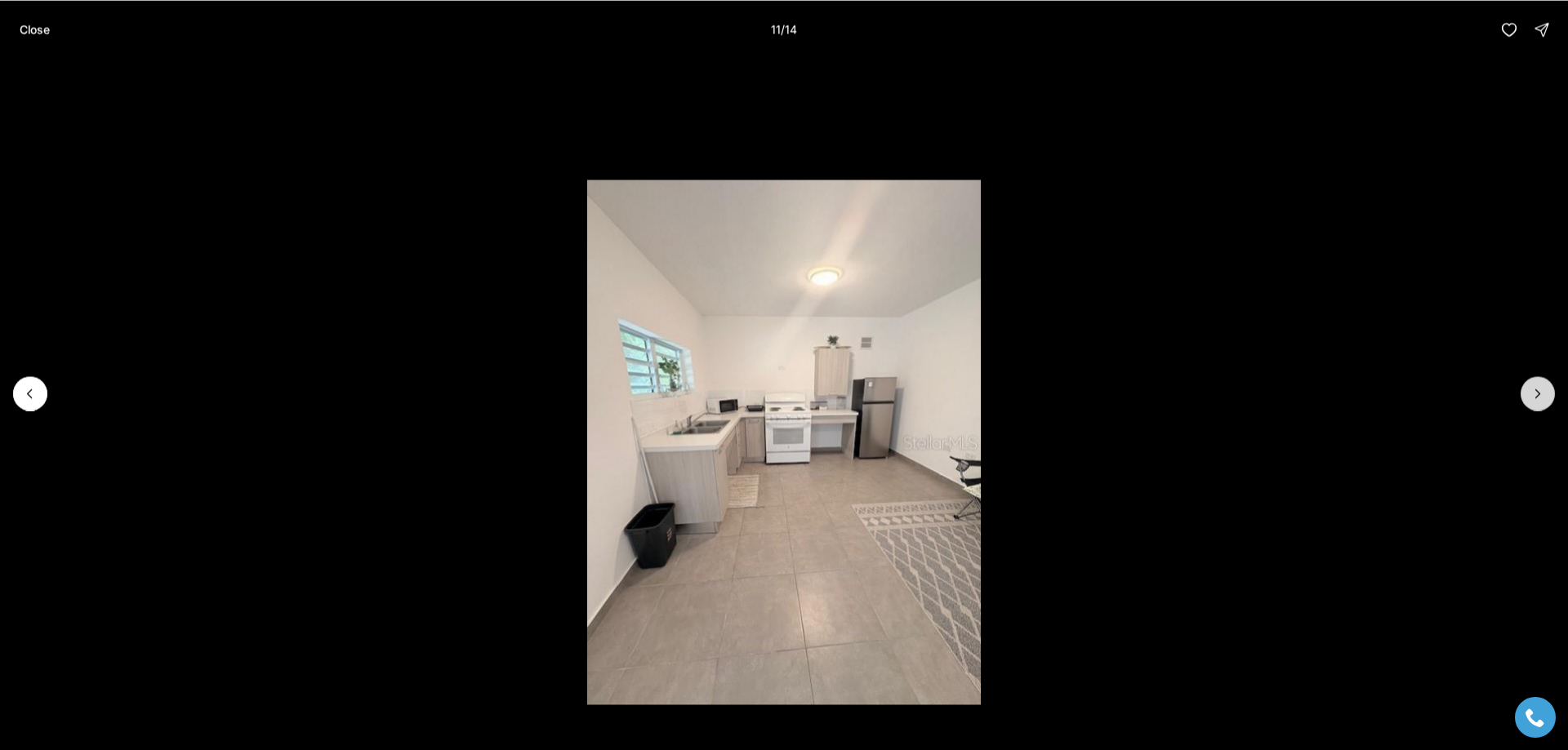
click at [1537, 391] on icon "Next slide" at bounding box center [1538, 393] width 4 height 8
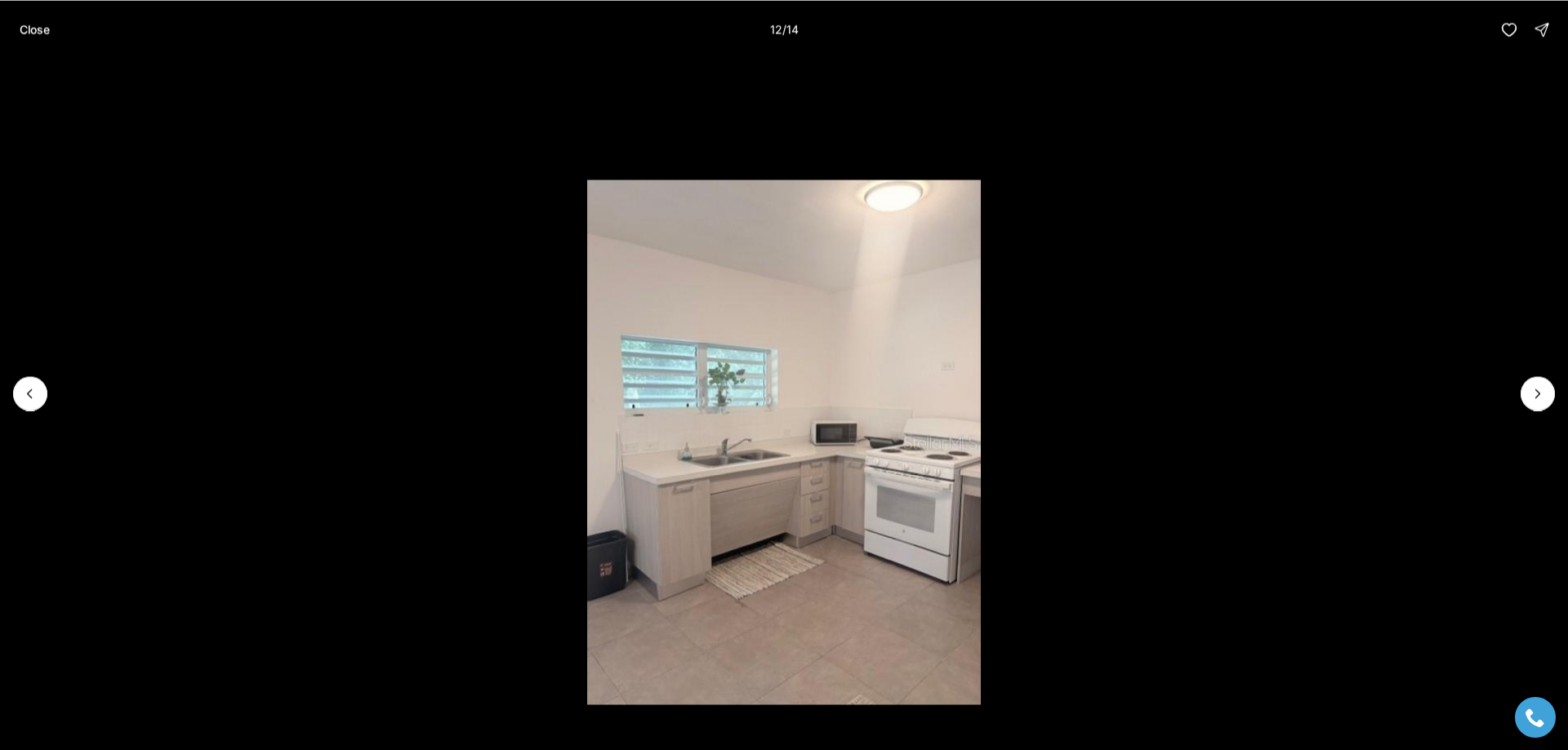
drag, startPoint x: 32, startPoint y: 386, endPoint x: 52, endPoint y: 386, distance: 20.0
click at [35, 386] on icon "Previous slide" at bounding box center [30, 393] width 16 height 16
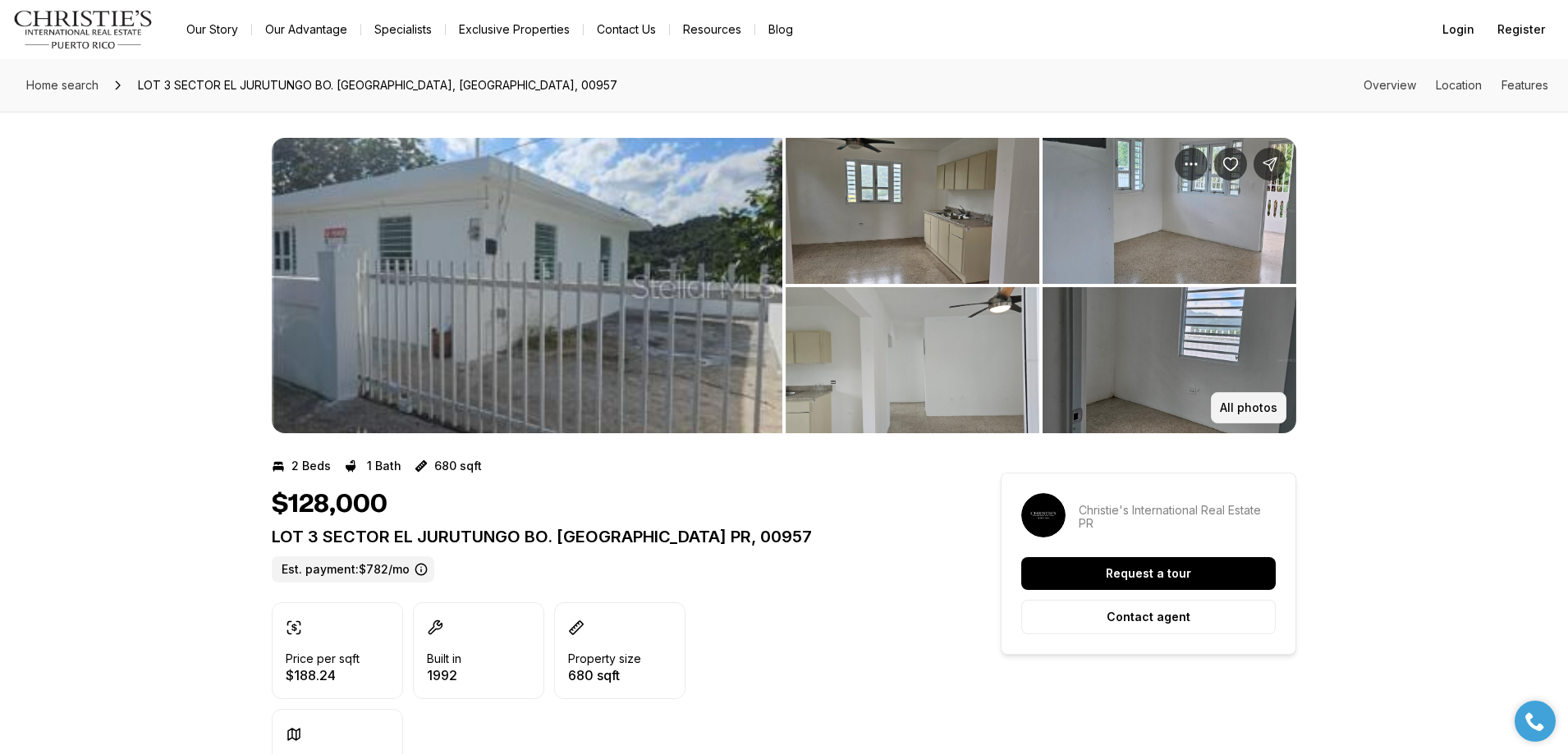
click at [1245, 403] on p "All photos" at bounding box center [1248, 408] width 57 height 14
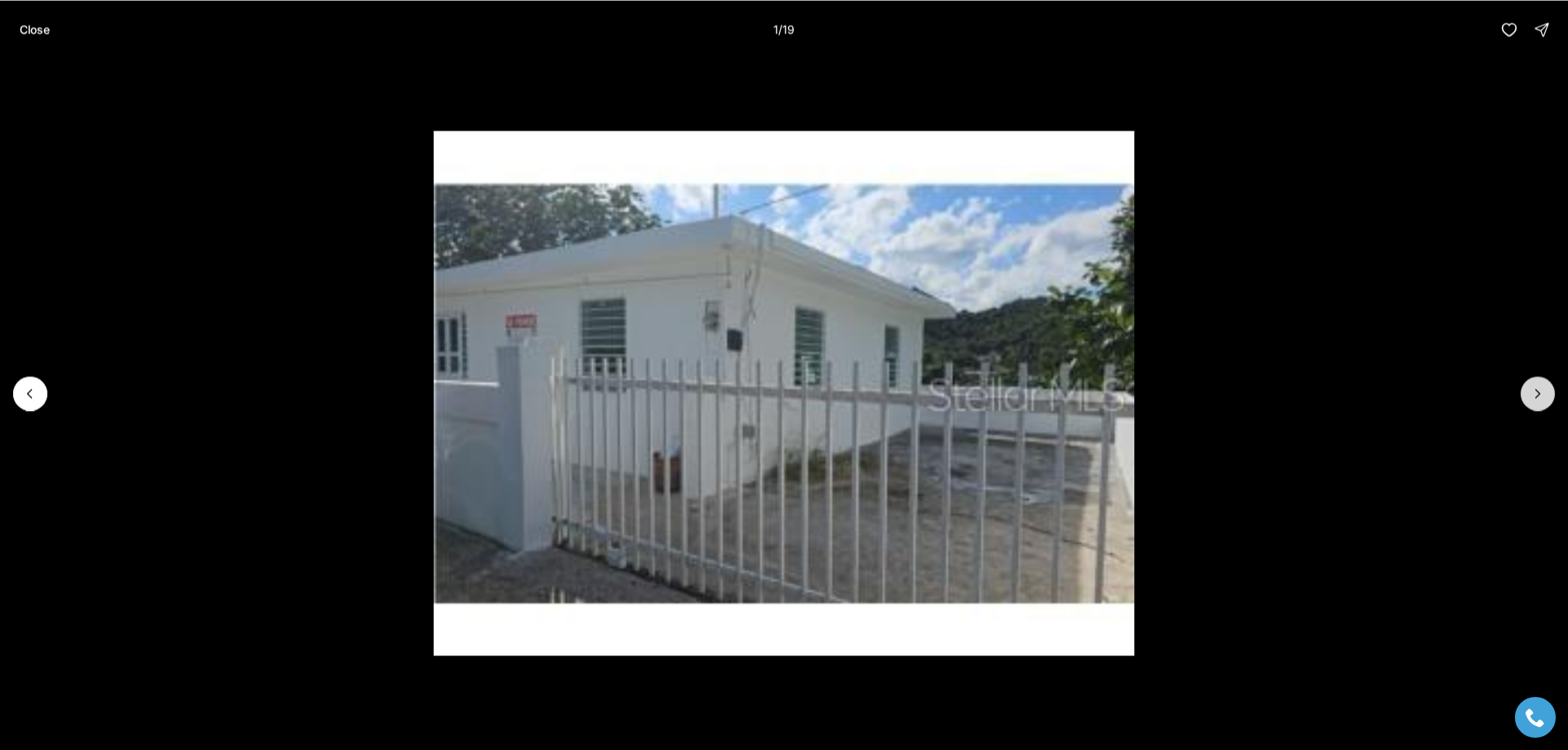
click at [1536, 389] on icon "Next slide" at bounding box center [1538, 393] width 4 height 8
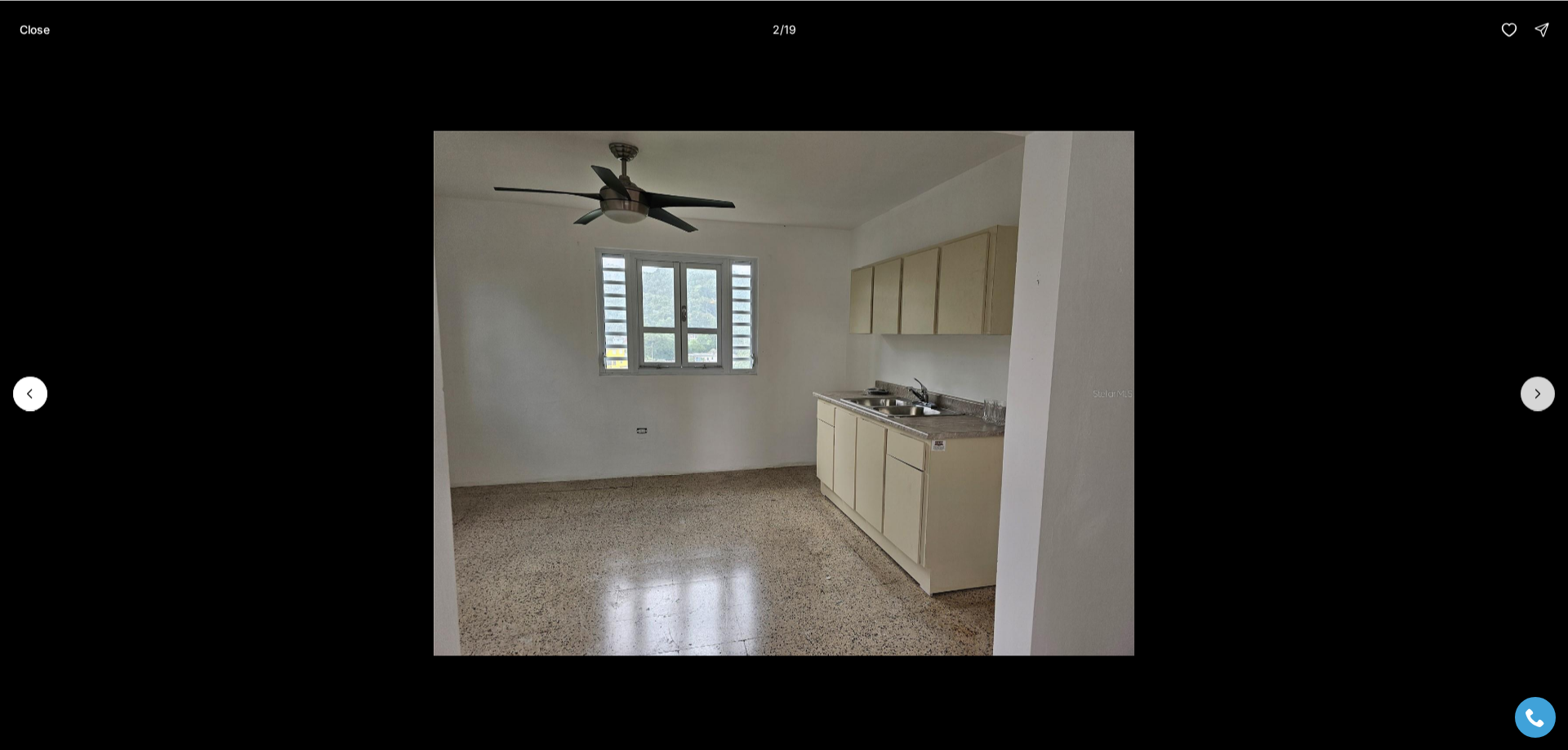
click at [1536, 389] on icon "Next slide" at bounding box center [1538, 393] width 4 height 8
